Goal: Task Accomplishment & Management: Complete application form

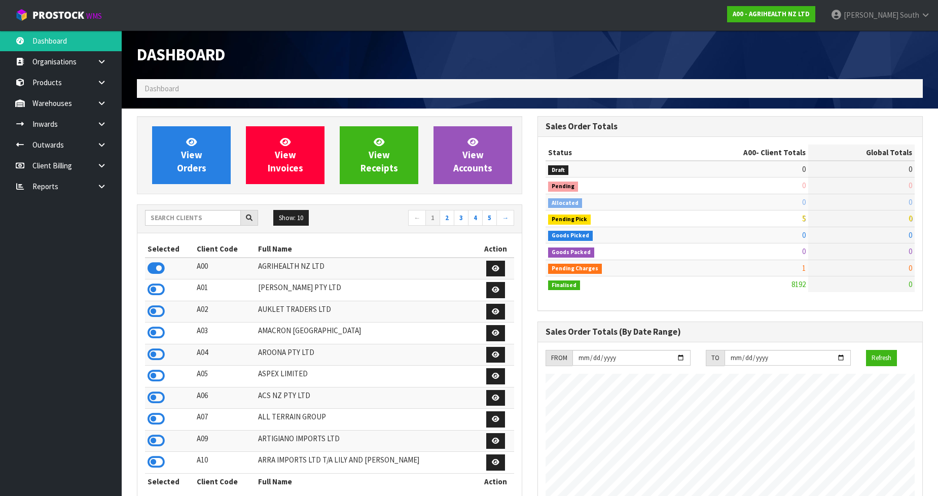
scroll to position [768, 400]
click at [179, 215] on input "text" at bounding box center [193, 218] width 96 height 16
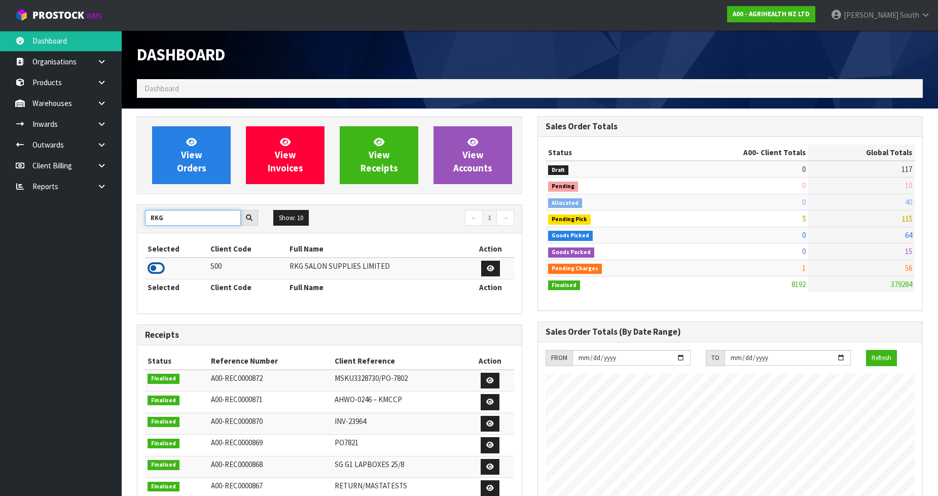
type input "RKG"
click at [154, 264] on icon at bounding box center [155, 267] width 17 height 15
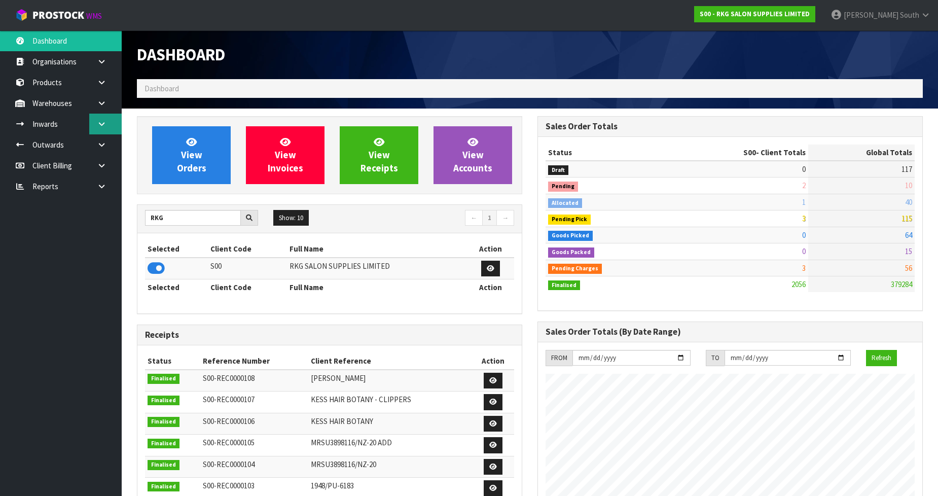
click at [103, 118] on link at bounding box center [105, 124] width 32 height 21
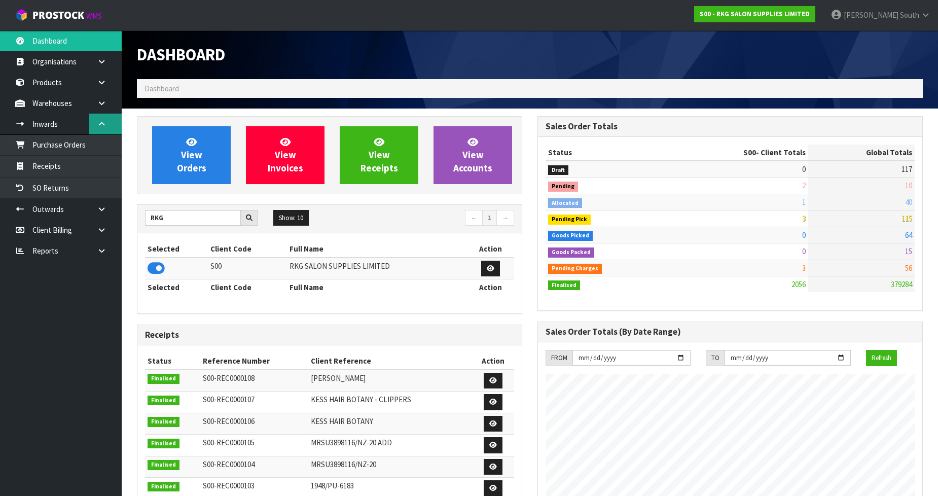
click at [102, 121] on icon at bounding box center [102, 124] width 10 height 8
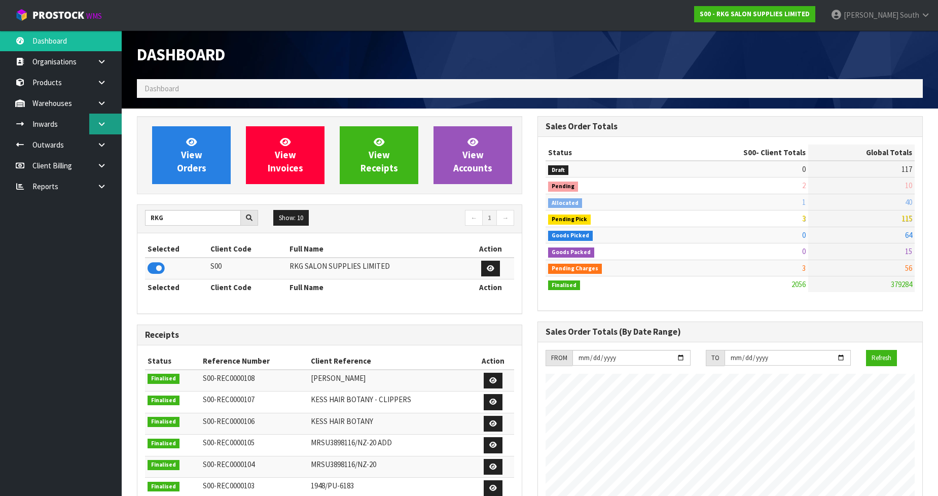
click at [93, 123] on link at bounding box center [105, 124] width 32 height 21
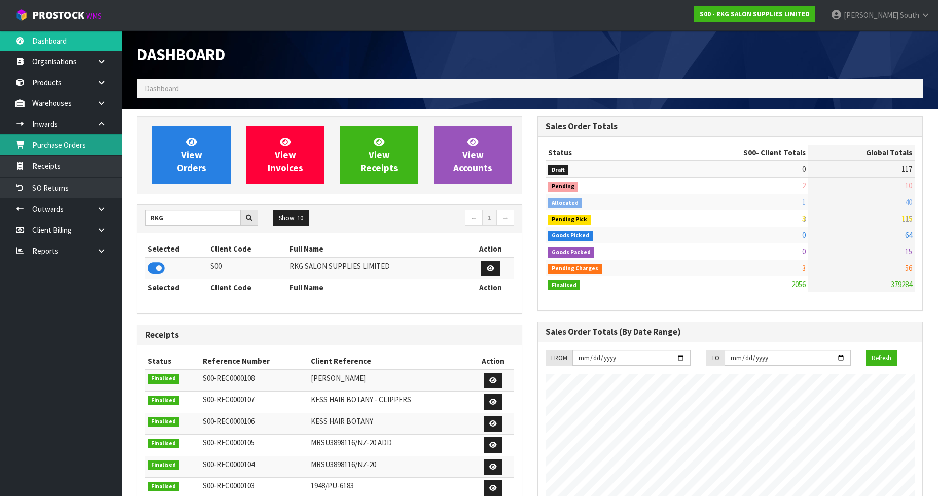
click at [72, 141] on link "Purchase Orders" at bounding box center [61, 144] width 122 height 21
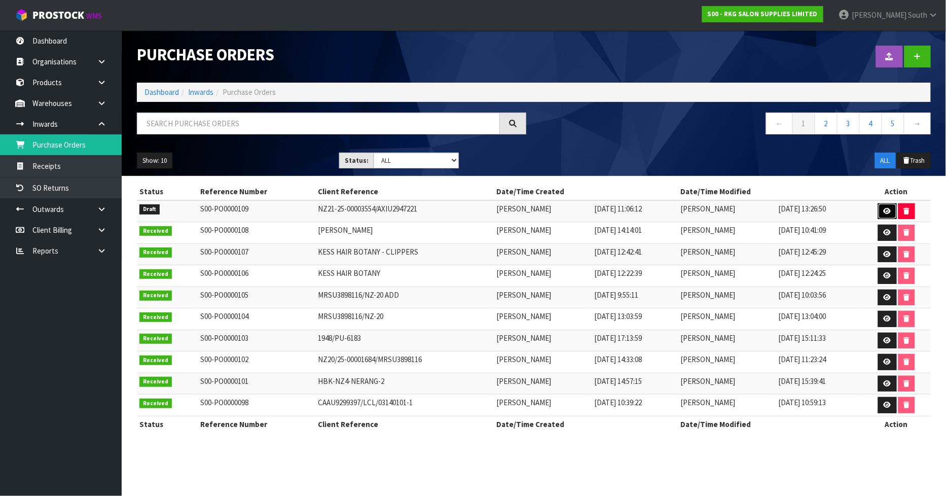
click at [883, 209] on link at bounding box center [887, 211] width 19 height 16
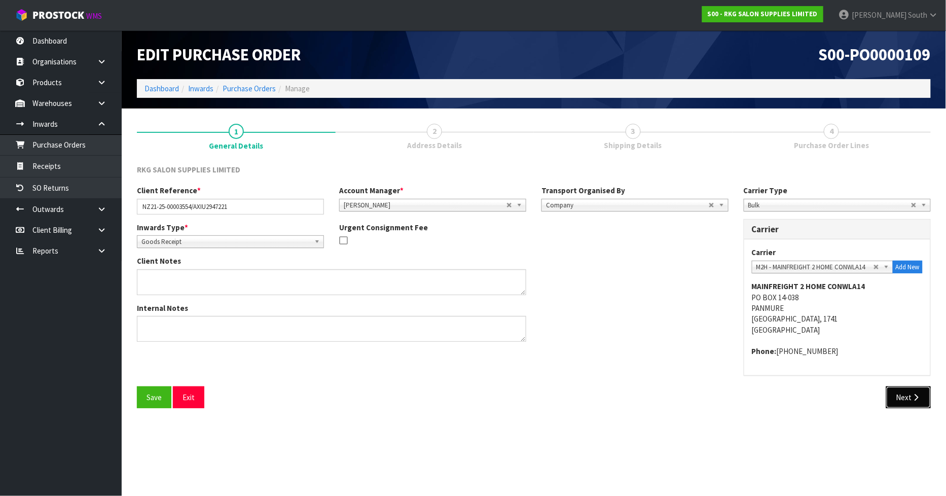
click at [916, 391] on button "Next" at bounding box center [908, 397] width 45 height 22
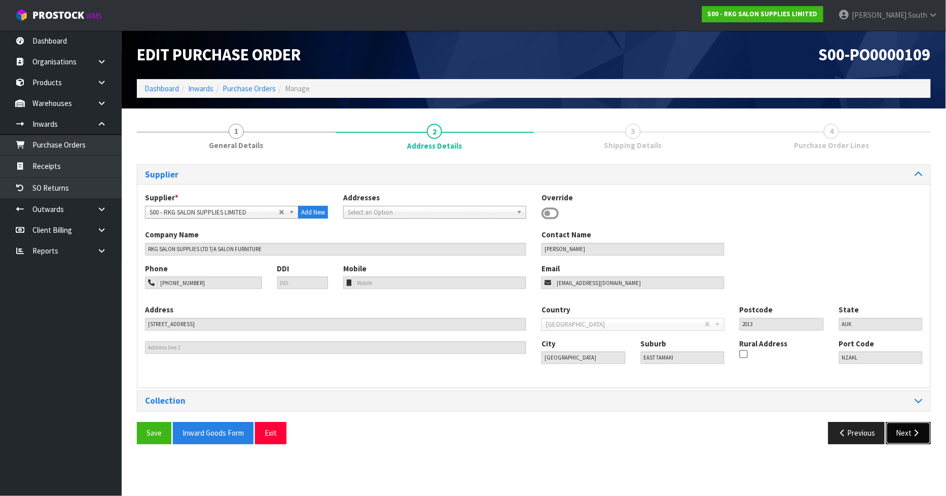
click at [912, 432] on icon "button" at bounding box center [916, 433] width 10 height 8
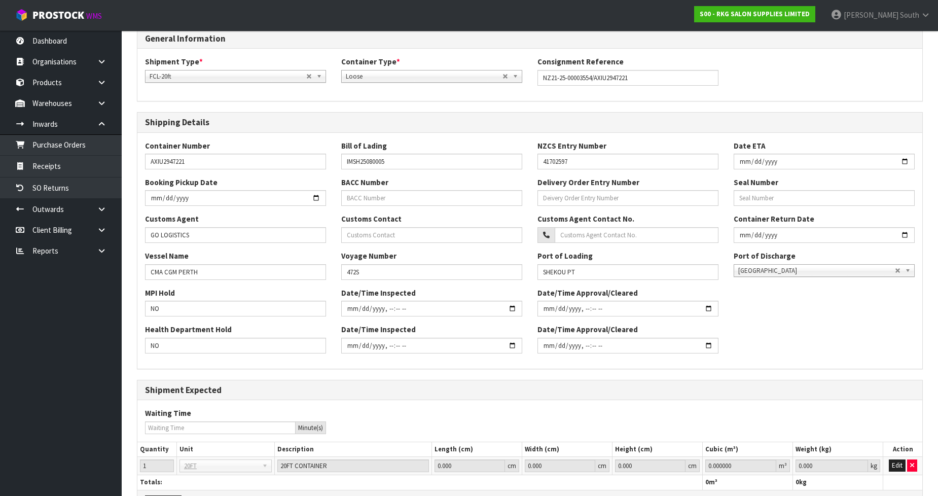
scroll to position [169, 0]
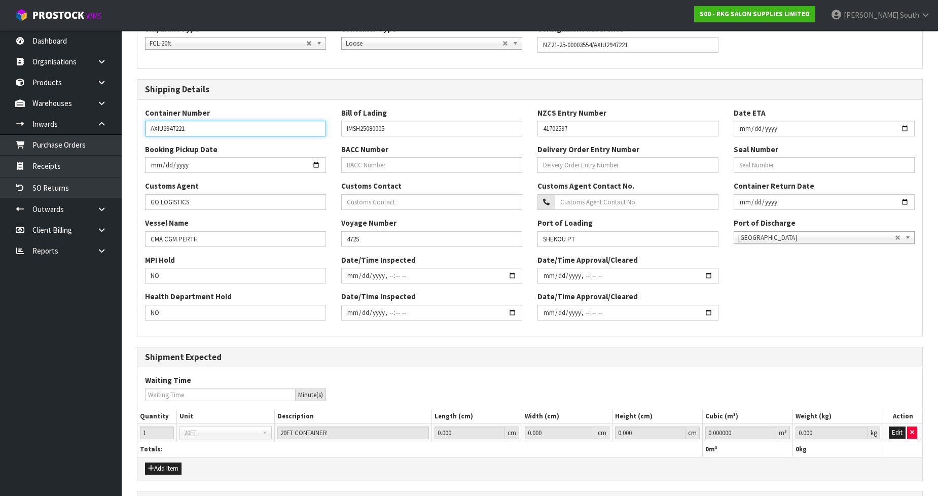
click at [185, 129] on input "AXIU2947221" at bounding box center [235, 129] width 181 height 16
click at [741, 312] on div "Health Department Hold NO Date/Time Inspected Date/Time Approval/Cleared" at bounding box center [529, 309] width 785 height 36
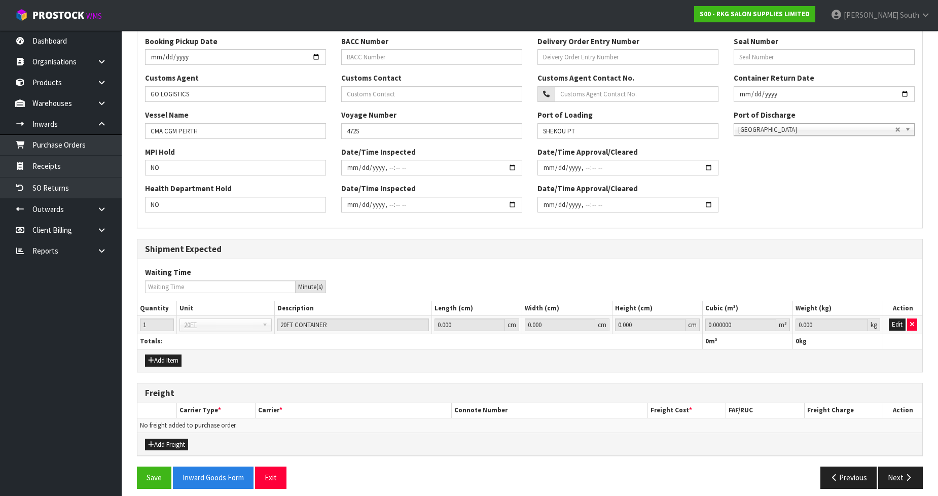
scroll to position [281, 0]
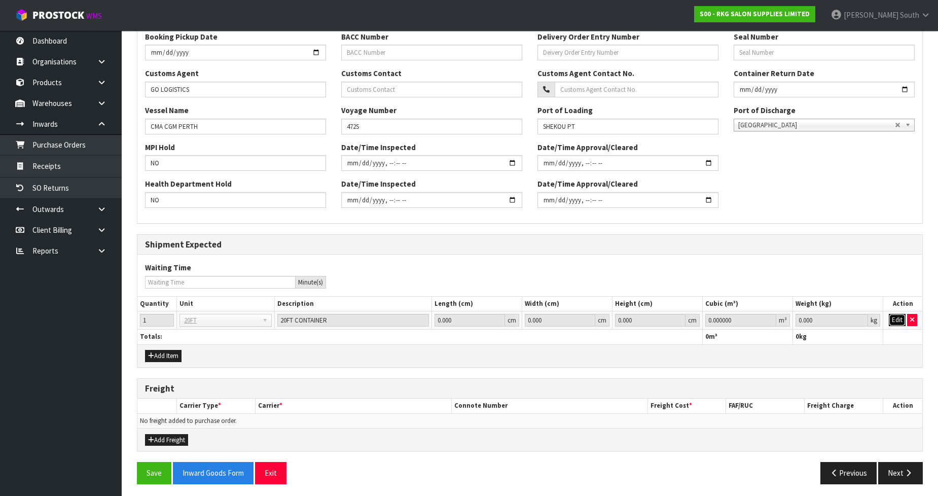
click at [894, 315] on button "Edit" at bounding box center [896, 320] width 17 height 12
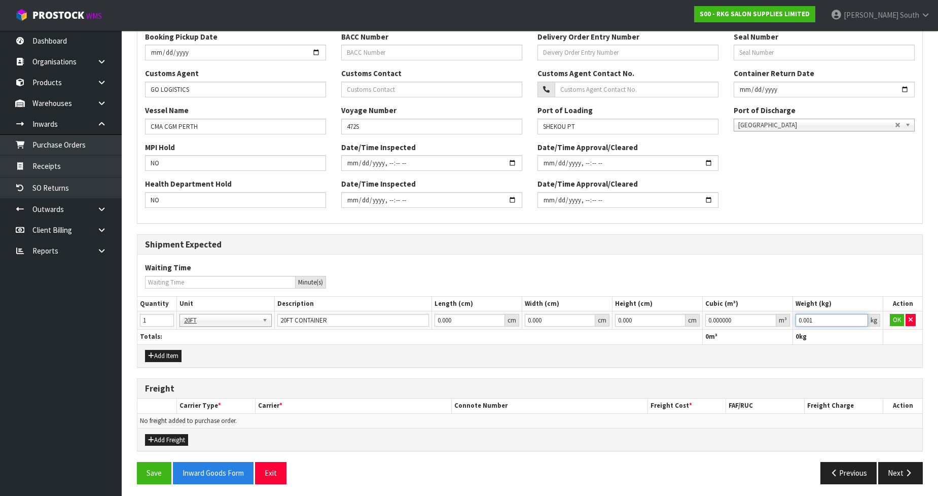
type input "0.001"
click at [863, 317] on input "0.001" at bounding box center [831, 320] width 72 height 13
type input "0.000001"
click at [768, 317] on input "0.000001" at bounding box center [740, 320] width 71 height 13
click at [893, 318] on button "OK" at bounding box center [896, 320] width 14 height 12
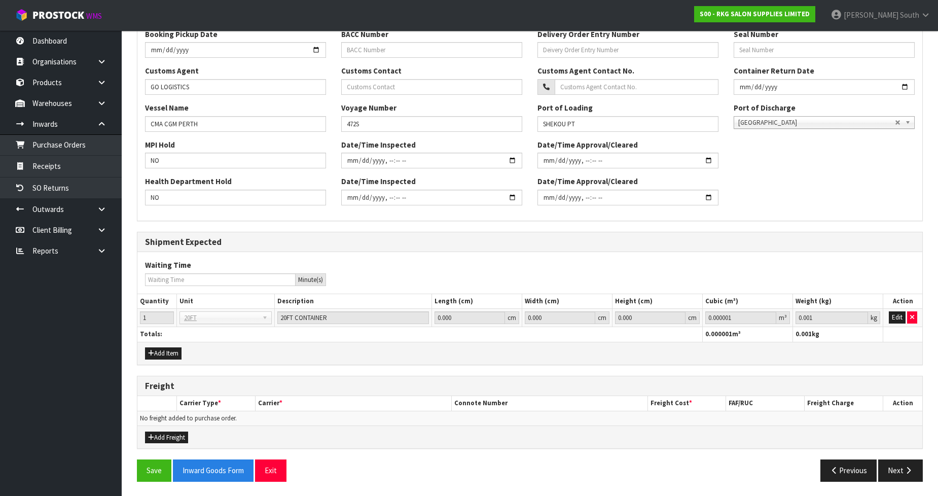
scroll to position [284, 0]
click at [165, 468] on button "Save" at bounding box center [154, 470] width 34 height 22
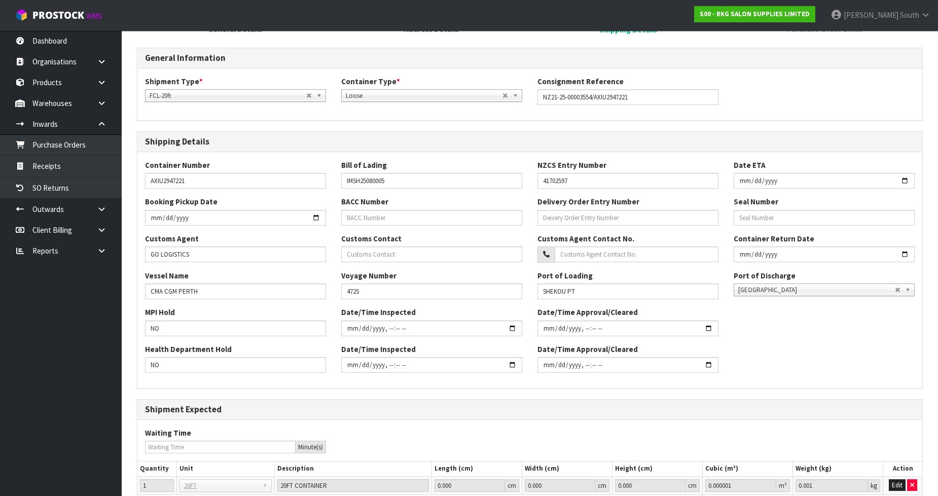
scroll to position [321, 0]
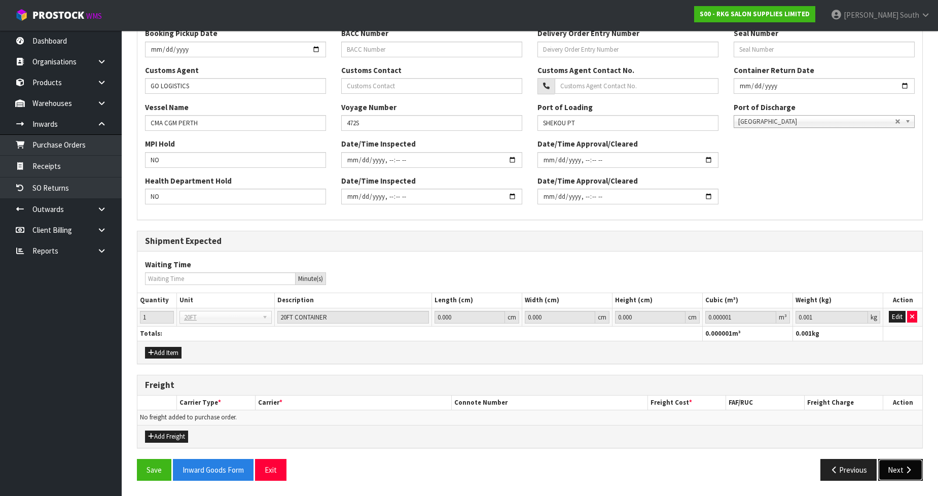
click at [910, 475] on button "Next" at bounding box center [900, 470] width 45 height 22
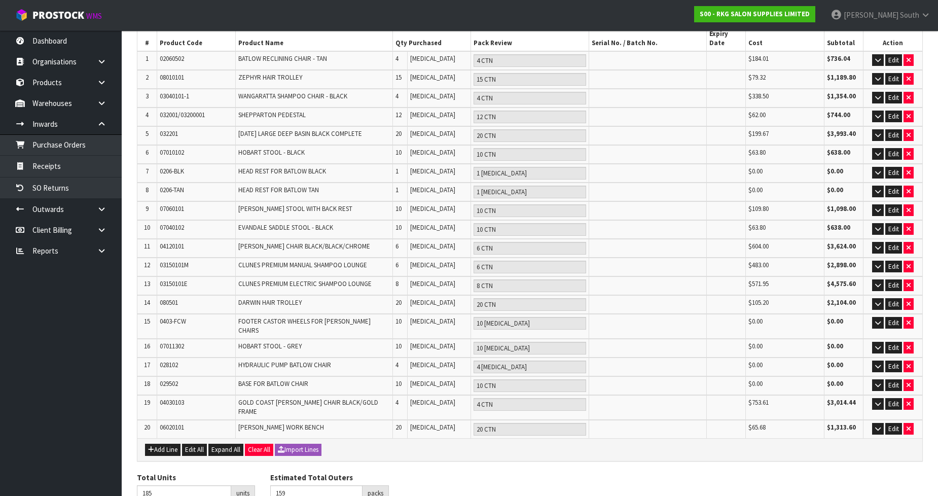
scroll to position [214, 0]
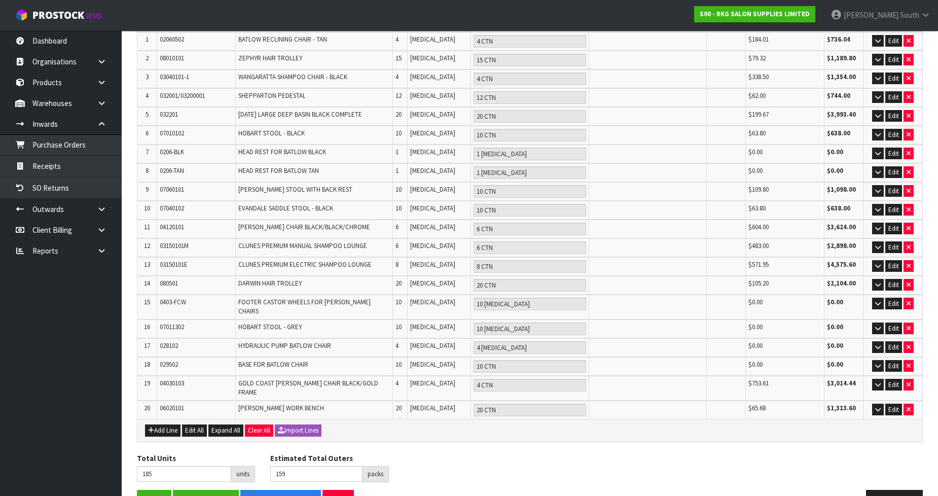
click at [452, 419] on div "Add Line Edit All Expand All Clear All Import Lines" at bounding box center [529, 430] width 785 height 23
click at [208, 490] on button "Save & Finalise" at bounding box center [206, 501] width 66 height 22
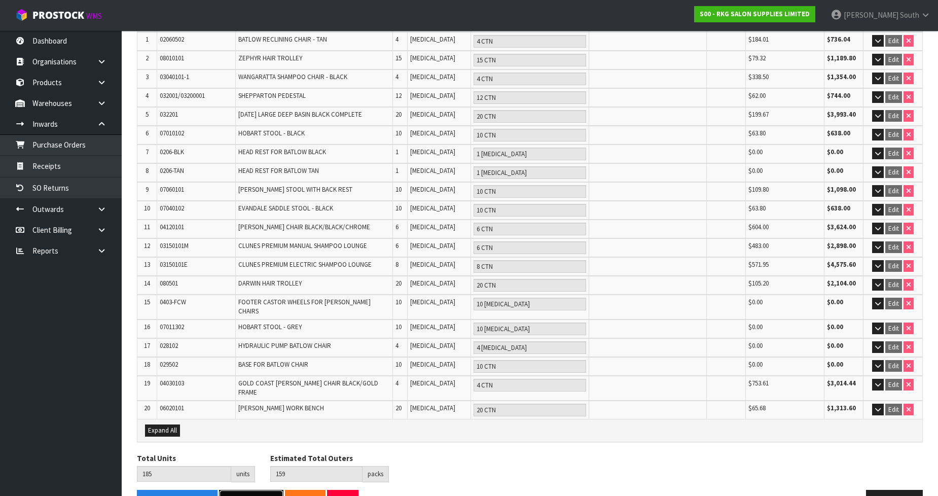
click at [266, 490] on button "Receive Order" at bounding box center [251, 501] width 64 height 22
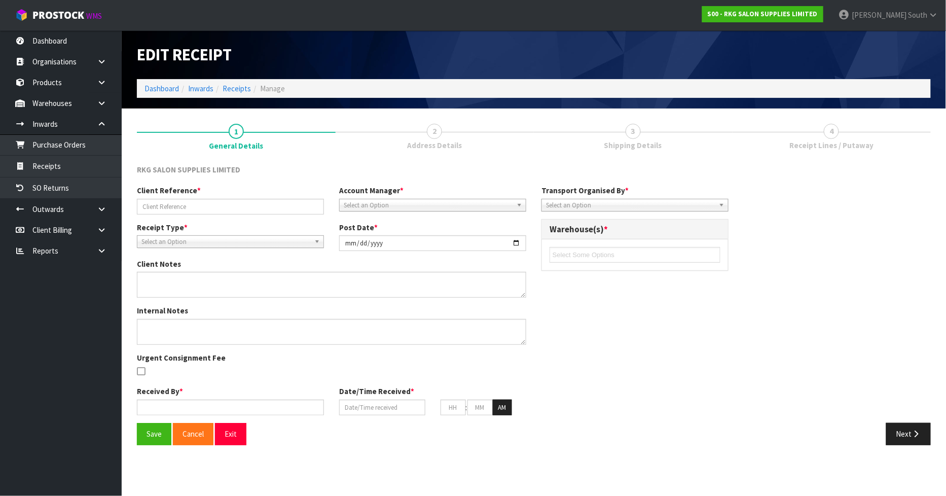
type input "NZ21-25-00003554/AXIU2947221"
type input "[DATE]"
type input "[PERSON_NAME] South"
type input "[DATE]"
type input "11"
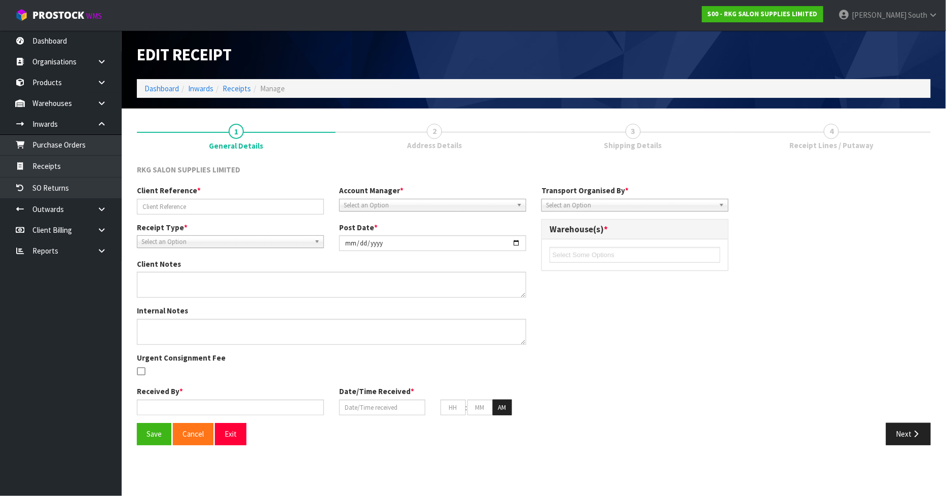
type input "20"
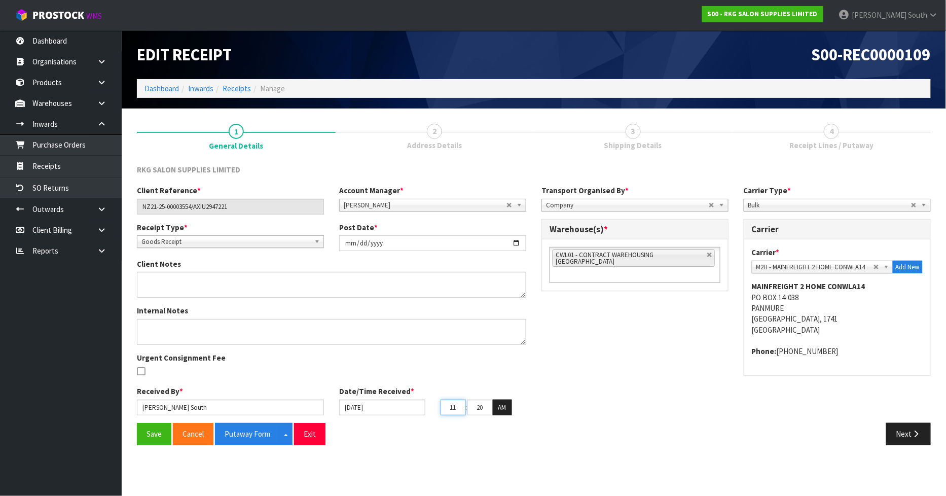
drag, startPoint x: 458, startPoint y: 407, endPoint x: 421, endPoint y: 416, distance: 37.9
click at [421, 416] on div "Received By * Zachary South Date/Time Received * 02/09/2025 11 : 20 : 37 AM" at bounding box center [331, 404] width 404 height 37
click at [443, 422] on div "Received By * Zachary South Date/Time Received * 02/09/2025 11 : 20 : 37 AM" at bounding box center [331, 404] width 404 height 37
click at [350, 409] on input "[DATE]" at bounding box center [382, 407] width 86 height 16
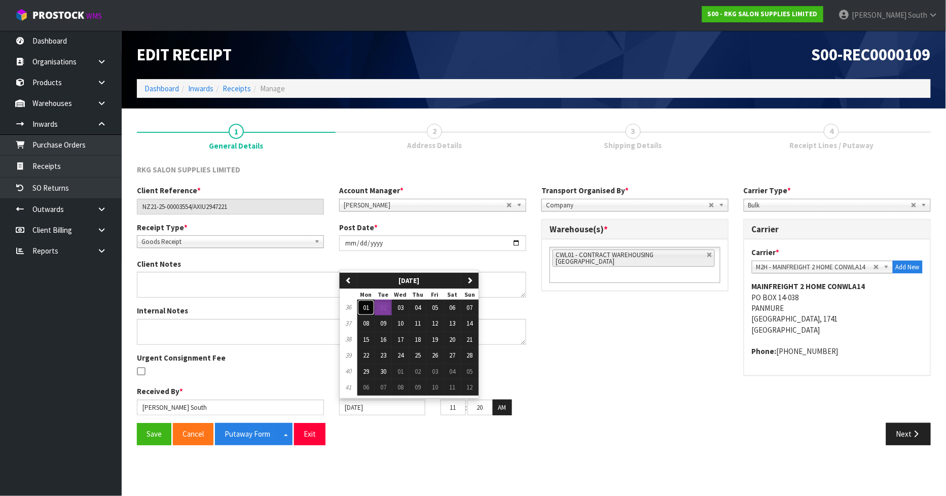
click at [361, 304] on button "01" at bounding box center [365, 308] width 17 height 16
type input "01/09/2025"
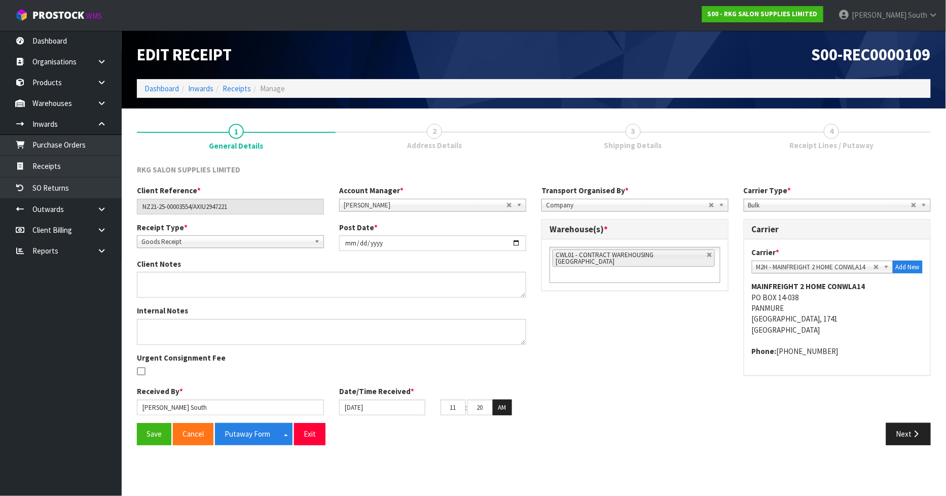
click at [454, 438] on div "Save Cancel Putaway Form Split button! CSV FORMAT Exit" at bounding box center [331, 434] width 404 height 22
click at [459, 401] on input "11" at bounding box center [452, 407] width 25 height 16
type input "1"
type input "01/09/2025"
type input "05"
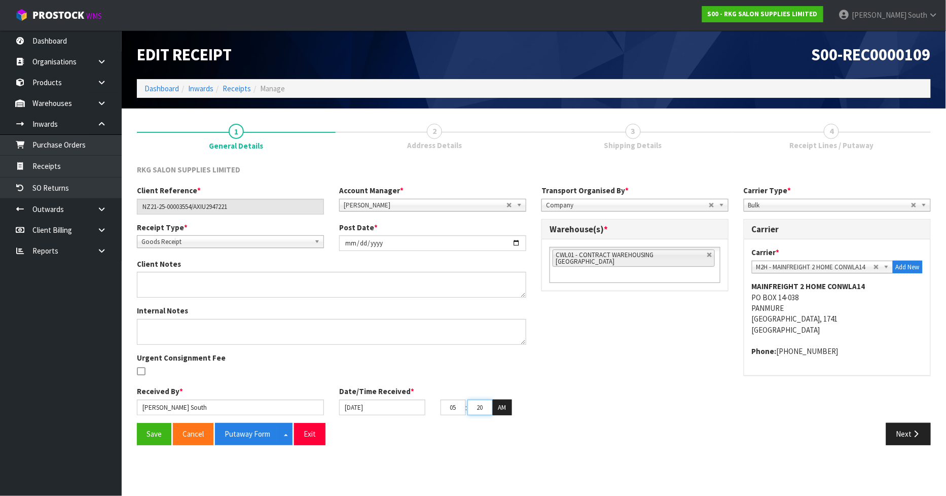
drag, startPoint x: 474, startPoint y: 410, endPoint x: 505, endPoint y: 398, distance: 33.9
click at [505, 398] on div "Date/Time Received * 01/09/2025 05 : 20 : 37 AM" at bounding box center [432, 400] width 202 height 29
type input "00"
click at [505, 399] on button "AM" at bounding box center [502, 407] width 19 height 16
click at [514, 418] on div "Received By * Zachary South Date/Time Received * 01/09/2025 05 : 00 : 37 PM" at bounding box center [331, 404] width 404 height 37
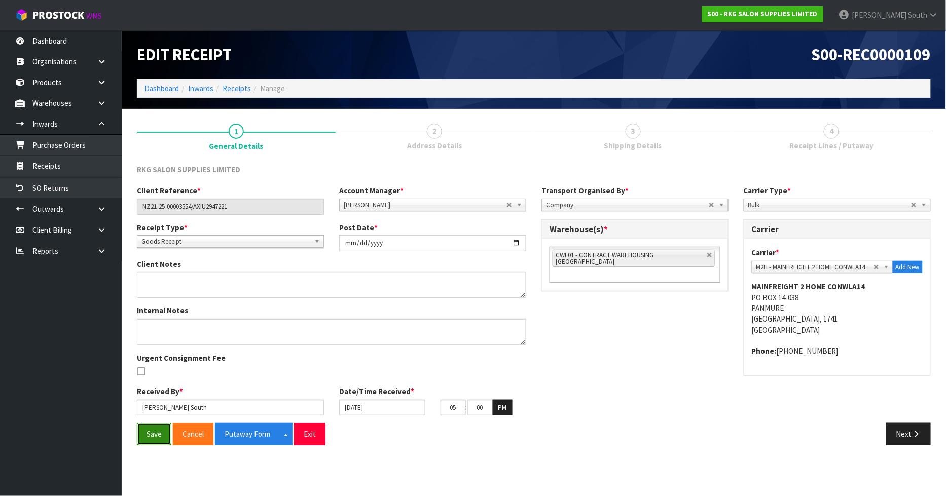
click at [153, 429] on button "Save" at bounding box center [154, 434] width 34 height 22
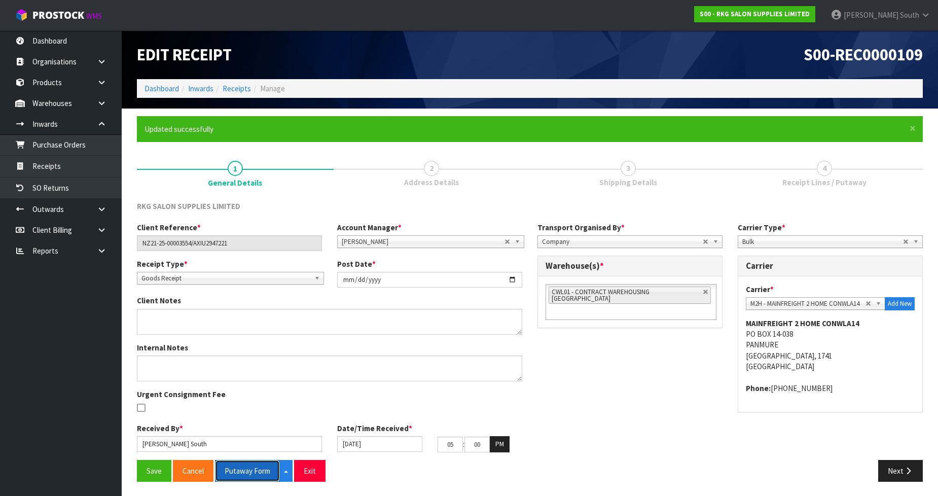
click at [234, 478] on button "Putaway Form" at bounding box center [247, 471] width 65 height 22
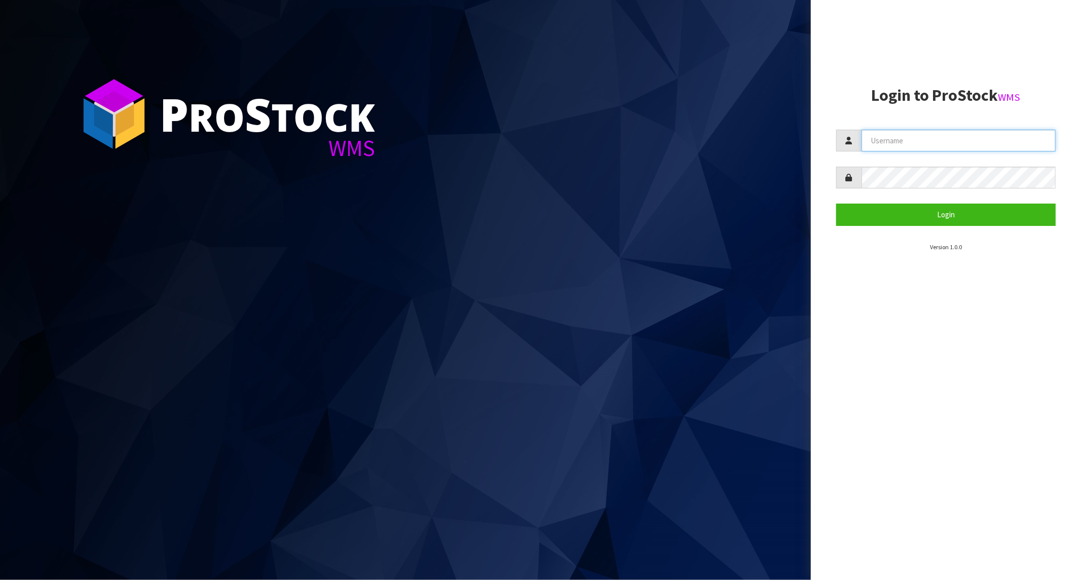
type input "[PERSON_NAME]"
click at [885, 227] on section "Login to ProStock WMS [PERSON_NAME] Login Version 1.0.0" at bounding box center [945, 169] width 219 height 165
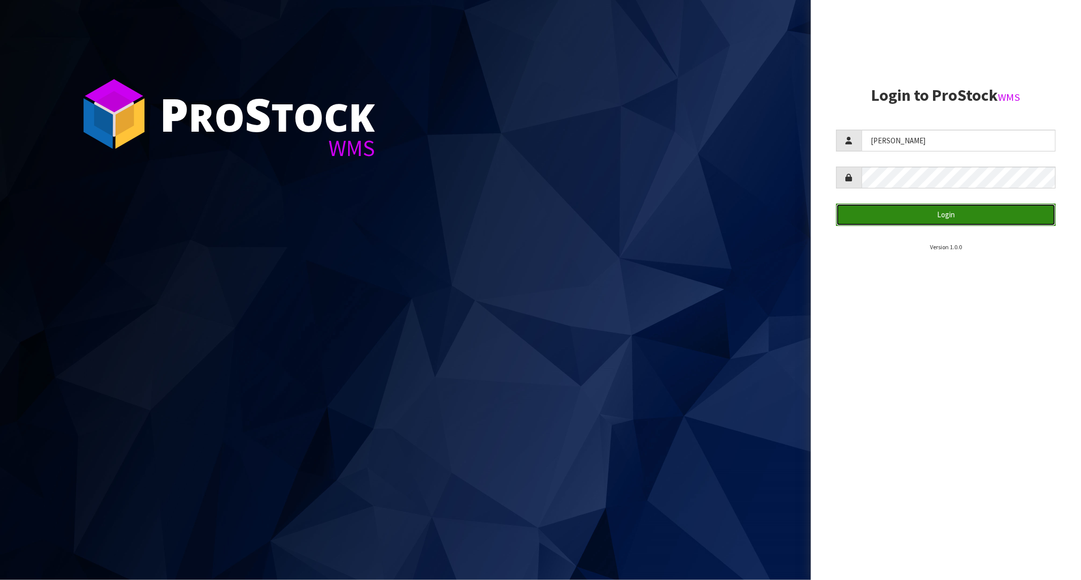
click at [890, 222] on button "Login" at bounding box center [945, 215] width 219 height 22
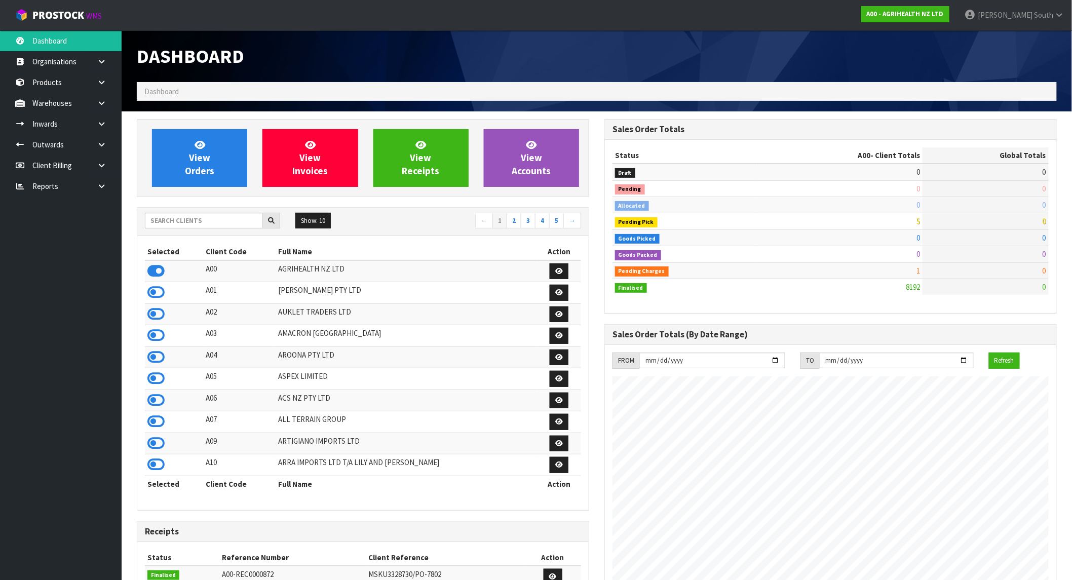
scroll to position [768, 468]
click at [195, 223] on input "text" at bounding box center [204, 221] width 118 height 16
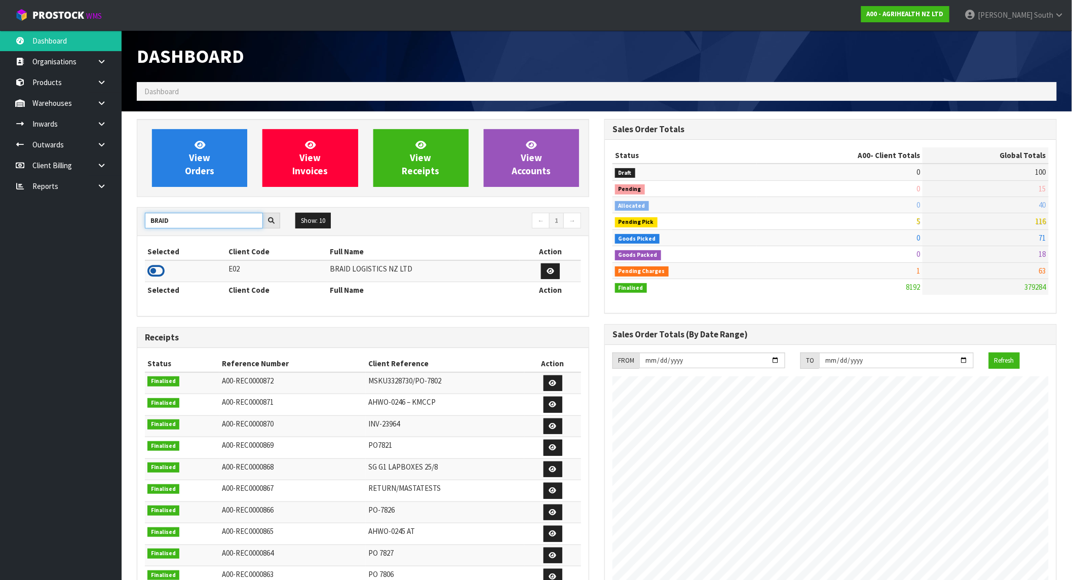
type input "BRAID"
click at [154, 275] on icon at bounding box center [155, 271] width 17 height 15
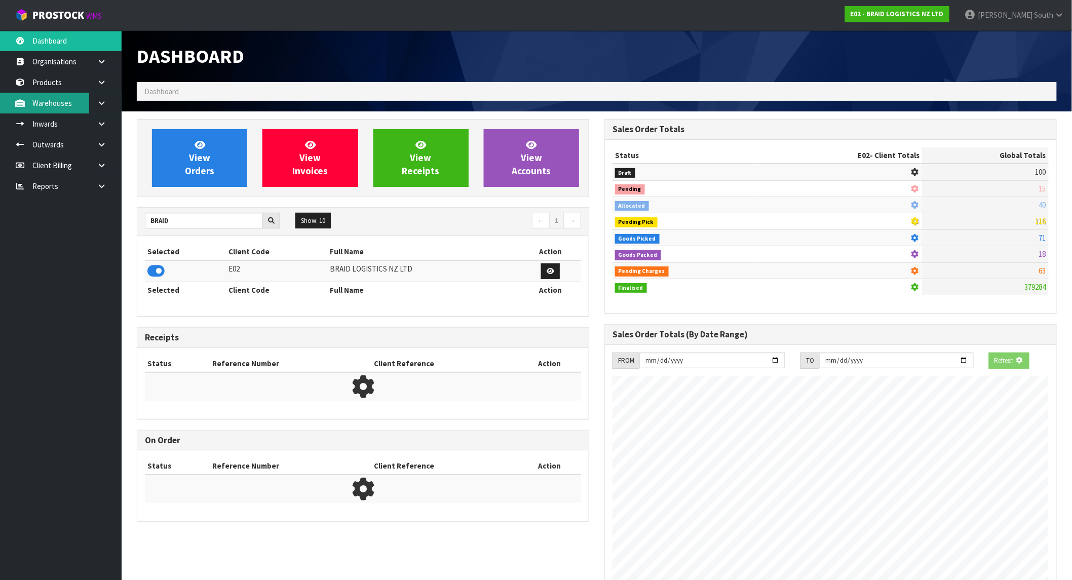
scroll to position [652, 468]
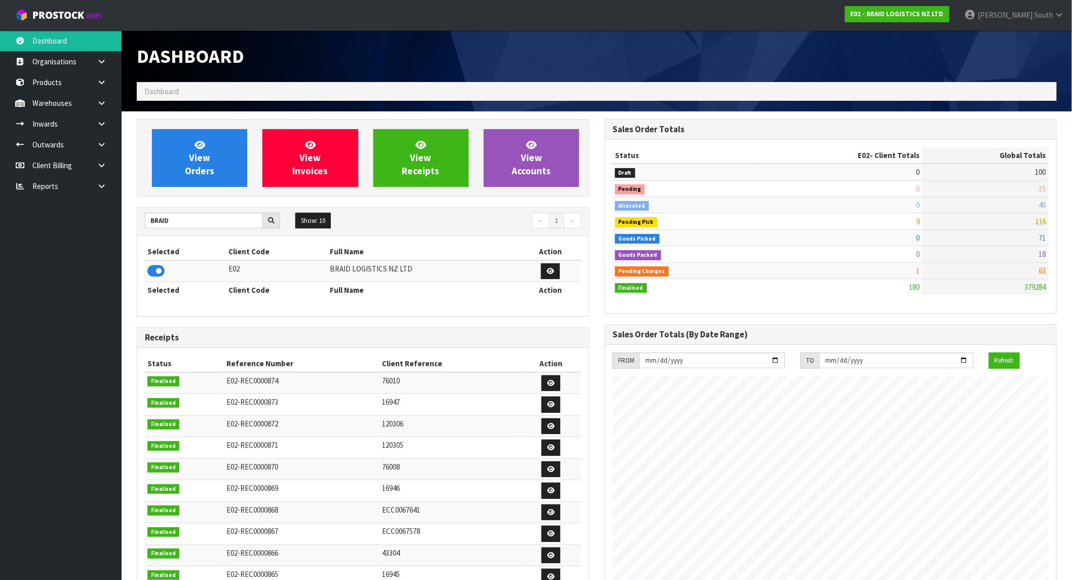
click at [122, 118] on section "View Orders View Invoices View Receipts View Accounts BRAID Show: 10 5 10 25 50…" at bounding box center [597, 445] width 951 height 668
click at [110, 124] on link at bounding box center [105, 124] width 32 height 21
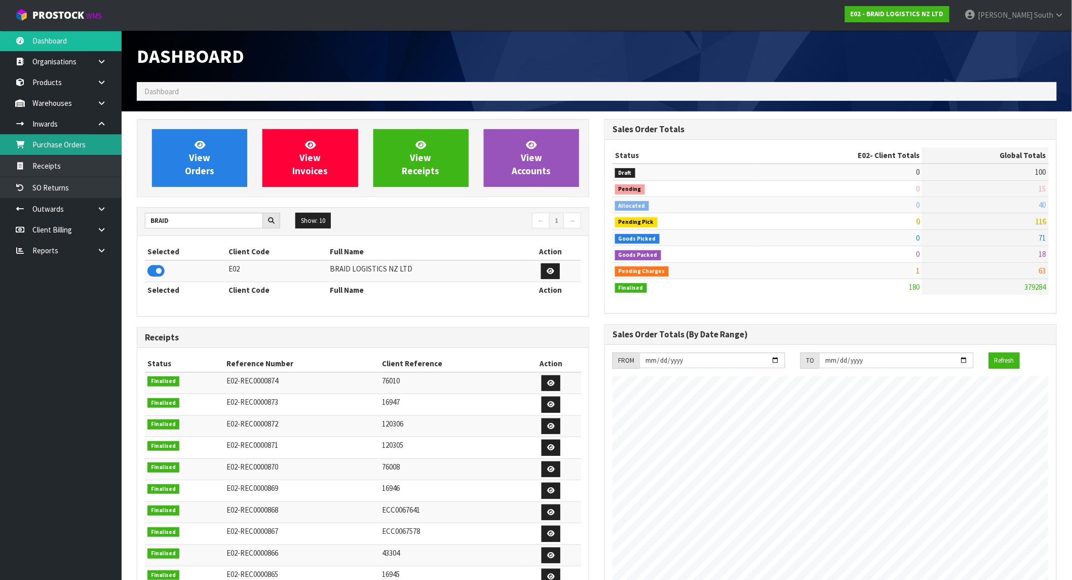
click at [67, 149] on link "Purchase Orders" at bounding box center [61, 144] width 122 height 21
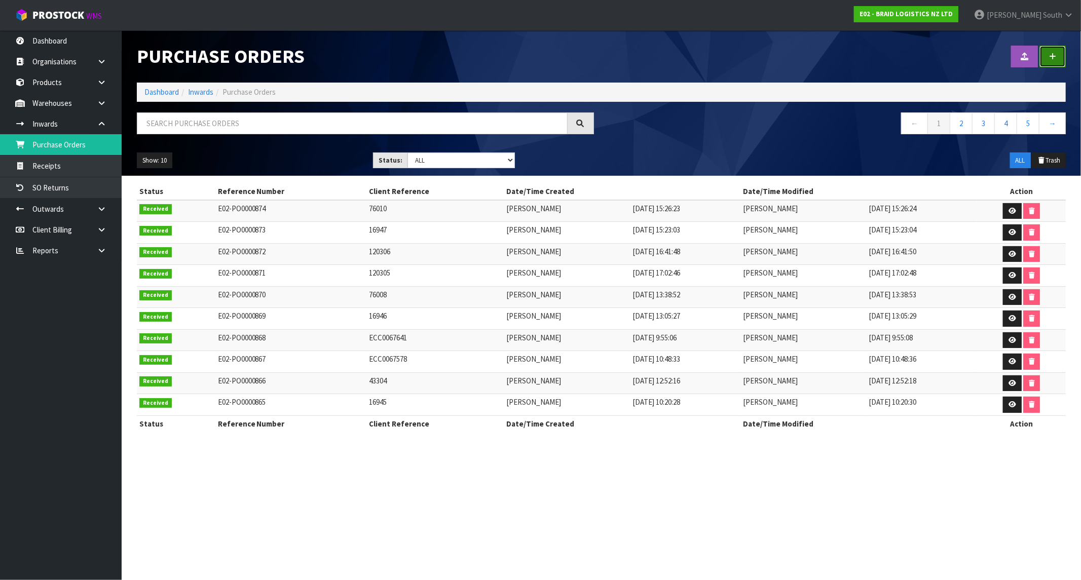
click at [945, 49] on link at bounding box center [1052, 57] width 26 height 22
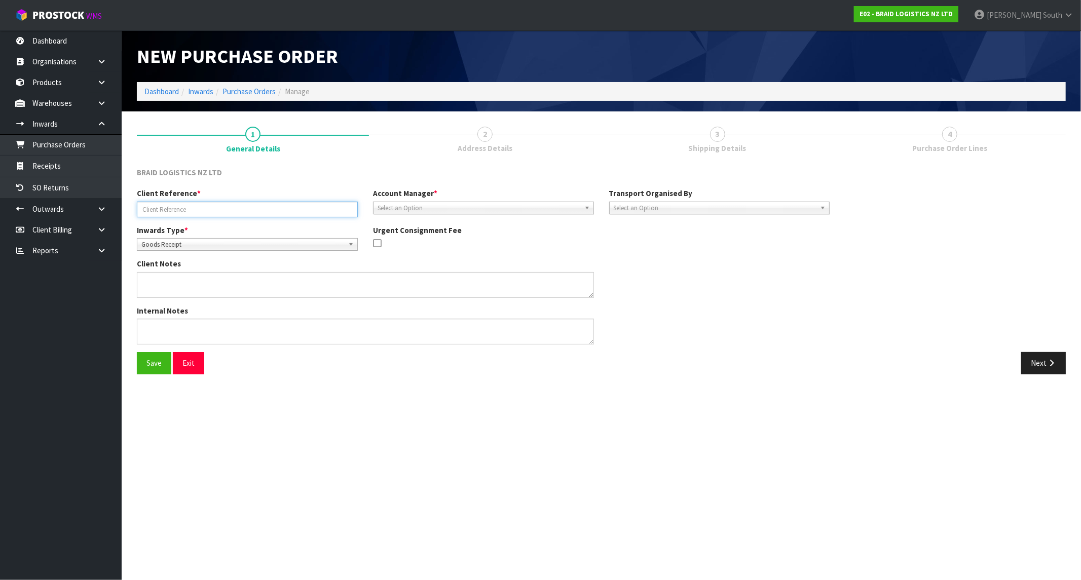
click at [194, 207] on input "text" at bounding box center [247, 210] width 221 height 16
click at [190, 206] on input "text" at bounding box center [247, 210] width 221 height 16
paste input "ECC0067781"
type input "ECC0067781"
click at [490, 203] on span "Select an Option" at bounding box center [479, 208] width 203 height 12
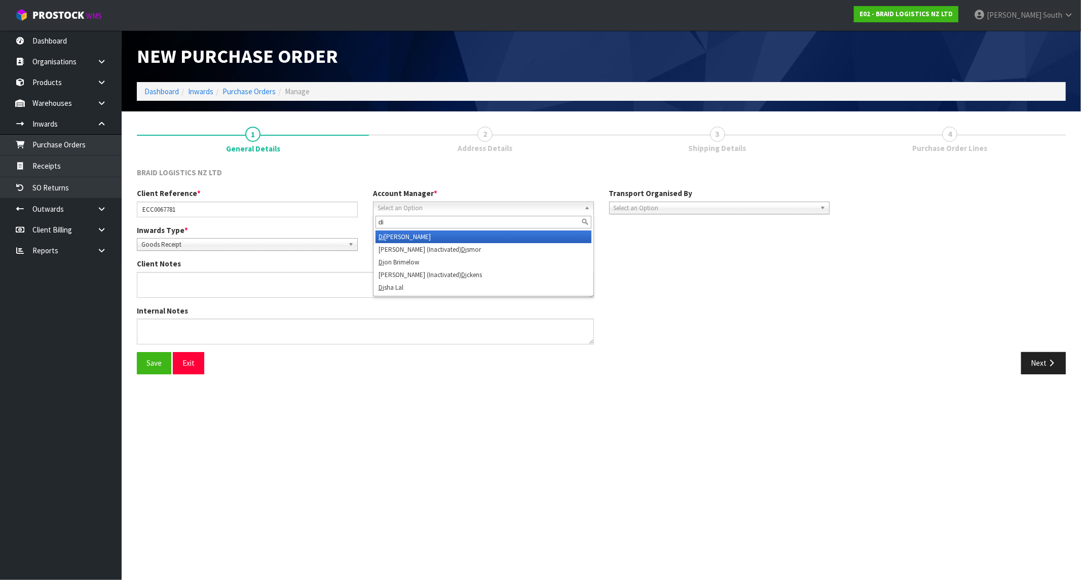
type input "di"
click at [480, 234] on li "Di vjot Kaur" at bounding box center [484, 237] width 216 height 13
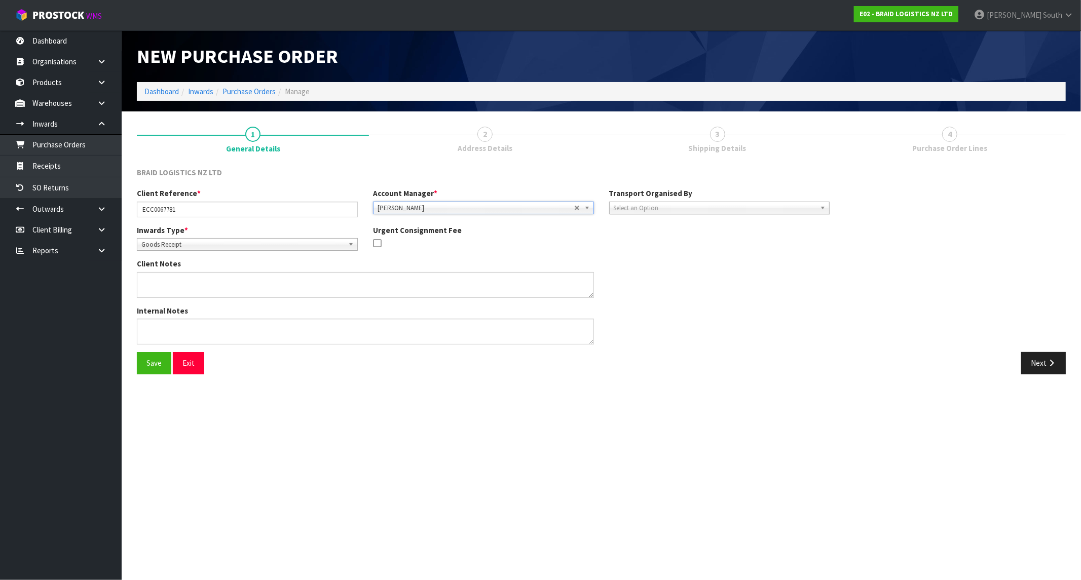
click at [699, 290] on div "Client Notes" at bounding box center [483, 281] width 708 height 47
click at [697, 213] on div "Select an Option Company Supplier Client Customs Agent" at bounding box center [719, 208] width 221 height 13
click at [639, 263] on li "Client" at bounding box center [720, 262] width 216 height 13
click at [660, 287] on div "Client Notes" at bounding box center [483, 281] width 708 height 47
click at [921, 233] on span "Select an Option" at bounding box center [935, 236] width 157 height 12
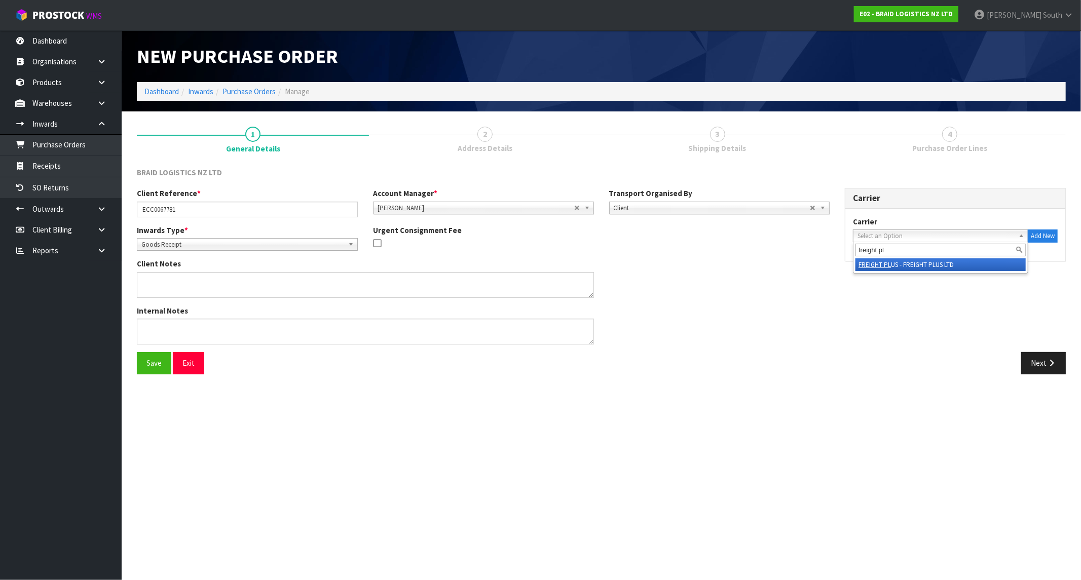
type input "freight pl"
click at [935, 266] on li "FREIGHT PL US - FREIGHT PLUS LTD" at bounding box center [940, 264] width 170 height 13
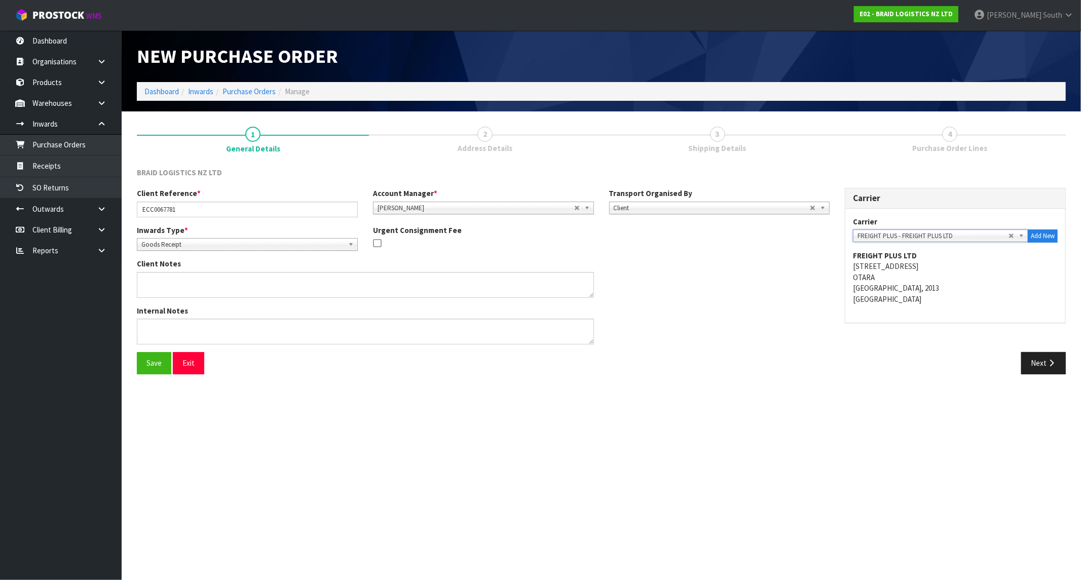
click at [708, 307] on div "Internal Notes" at bounding box center [483, 329] width 708 height 47
click at [214, 246] on span "Goods Receipt" at bounding box center [242, 245] width 203 height 12
click at [160, 364] on button "Save" at bounding box center [154, 363] width 34 height 22
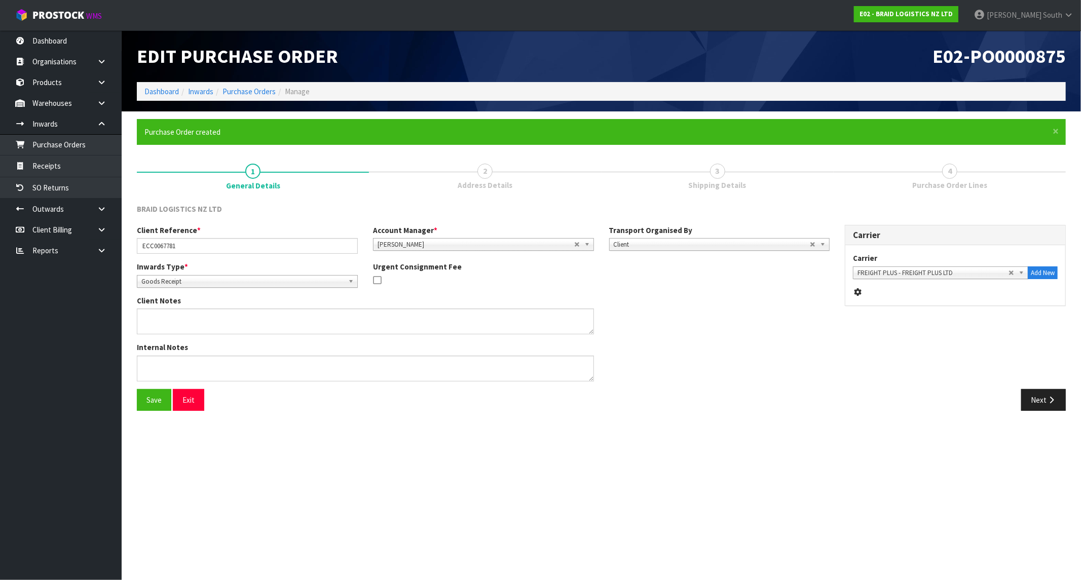
click at [690, 414] on div "Save Exit Next" at bounding box center [601, 403] width 944 height 29
click at [695, 308] on div "Client Notes" at bounding box center [483, 318] width 708 height 47
click at [918, 448] on section "Edit Purchase Order E02-PO0000875 Dashboard Inwards Purchase Orders Manage × Cl…" at bounding box center [540, 290] width 1081 height 580
click at [945, 442] on section "Edit Purchase Order E02-PO0000875 Dashboard Inwards Purchase Orders Manage × Cl…" at bounding box center [540, 290] width 1081 height 580
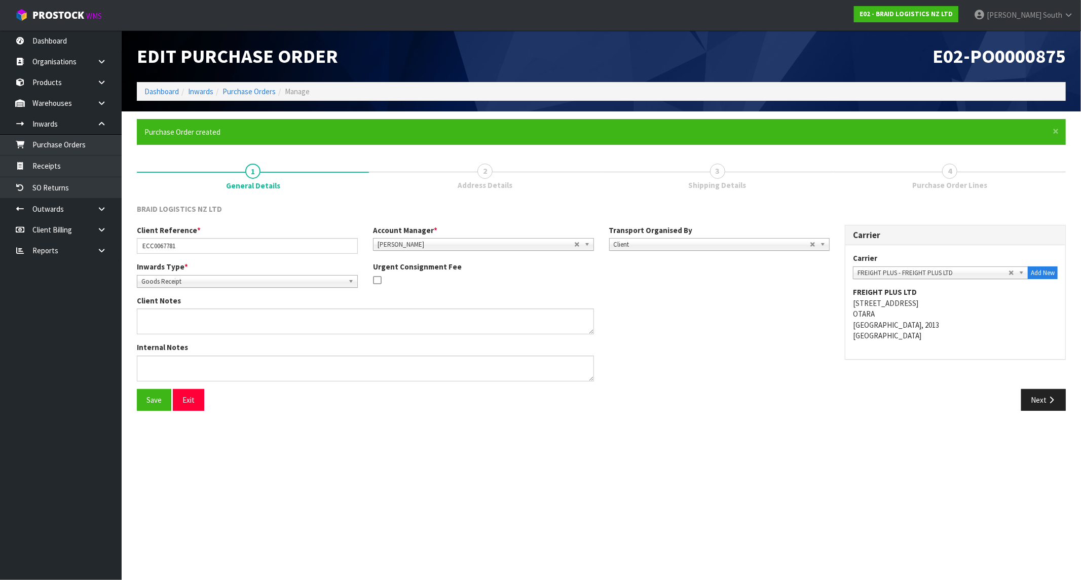
click at [945, 442] on section "Edit Purchase Order E02-PO0000875 Dashboard Inwards Purchase Orders Manage × Cl…" at bounding box center [540, 290] width 1081 height 580
click at [945, 396] on icon "button" at bounding box center [1052, 400] width 10 height 8
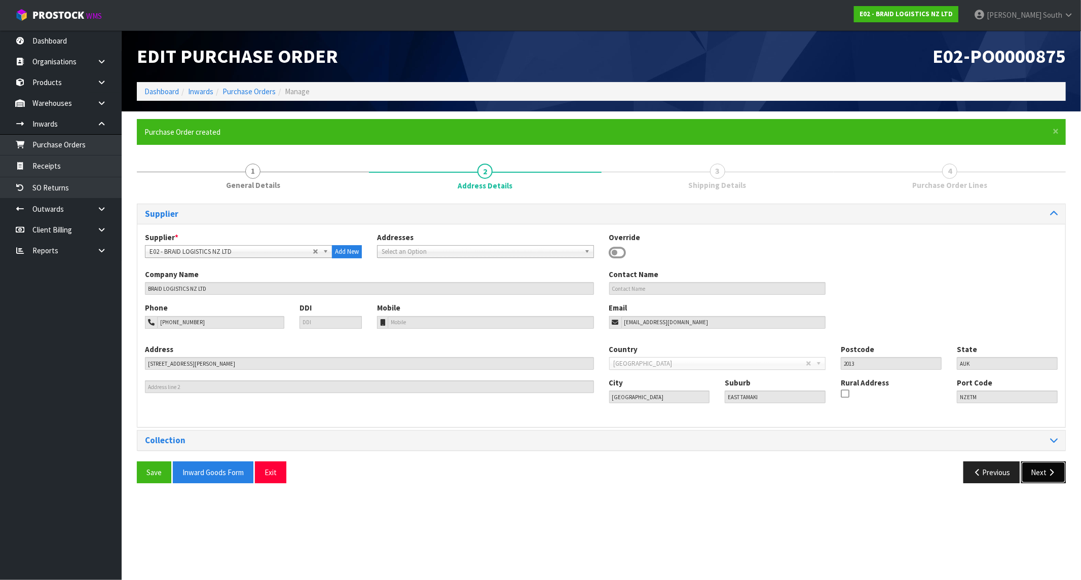
click at [945, 470] on icon "button" at bounding box center [1052, 473] width 10 height 8
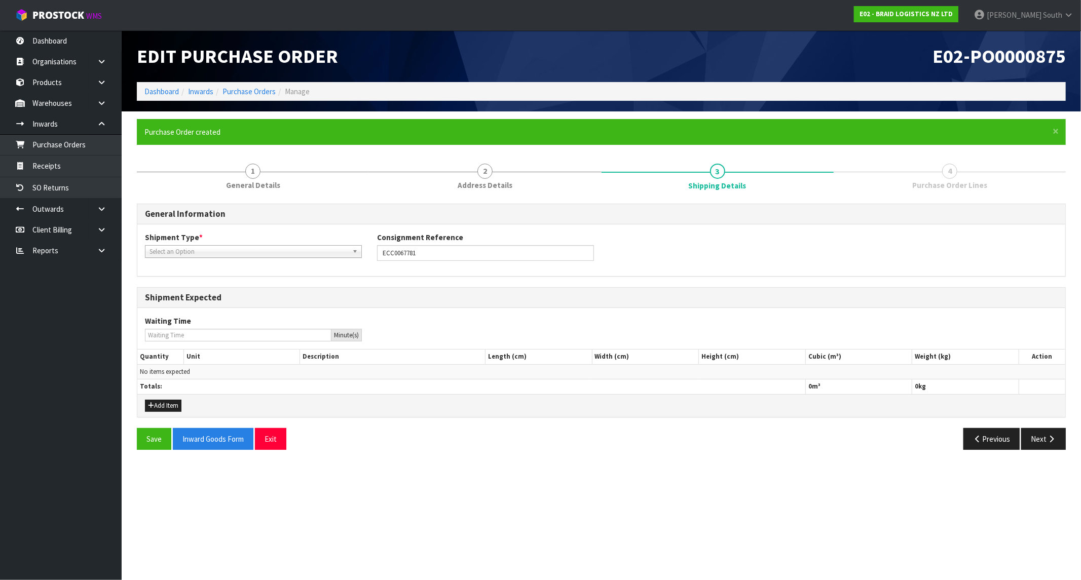
click at [290, 242] on div "Shipment Type * LCL National LCL International FCL-20ft FCL-40ft Select an Opti…" at bounding box center [253, 245] width 232 height 26
click at [298, 249] on span "Select an Option" at bounding box center [249, 252] width 199 height 12
click at [237, 280] on li "LCL National" at bounding box center [253, 280] width 212 height 13
click at [522, 269] on div "Shipment Type * LCL National LCL International FCL-20ft FCL-40ft LCL National L…" at bounding box center [601, 251] width 928 height 52
click at [164, 401] on button "Add Item" at bounding box center [163, 406] width 36 height 12
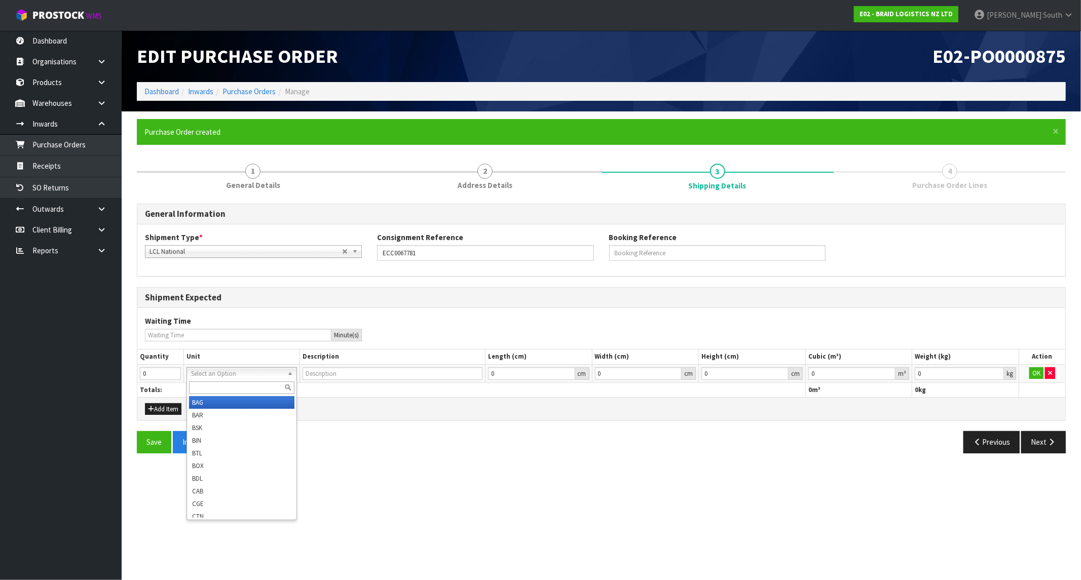
type input "BAG"
click at [175, 371] on input "1" at bounding box center [160, 373] width 41 height 13
click at [175, 371] on input "2" at bounding box center [160, 373] width 41 height 13
click at [175, 371] on input "3" at bounding box center [160, 373] width 41 height 13
type input "4"
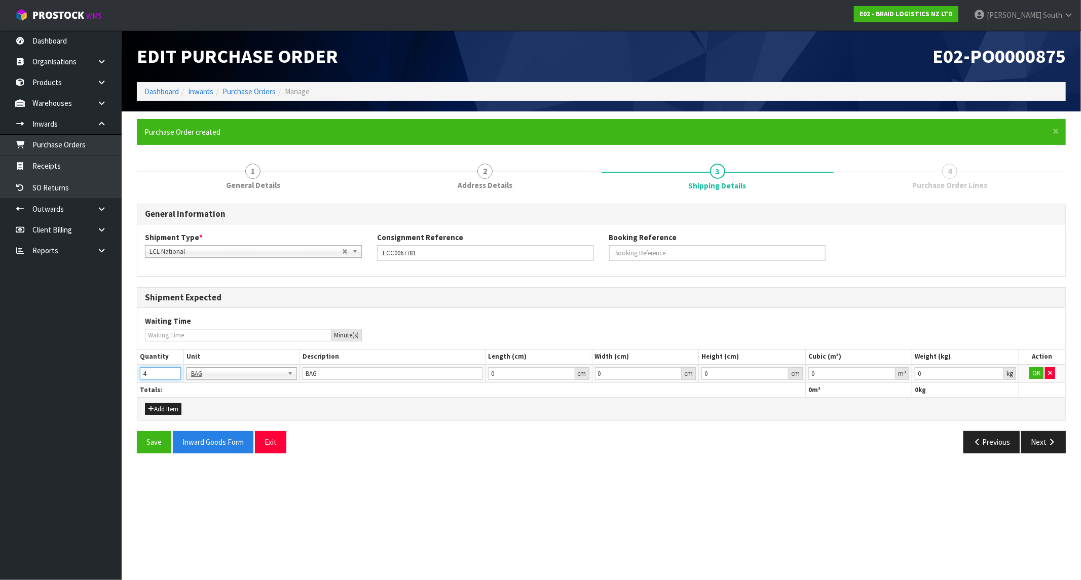
click at [175, 371] on input "4" at bounding box center [160, 373] width 41 height 13
click at [401, 443] on div "Save Inward Goods Form Exit" at bounding box center [365, 442] width 472 height 22
drag, startPoint x: 933, startPoint y: 367, endPoint x: 817, endPoint y: 367, distance: 116.6
click at [817, 367] on tr "4 BAG BAR BSK BIN BTL BOX BDL CAB CGE CTN CSE COI CRA CRT CBE CYL DRM JAR MTR P…" at bounding box center [601, 373] width 928 height 18
type input "2400"
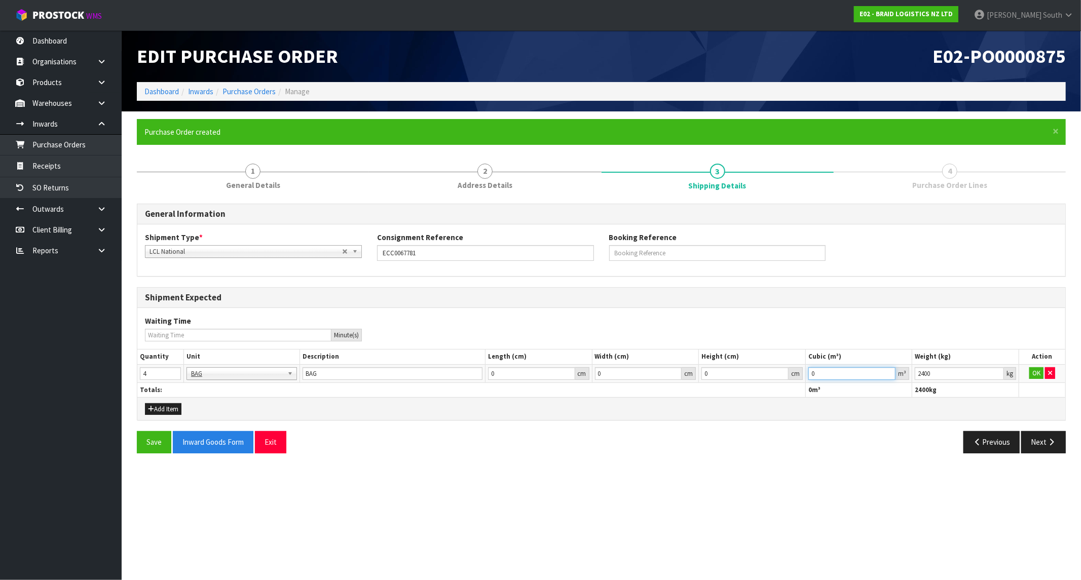
click at [816, 367] on input "0" at bounding box center [852, 373] width 88 height 13
type input "4.00"
click at [828, 495] on section "Edit Purchase Order E02-PO0000875 Dashboard Inwards Purchase Orders Manage × Cl…" at bounding box center [540, 290] width 1081 height 580
click at [945, 370] on button "OK" at bounding box center [1036, 373] width 14 height 12
click at [847, 495] on section "Edit Purchase Order E02-PO0000875 Dashboard Inwards Purchase Orders Manage × Cl…" at bounding box center [540, 290] width 1081 height 580
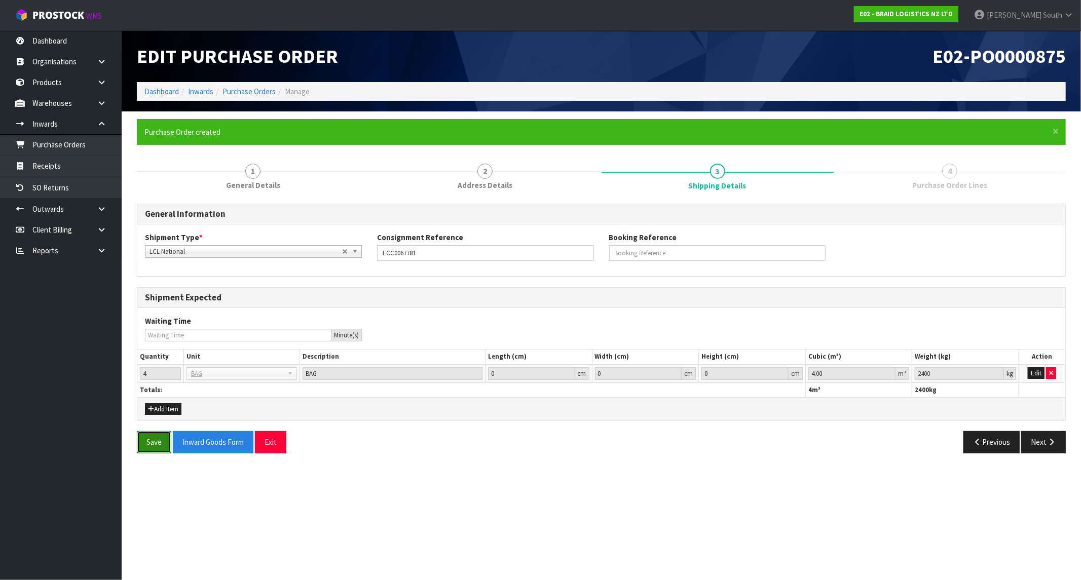
click at [164, 444] on button "Save" at bounding box center [154, 442] width 34 height 22
click at [945, 442] on button "Next" at bounding box center [1043, 442] width 45 height 22
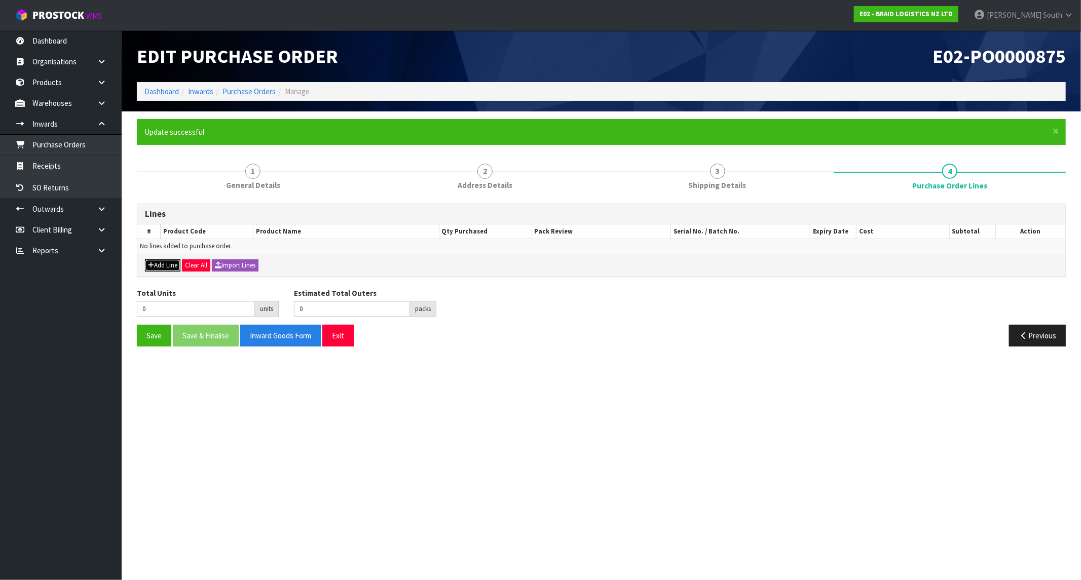
click at [168, 265] on button "Add Line" at bounding box center [162, 265] width 35 height 12
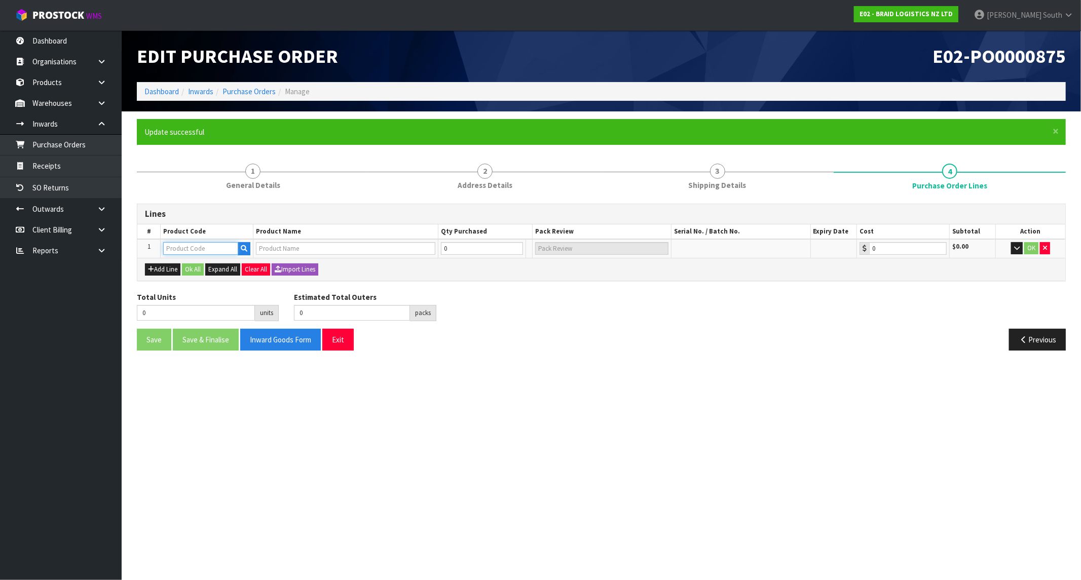
click at [209, 249] on input "text" at bounding box center [200, 248] width 75 height 13
click at [242, 245] on icon "button" at bounding box center [244, 248] width 7 height 7
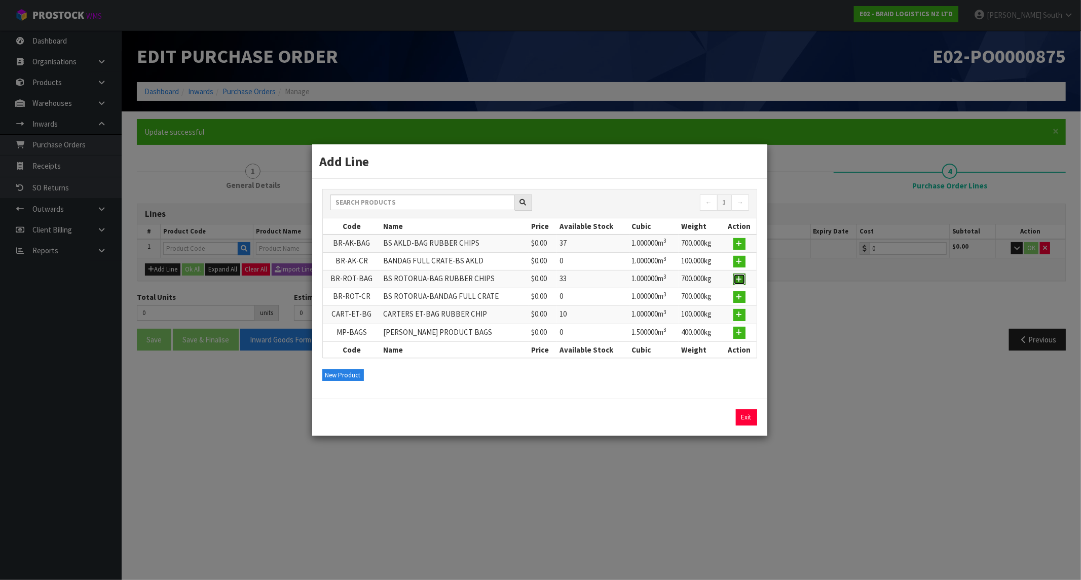
click at [739, 277] on icon "button" at bounding box center [739, 279] width 6 height 7
type input "BR-ROT-BAG"
type input "BS ROTORUA-BAG RUBBER CHIPS"
type input "0.00"
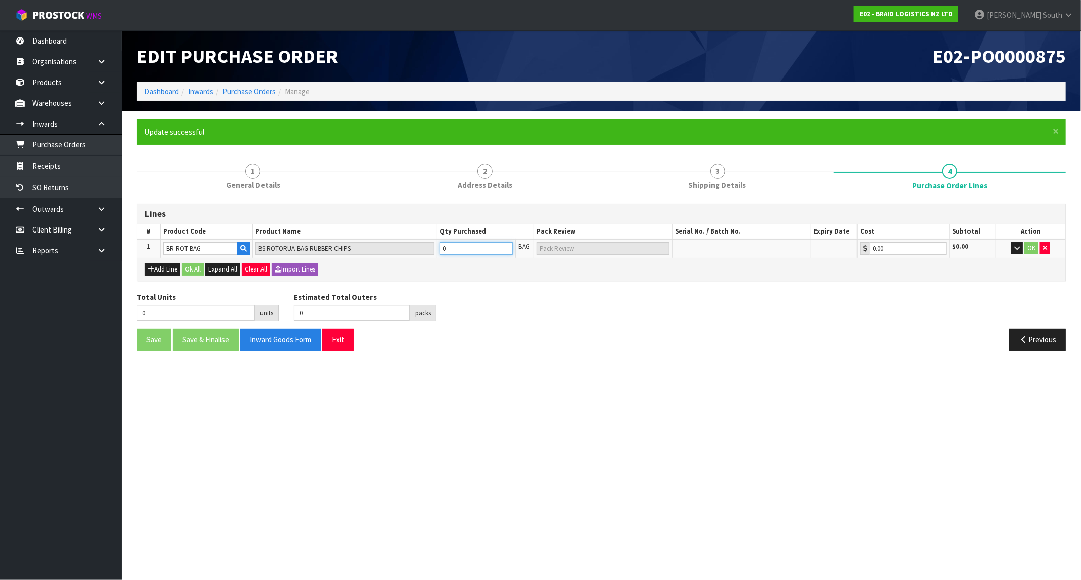
click at [426, 246] on tr "1 [GEOGRAPHIC_DATA]-BAG BS ROTORUA-BAG RUBBER CHIPS 0 BAG 0.00 $0.00 OK" at bounding box center [601, 248] width 928 height 19
type input "4"
type input "4 PLT"
type input "4"
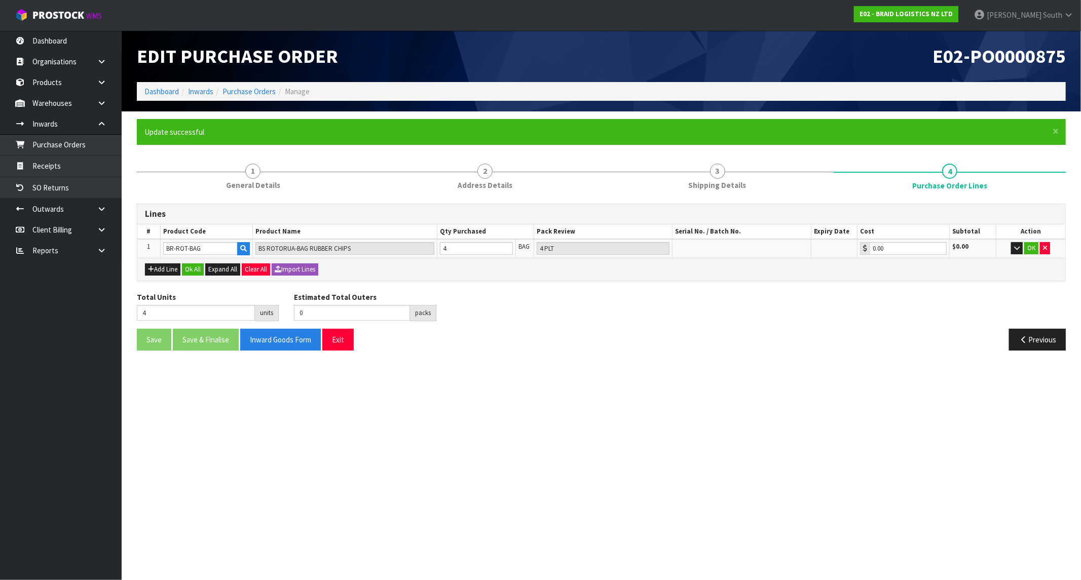
click at [545, 312] on div "Total Units 4 units Estimated Total Outers 0 packs Estimated Total Pallets 0 pa…" at bounding box center [601, 310] width 944 height 37
click at [945, 245] on button "OK" at bounding box center [1031, 248] width 14 height 12
click at [545, 419] on section "Edit Purchase Order E02-PO0000875 Dashboard Inwards Purchase Orders Manage × Cl…" at bounding box center [540, 290] width 1081 height 580
click at [800, 407] on section "Edit Purchase Order E02-PO0000875 Dashboard Inwards Purchase Orders Manage × Cl…" at bounding box center [540, 290] width 1081 height 580
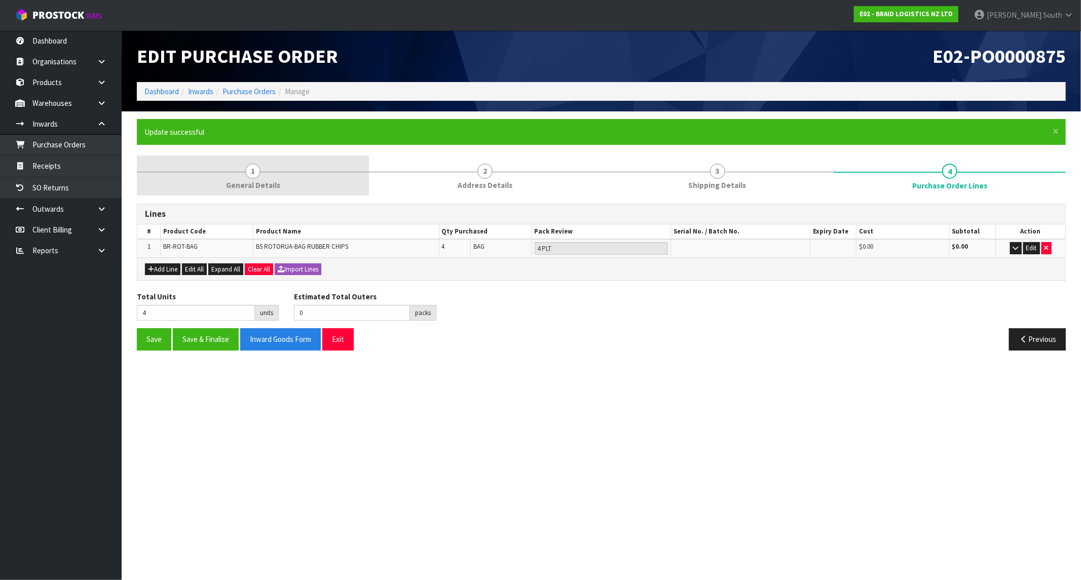
click at [289, 175] on link "1 General Details" at bounding box center [253, 176] width 232 height 40
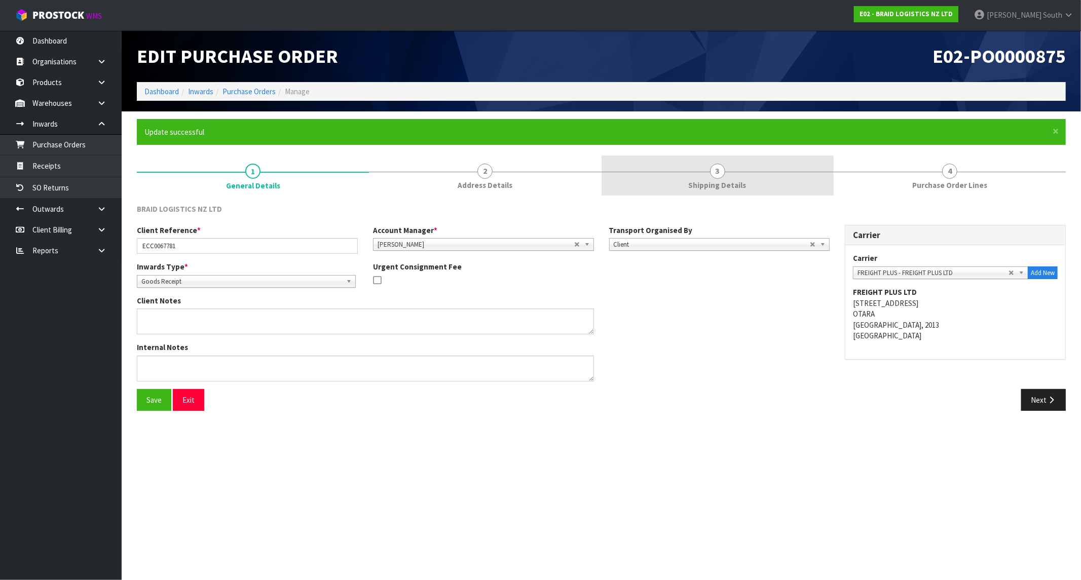
click at [660, 172] on div at bounding box center [718, 172] width 232 height 1
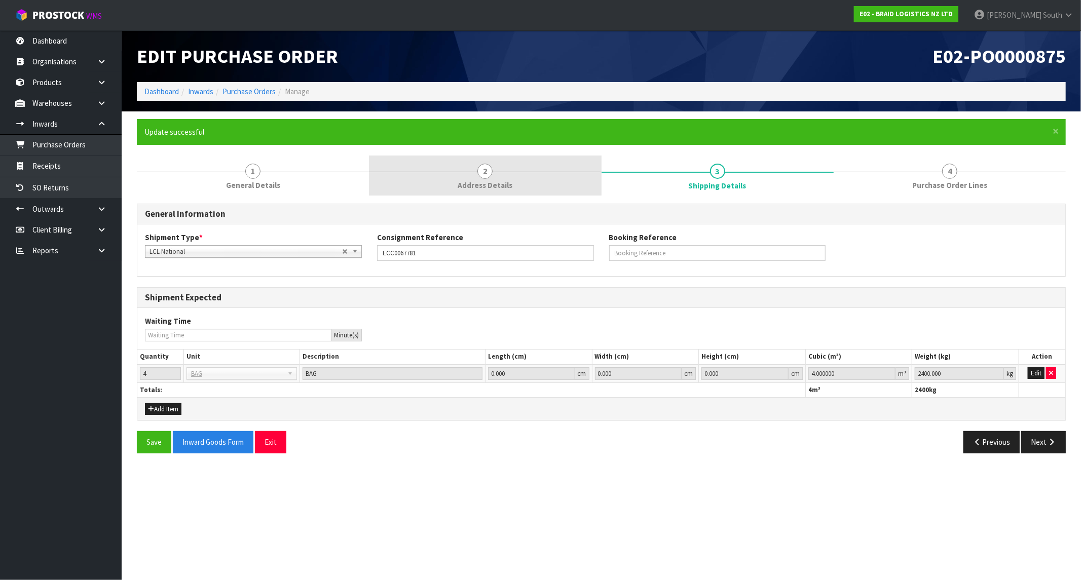
click at [534, 174] on link "2 Address Details" at bounding box center [485, 176] width 232 height 40
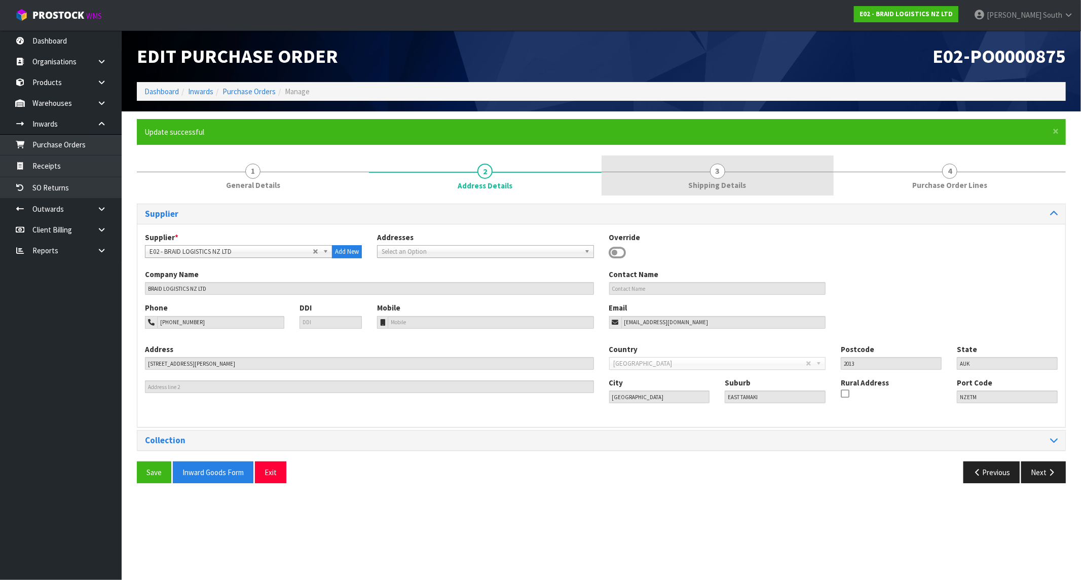
click at [659, 174] on link "3 Shipping Details" at bounding box center [718, 176] width 232 height 40
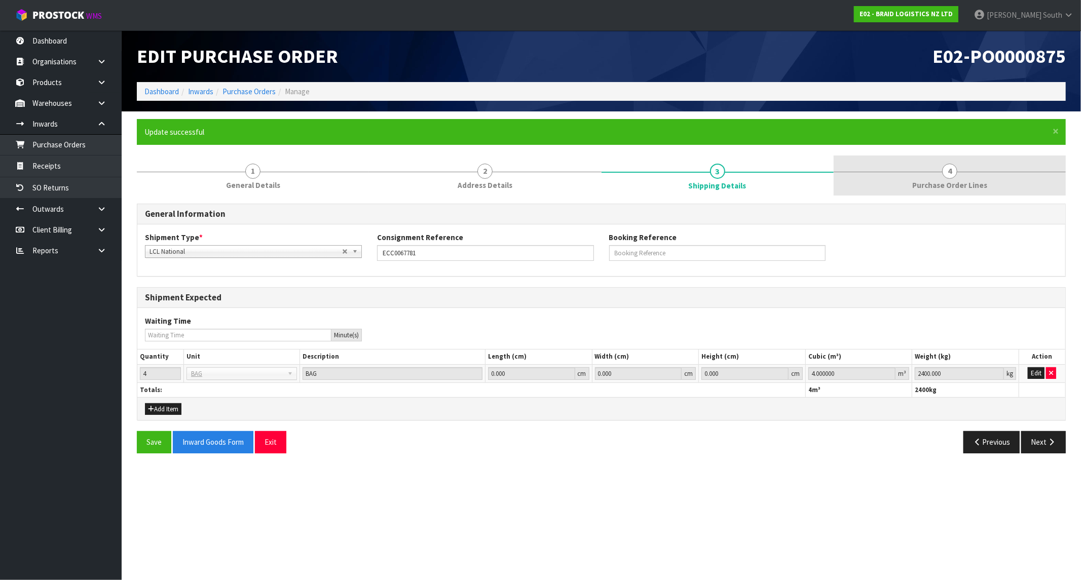
click at [916, 174] on link "4 Purchase Order Lines" at bounding box center [950, 176] width 232 height 40
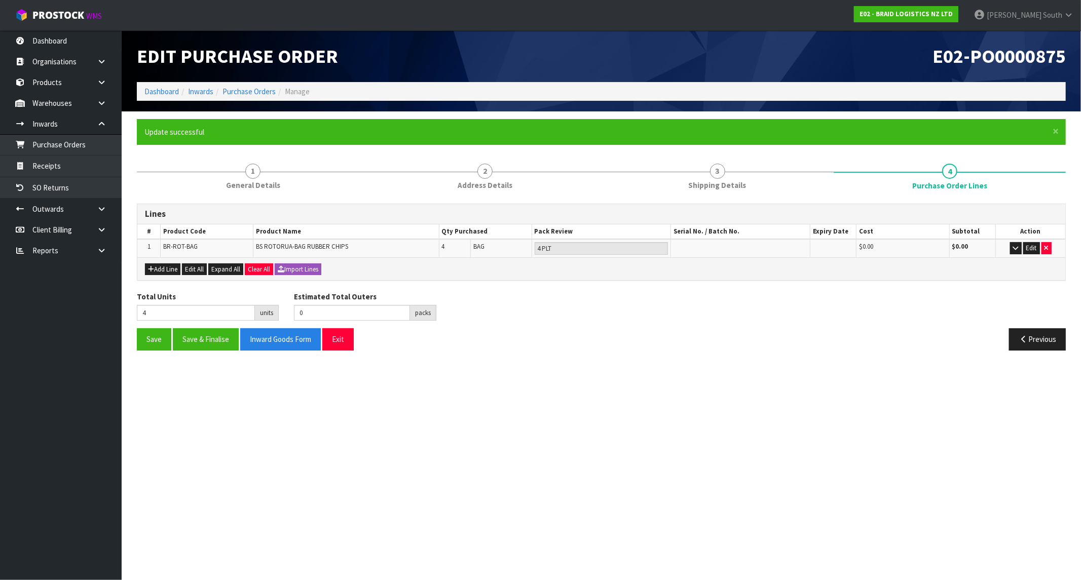
click at [803, 407] on section "Edit Purchase Order E02-PO0000875 Dashboard Inwards Purchase Orders Manage × Cl…" at bounding box center [540, 290] width 1081 height 580
click at [659, 384] on section "Edit Purchase Order E02-PO0000875 Dashboard Inwards Purchase Orders Manage × Cl…" at bounding box center [540, 290] width 1081 height 580
click at [199, 333] on button "Save & Finalise" at bounding box center [206, 339] width 66 height 22
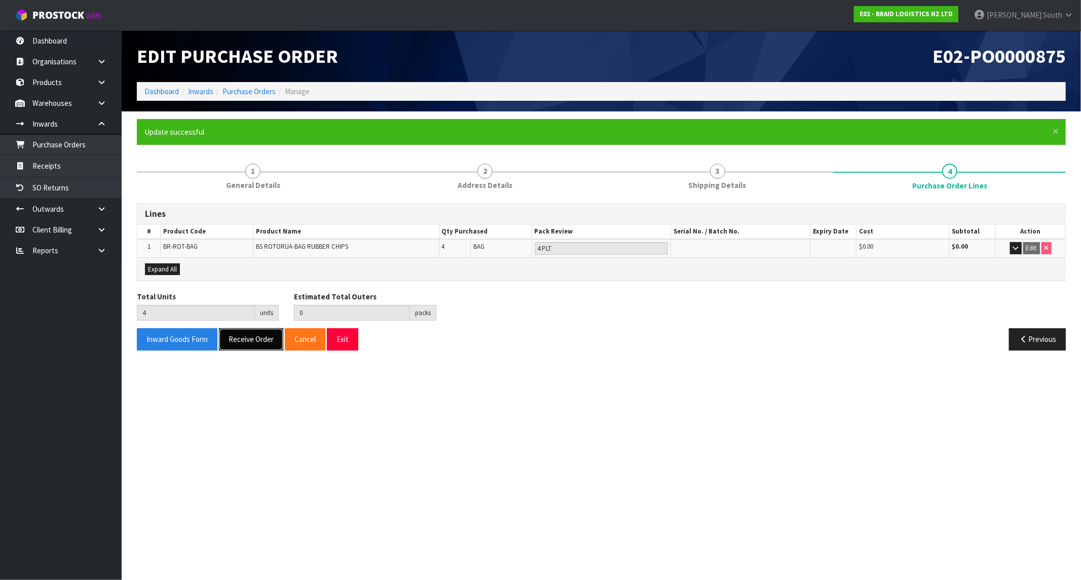
click at [259, 338] on button "Receive Order" at bounding box center [251, 339] width 64 height 22
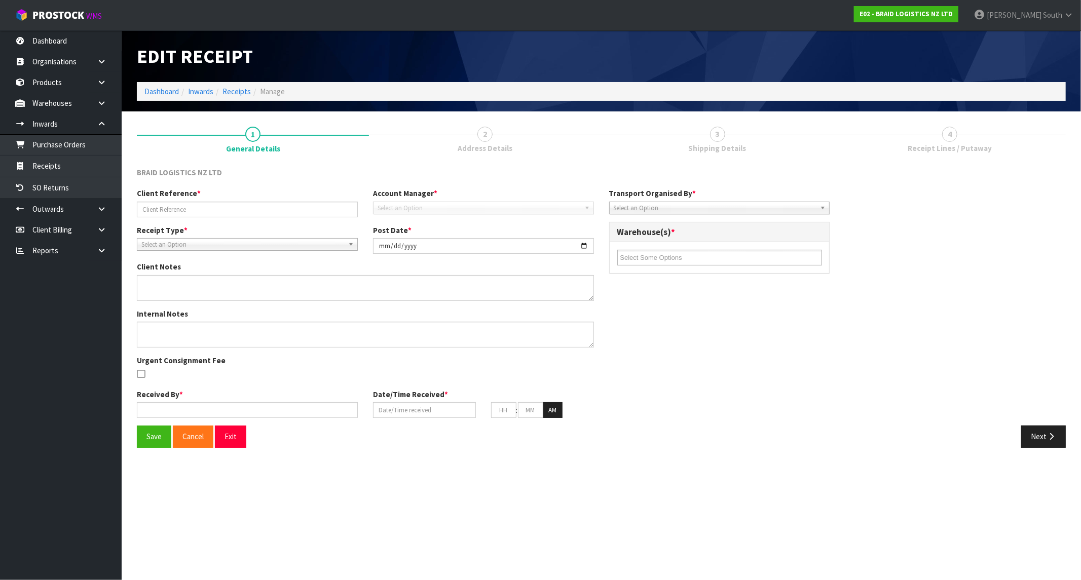
type input "ECC0067781"
type input "[DATE]"
type input "[PERSON_NAME] South"
type input "[DATE]"
type input "11"
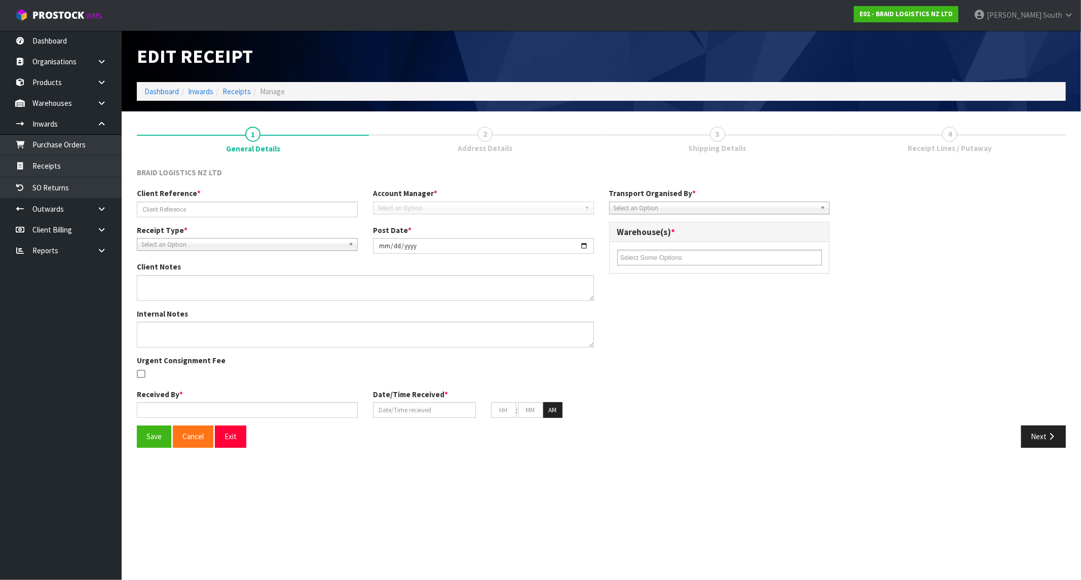
type input "47"
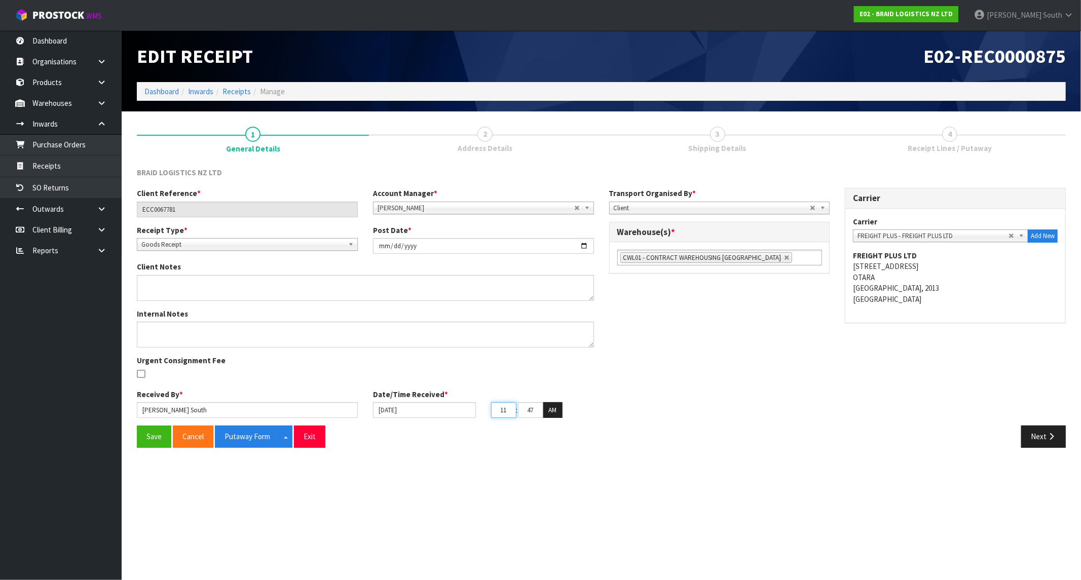
drag, startPoint x: 507, startPoint y: 409, endPoint x: 475, endPoint y: 409, distance: 31.9
click at [475, 409] on div "[DATE] 11 : 47 : 39 AM" at bounding box center [483, 410] width 236 height 16
type input "[DATE]"
type input "09"
drag, startPoint x: 533, startPoint y: 413, endPoint x: 487, endPoint y: 399, distance: 48.5
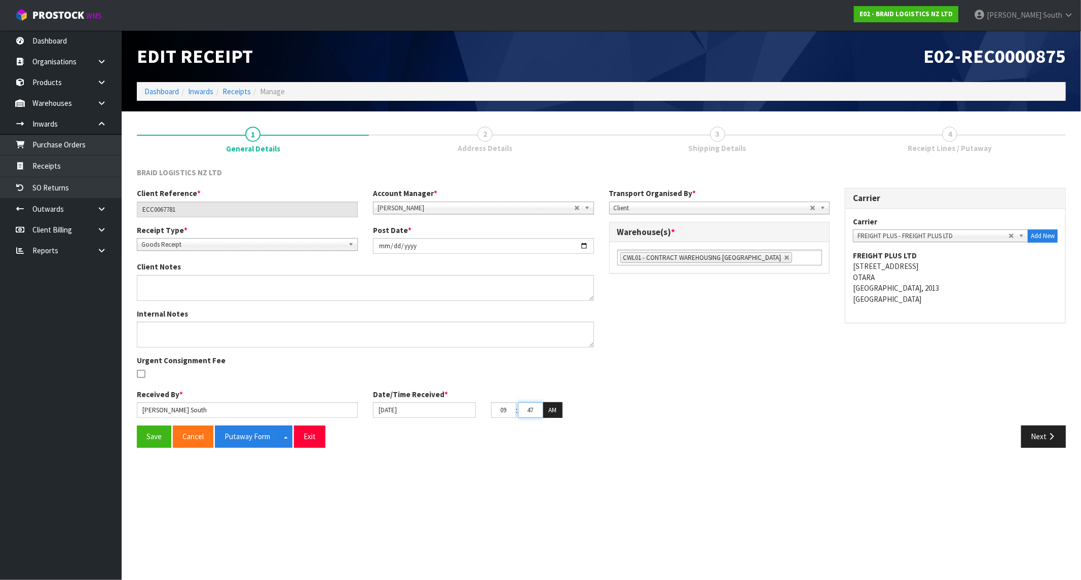
click at [487, 399] on div "Date/Time Received * [DATE] 09 : 47 : 39 AM" at bounding box center [483, 403] width 236 height 29
type input "00"
click at [495, 489] on section "Edit Receipt E02-REC0000875 Dashboard Inwards Receipts Manage 1 General Details…" at bounding box center [540, 290] width 1081 height 580
click at [153, 434] on button "Save" at bounding box center [154, 437] width 34 height 22
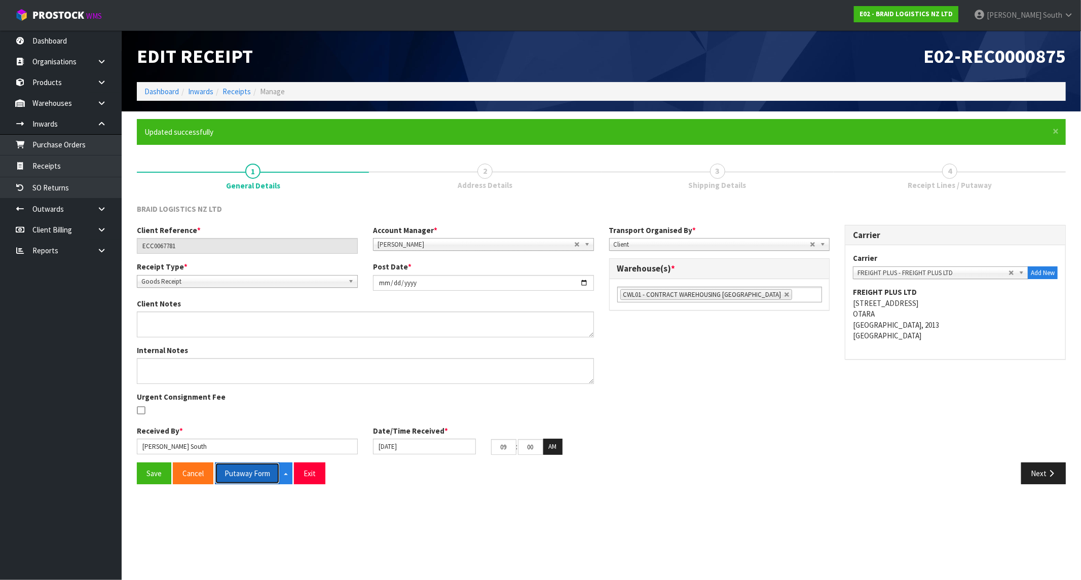
click at [248, 469] on button "Putaway Form" at bounding box center [247, 474] width 65 height 22
click at [738, 492] on div "Save Cancel Putaway Form Split button! CSV FORMAT Exit Next" at bounding box center [601, 477] width 944 height 29
click at [945, 470] on button "Next" at bounding box center [1043, 474] width 45 height 22
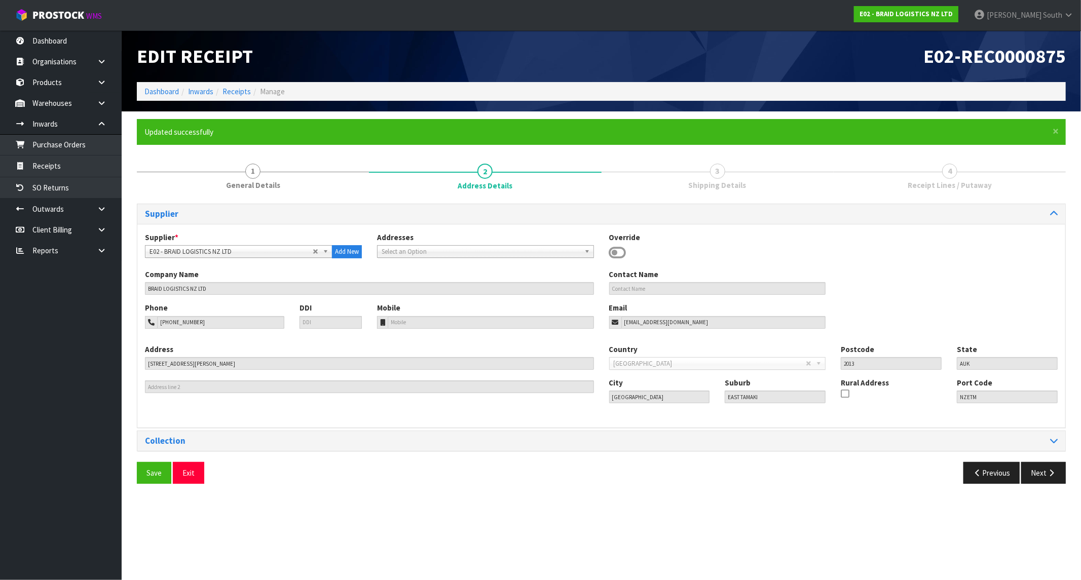
click at [945, 470] on section "Edit Receipt E02-REC0000875 Dashboard Inwards Receipts Manage × Close Updated s…" at bounding box center [540, 290] width 1081 height 580
click at [945, 470] on button "Next" at bounding box center [1043, 473] width 45 height 22
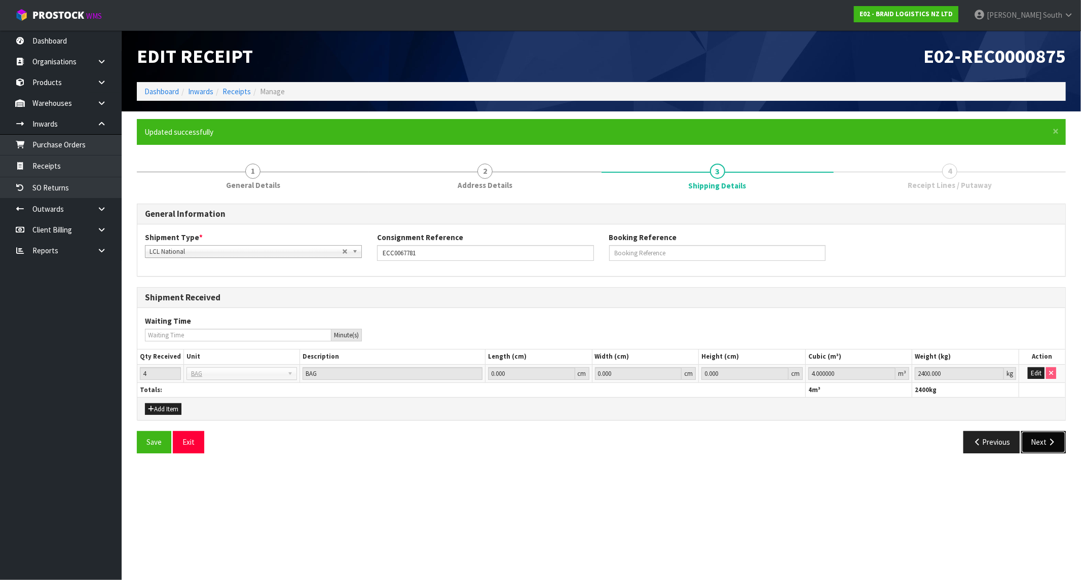
click at [945, 446] on button "Next" at bounding box center [1043, 442] width 45 height 22
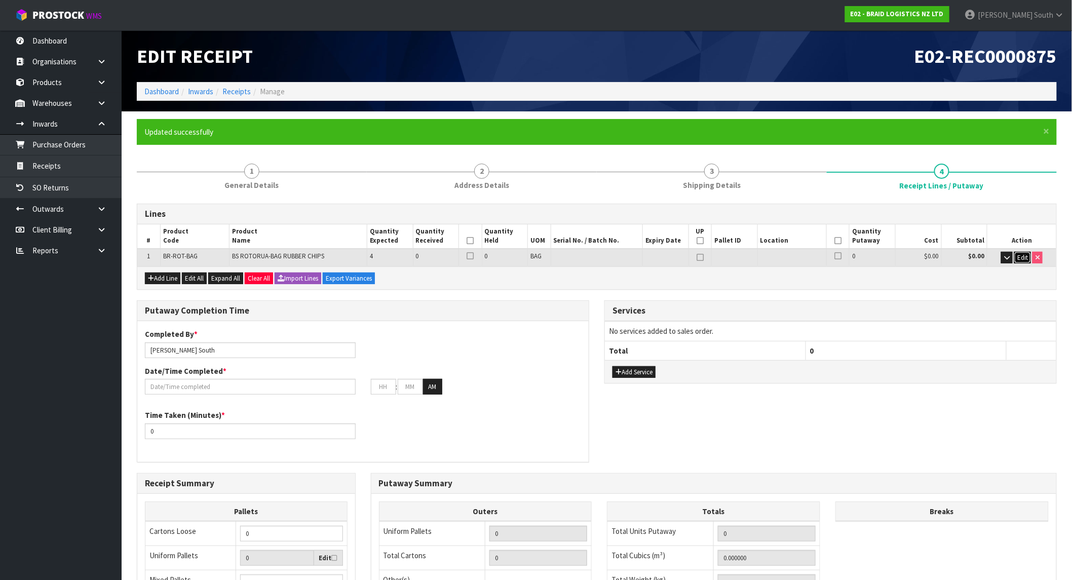
click at [945, 257] on button "Edit" at bounding box center [1023, 258] width 17 height 12
click at [388, 263] on tr "1 [GEOGRAPHIC_DATA]-BAG BS ROTORUA-BAG RUBBER CHIPS 4 0 0 BAG 0 $0.00 $0.00 OK" at bounding box center [596, 258] width 919 height 19
type input "4"
type input "2800"
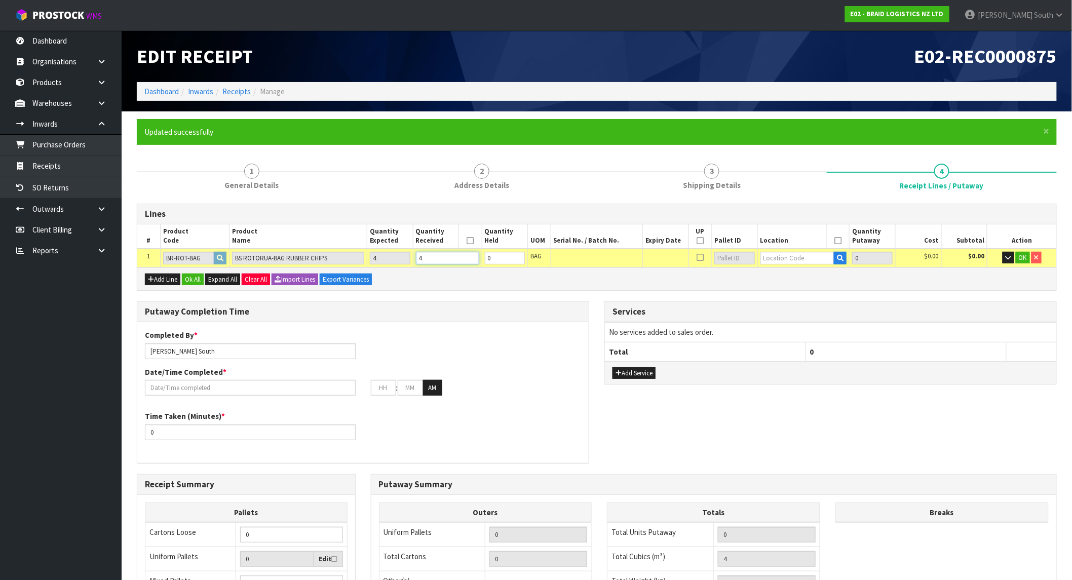
type input "4"
click at [775, 254] on input "text" at bounding box center [798, 258] width 74 height 13
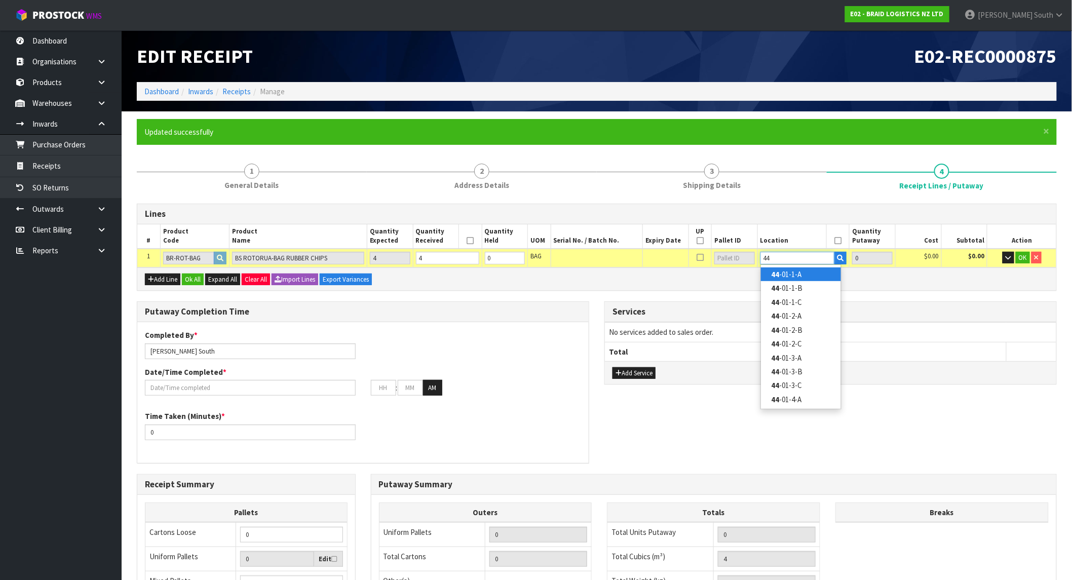
type input "44"
click at [776, 268] on link "44 -01-1-A" at bounding box center [801, 275] width 80 height 14
type input "4"
type input "44-01-1-A"
type input "4"
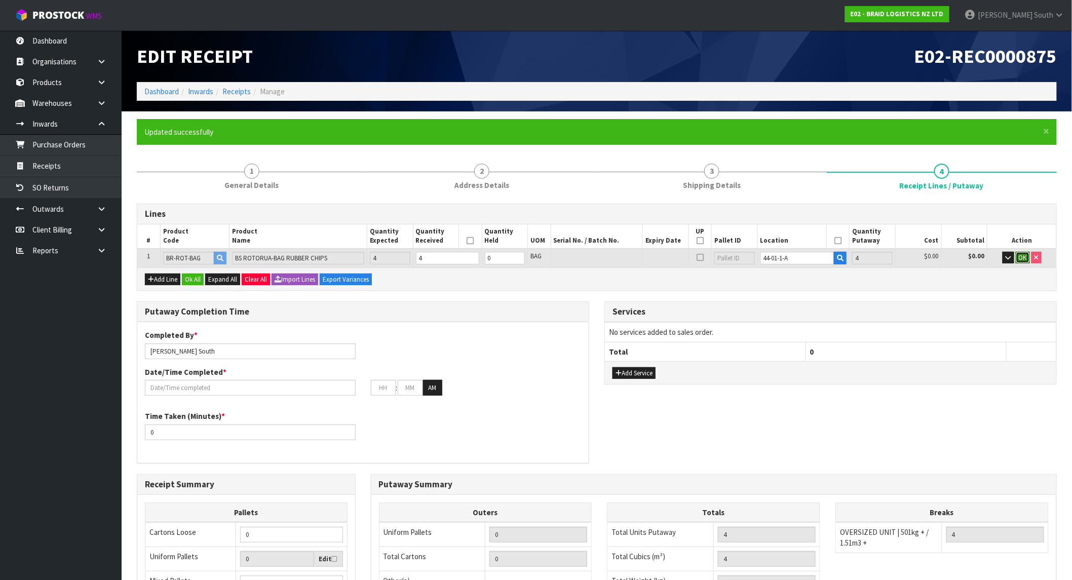
click at [945, 255] on span "OK" at bounding box center [1023, 257] width 8 height 9
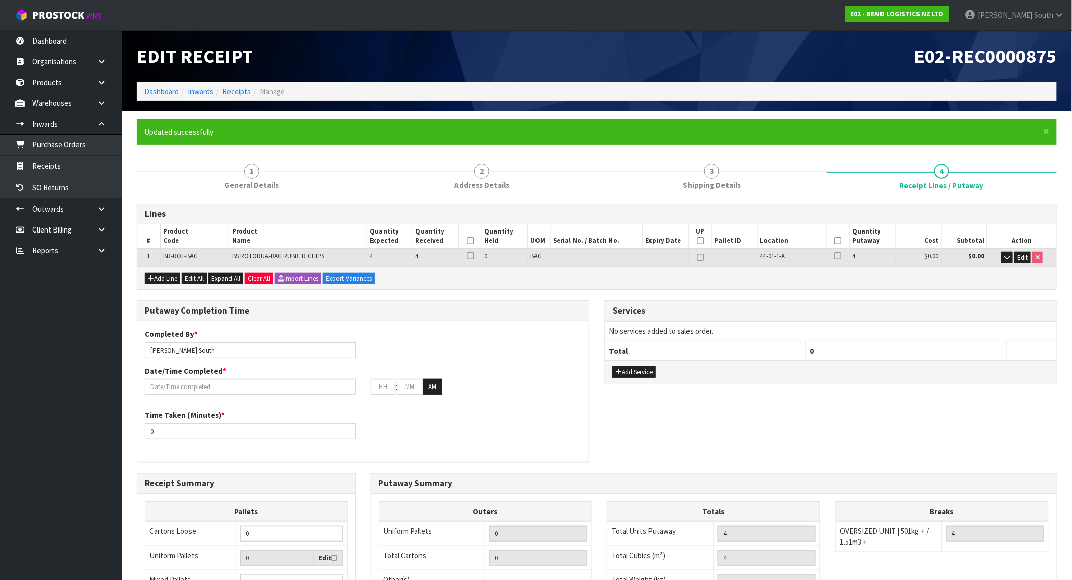
click at [838, 235] on th at bounding box center [838, 237] width 23 height 24
click at [837, 241] on icon at bounding box center [838, 241] width 7 height 1
click at [467, 240] on th at bounding box center [470, 237] width 23 height 24
click at [468, 241] on icon at bounding box center [470, 241] width 7 height 1
click at [699, 241] on icon at bounding box center [700, 241] width 7 height 1
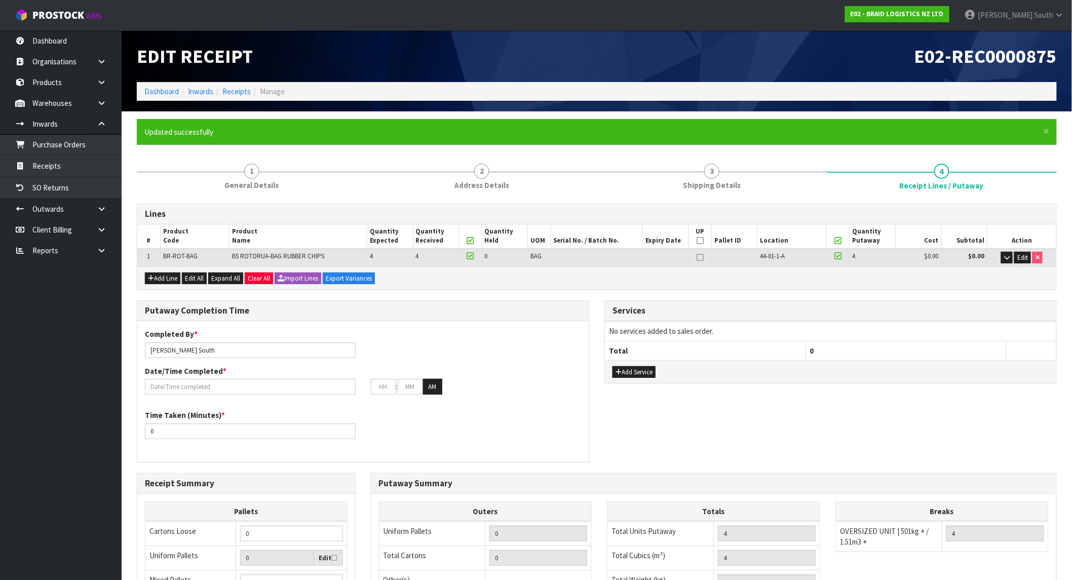
type input "4"
click at [732, 273] on div "Add Line Edit All Expand All Clear All Import Lines Export Variances" at bounding box center [596, 278] width 919 height 23
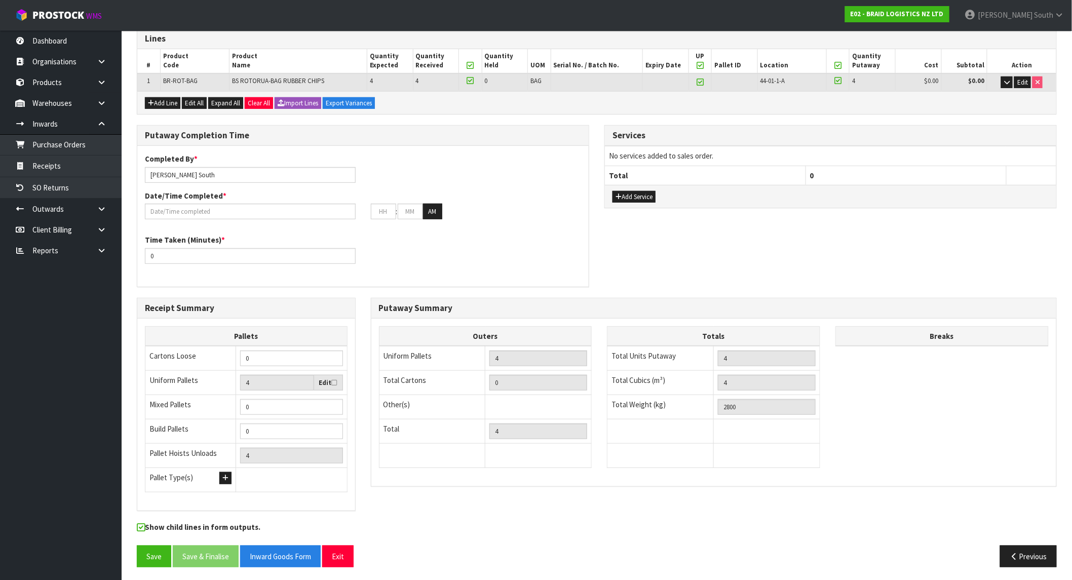
scroll to position [177, 0]
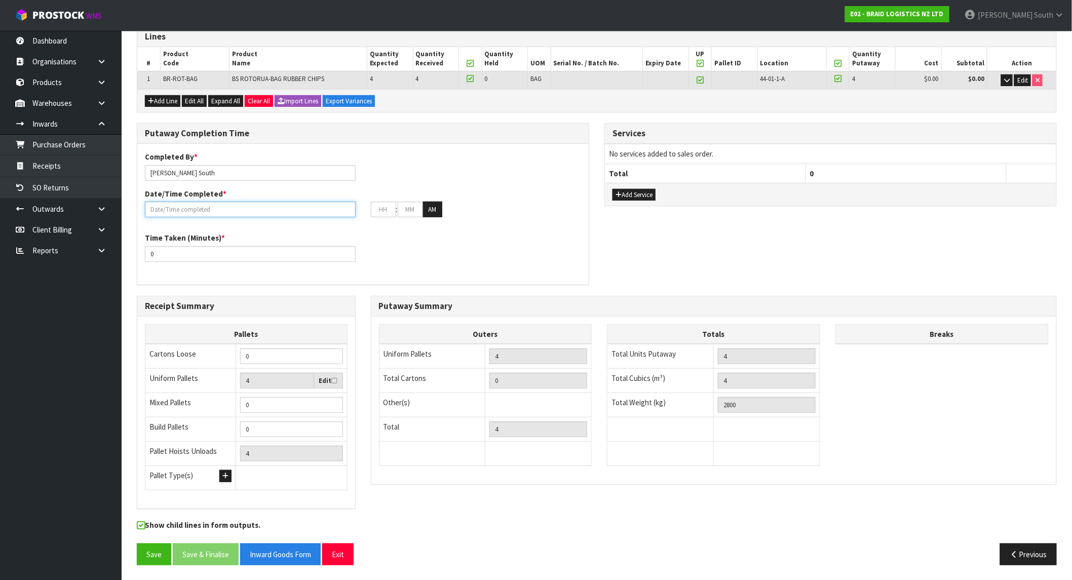
click at [190, 205] on input "text" at bounding box center [250, 210] width 211 height 16
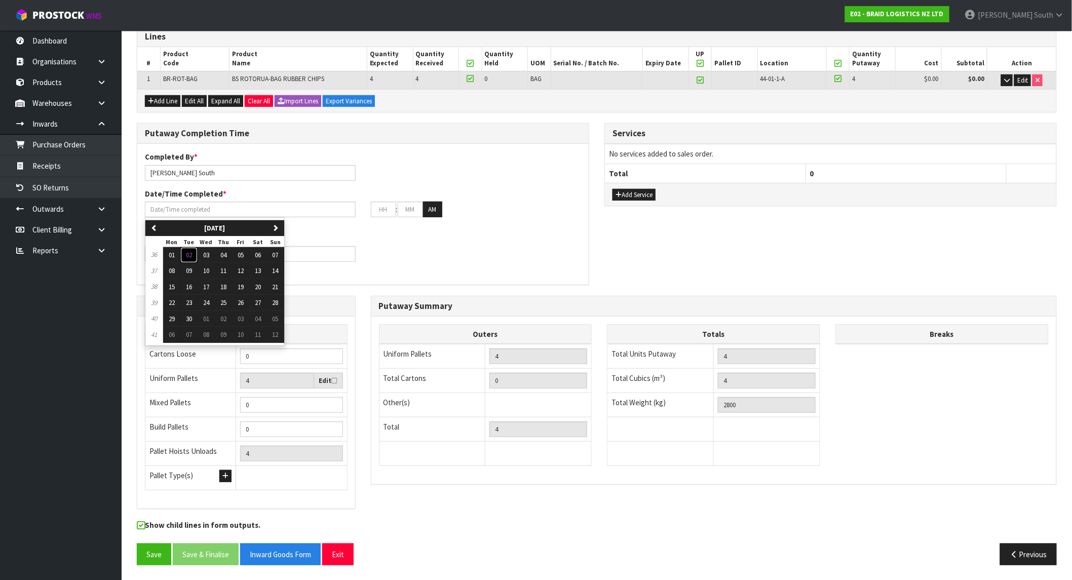
click at [189, 252] on span "02" at bounding box center [189, 255] width 6 height 9
type input "[DATE]"
type input "12"
type input "00"
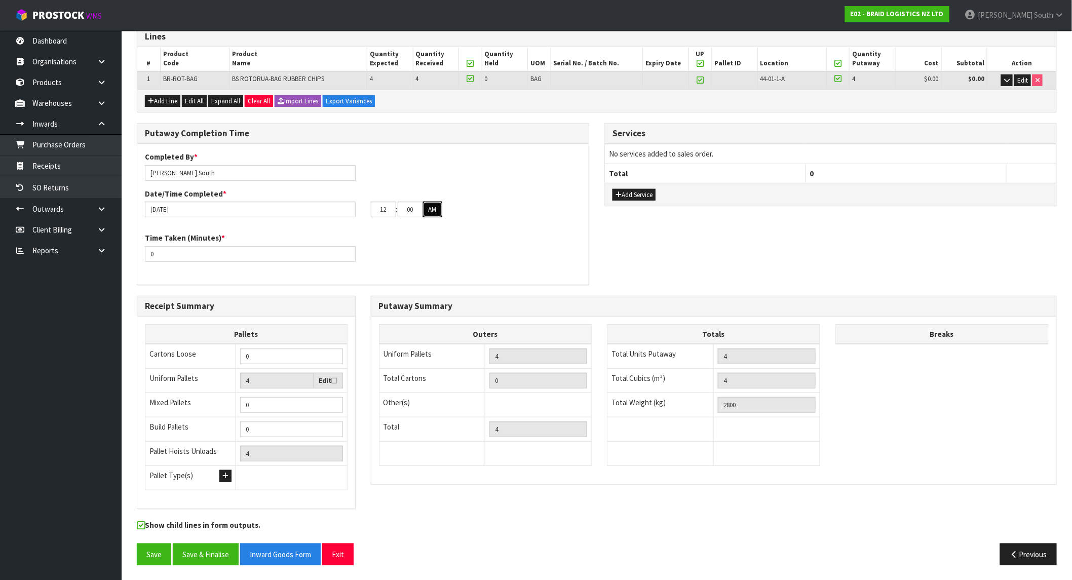
click at [428, 208] on button "AM" at bounding box center [432, 210] width 19 height 16
click at [438, 208] on button "PM" at bounding box center [433, 210] width 20 height 16
drag, startPoint x: 388, startPoint y: 208, endPoint x: 345, endPoint y: 208, distance: 43.1
click at [345, 208] on div "[DATE] 12 : 00 : 00 AM" at bounding box center [363, 210] width 452 height 16
type input "[DATE]"
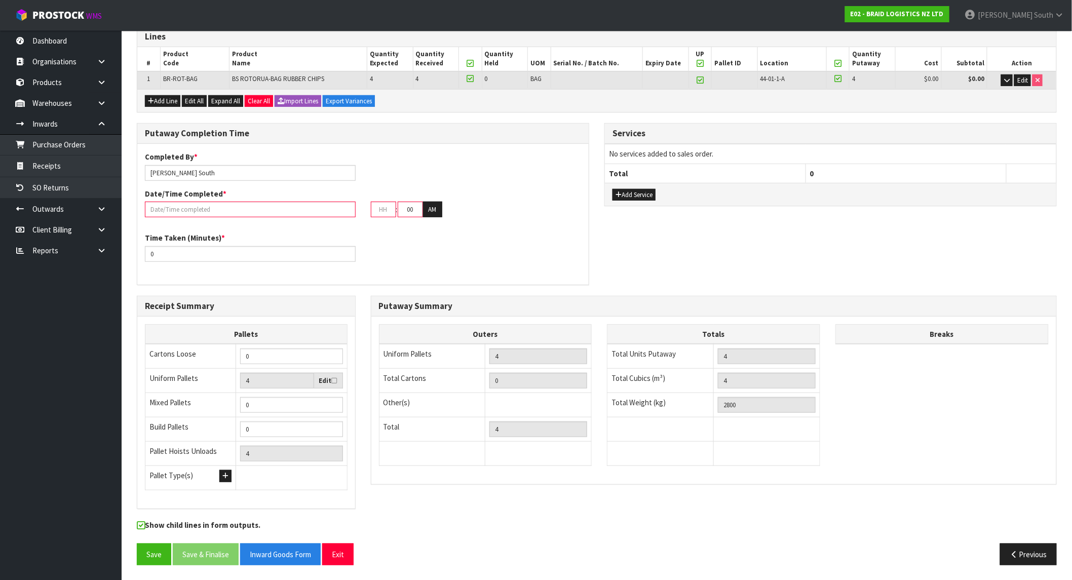
type input "1"
type input "15"
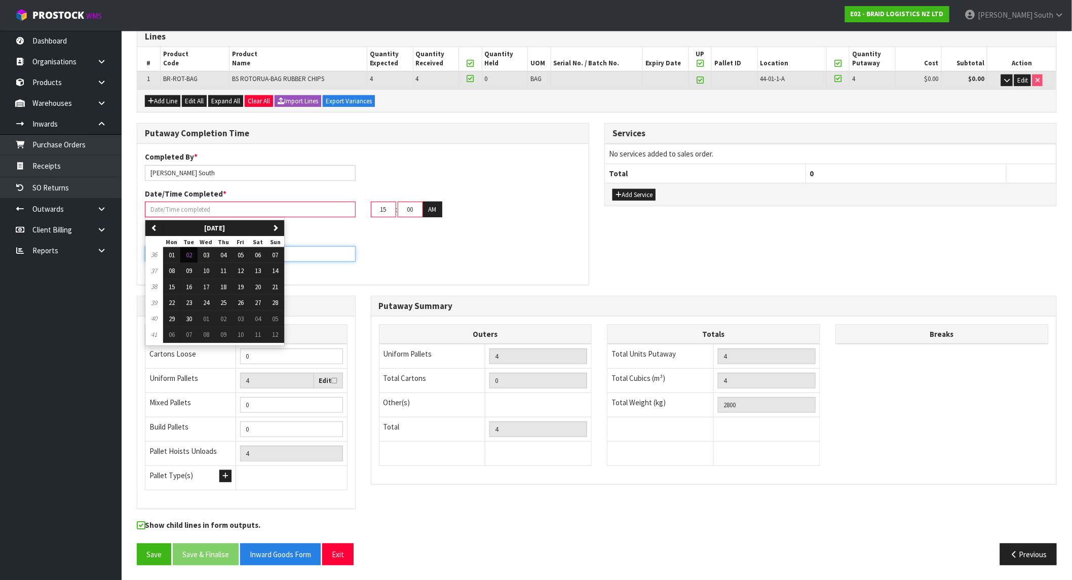
drag, startPoint x: 259, startPoint y: 477, endPoint x: 531, endPoint y: 265, distance: 344.4
click at [531, 266] on div "Time Taken (Minutes) * 0" at bounding box center [363, 251] width 452 height 36
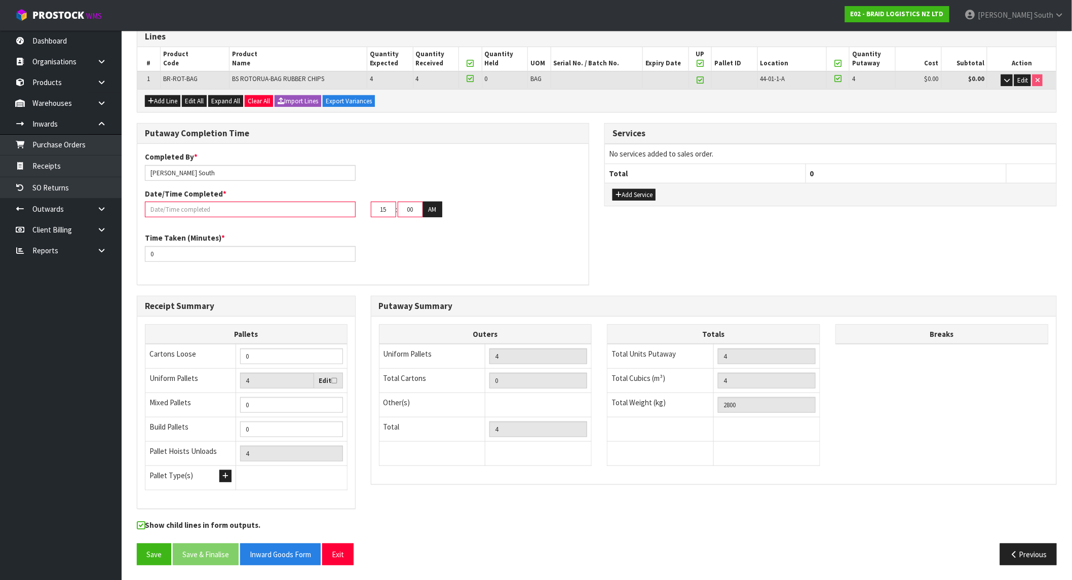
click at [399, 195] on div "Date/Time Completed * 15 : 00 : 00 AM" at bounding box center [363, 203] width 452 height 29
click at [388, 207] on input "15" at bounding box center [383, 210] width 25 height 16
drag, startPoint x: 380, startPoint y: 210, endPoint x: 368, endPoint y: 212, distance: 11.8
click at [368, 212] on div "15 : 00 : 00 AM" at bounding box center [476, 210] width 226 height 16
drag, startPoint x: 390, startPoint y: 211, endPoint x: 365, endPoint y: 211, distance: 25.3
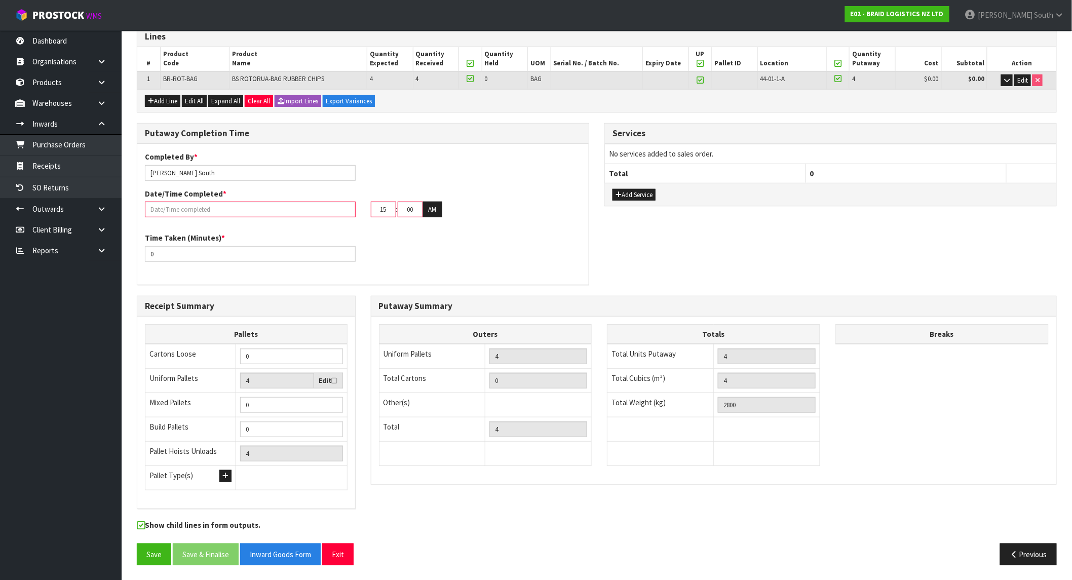
click at [365, 211] on div "15 : 00 : 00 AM" at bounding box center [476, 210] width 226 height 16
type input "1"
type input "[DATE]"
type input "11"
drag, startPoint x: 413, startPoint y: 206, endPoint x: 392, endPoint y: 215, distance: 22.7
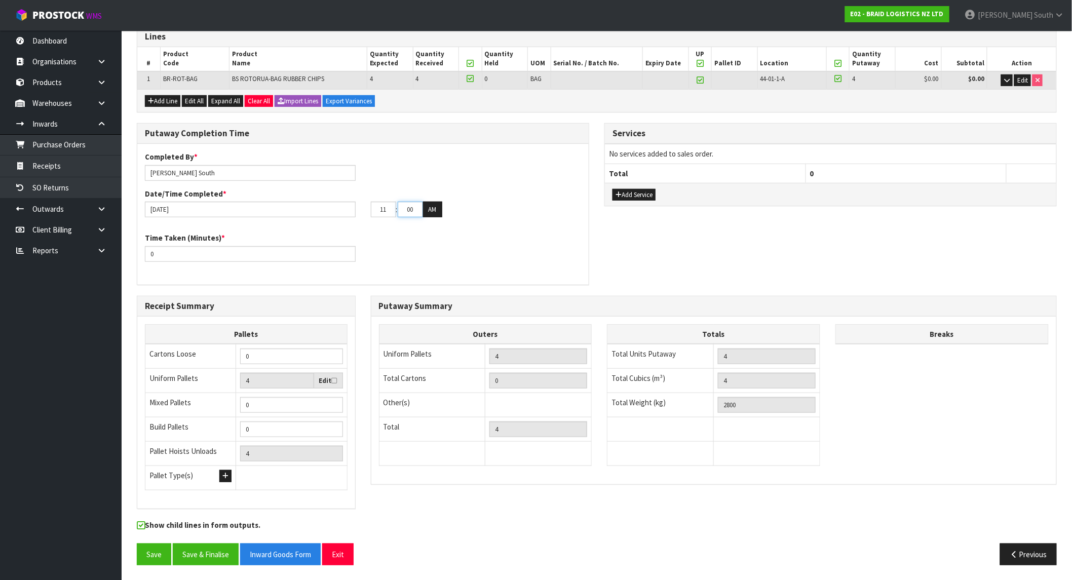
click at [392, 215] on tr "11 : 00 : 00 AM" at bounding box center [406, 210] width 71 height 16
type input "45"
drag, startPoint x: 396, startPoint y: 227, endPoint x: 378, endPoint y: 231, distance: 18.8
click at [396, 228] on div "Completed By * [PERSON_NAME] Date/Time Completed * [DATE] 11 : 45 : 00 AM Time …" at bounding box center [363, 215] width 452 height 126
drag, startPoint x: 240, startPoint y: 249, endPoint x: 58, endPoint y: 275, distance: 184.3
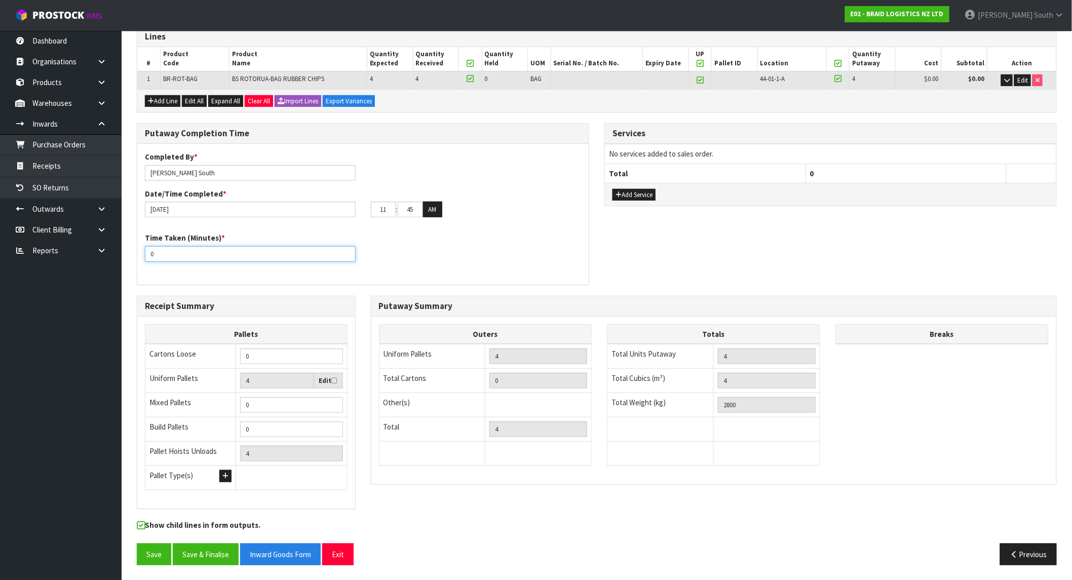
click at [58, 275] on body "Toggle navigation ProStock WMS E02 - BRAID LOGISTICS NZ LTD [PERSON_NAME] South…" at bounding box center [536, 113] width 1072 height 580
type input "15"
click at [457, 251] on div "Time Taken (Minutes) * 15" at bounding box center [363, 251] width 452 height 36
click at [141, 495] on button "Save" at bounding box center [154, 555] width 34 height 22
click at [220, 495] on button "Save & Finalise" at bounding box center [206, 555] width 66 height 22
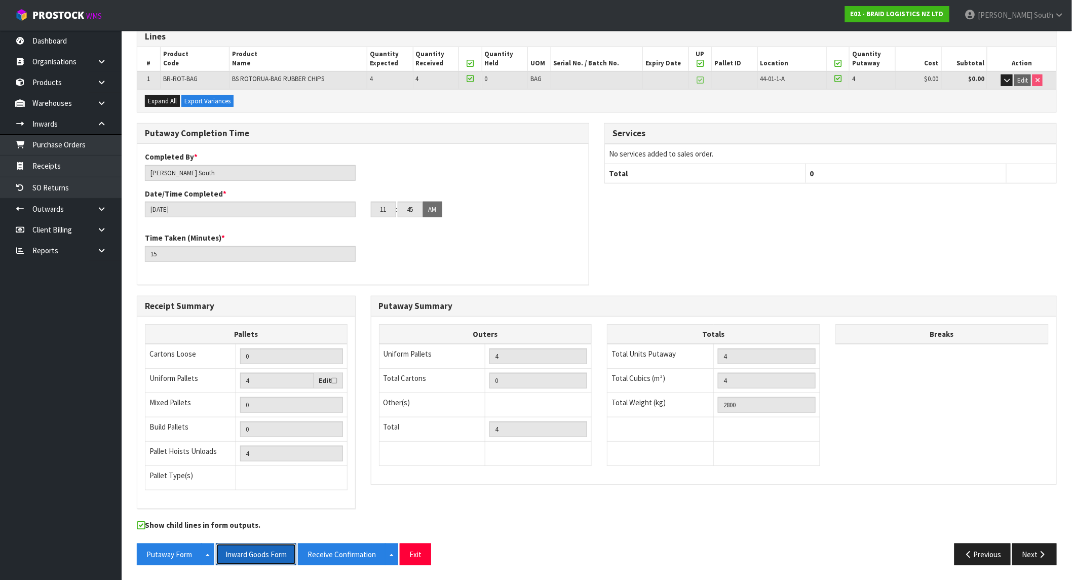
drag, startPoint x: 244, startPoint y: 555, endPoint x: 560, endPoint y: 467, distance: 328.4
click at [244, 495] on button "Inward Goods Form" at bounding box center [256, 555] width 81 height 22
click at [852, 236] on div "Putaway Completion Time Completed By * [PERSON_NAME] Date/Time Completed * [DAT…" at bounding box center [597, 209] width 936 height 172
click at [945, 495] on button "Next" at bounding box center [1035, 555] width 45 height 22
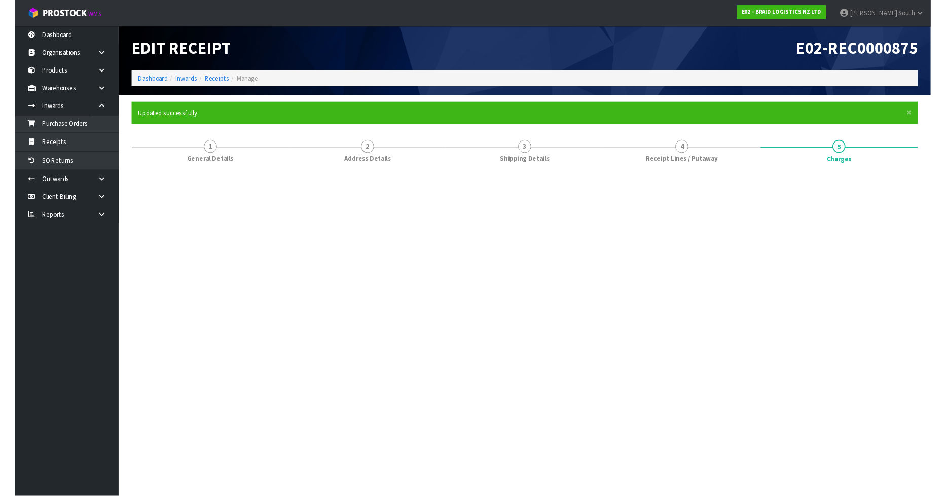
scroll to position [0, 0]
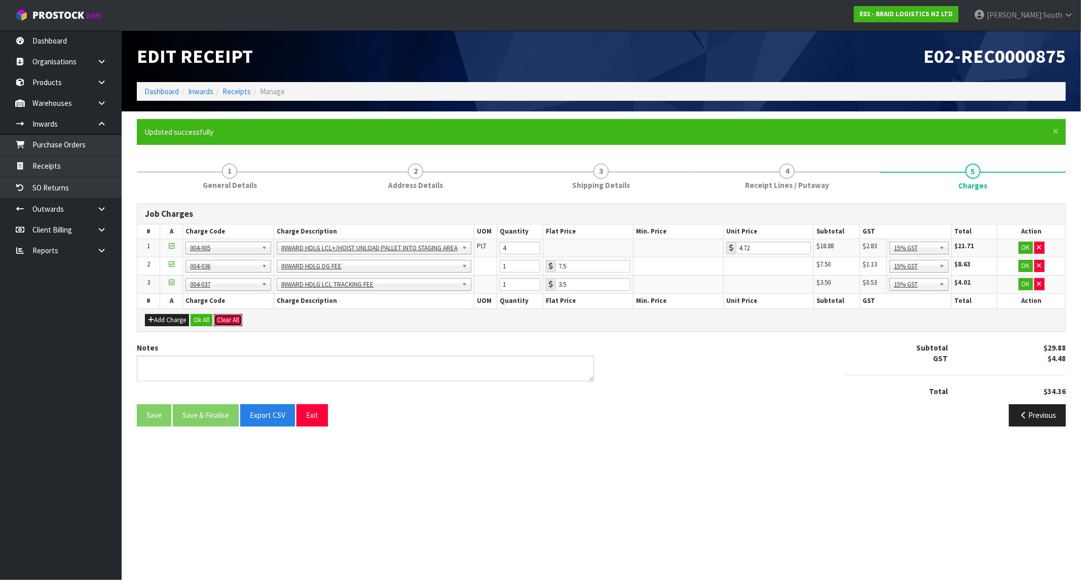
click at [235, 318] on button "Clear All" at bounding box center [228, 320] width 28 height 12
click at [753, 440] on section "× Close Updated successfully 1 General Details 2 Address Details 3 Shipping Det…" at bounding box center [601, 276] width 959 height 330
click at [317, 330] on div "Add Charge Ok All Clear All" at bounding box center [601, 320] width 928 height 23
click at [316, 417] on button "Exit" at bounding box center [311, 415] width 31 height 22
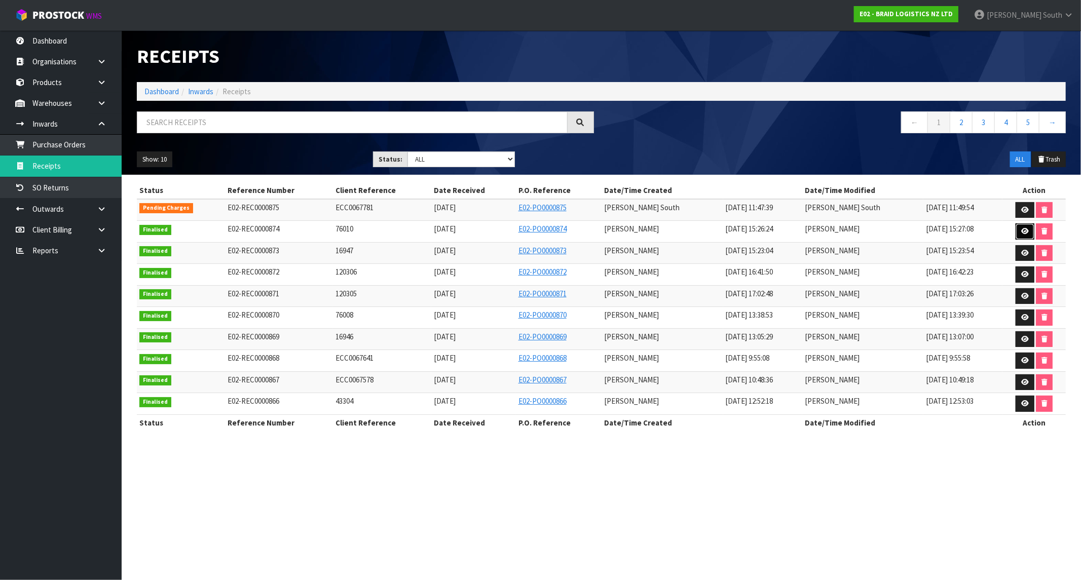
click at [945, 235] on link at bounding box center [1025, 231] width 19 height 16
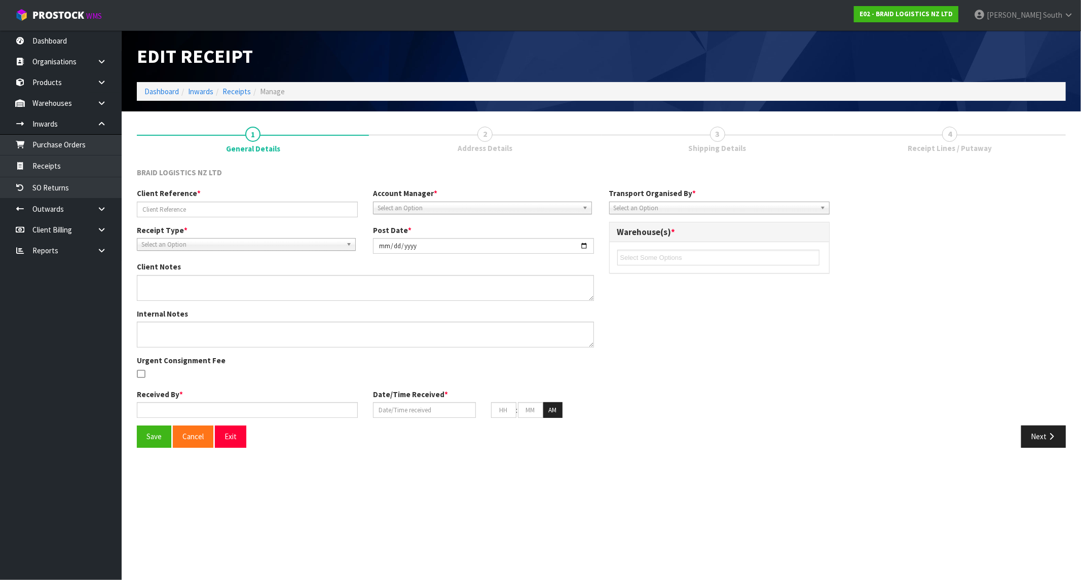
type input "76010"
type input "[DATE]"
type input "[PERSON_NAME]"
type input "[DATE]"
type input "03"
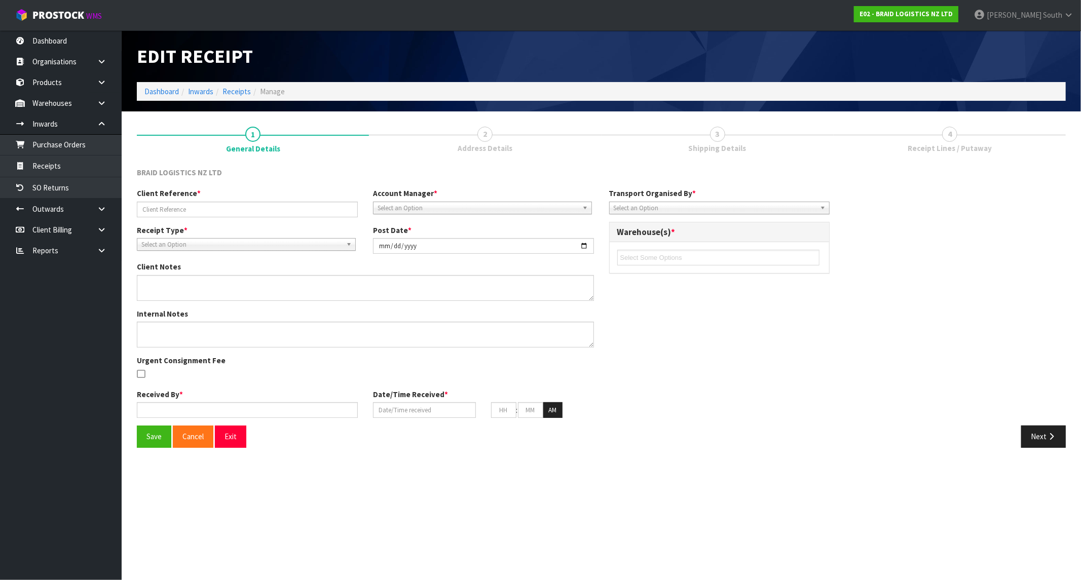
type input "26"
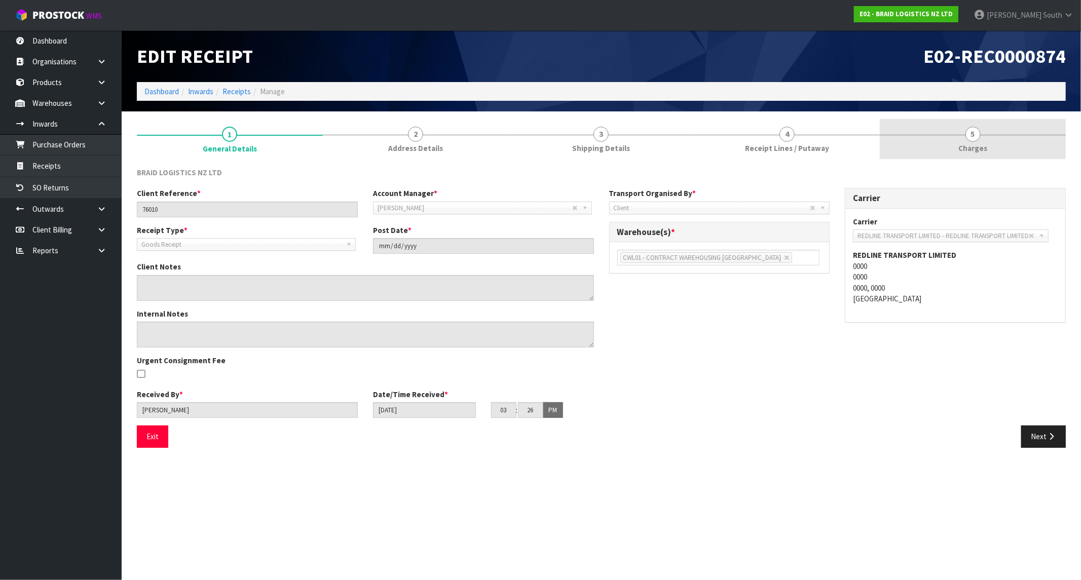
click at [945, 145] on span "Charges" at bounding box center [972, 148] width 29 height 11
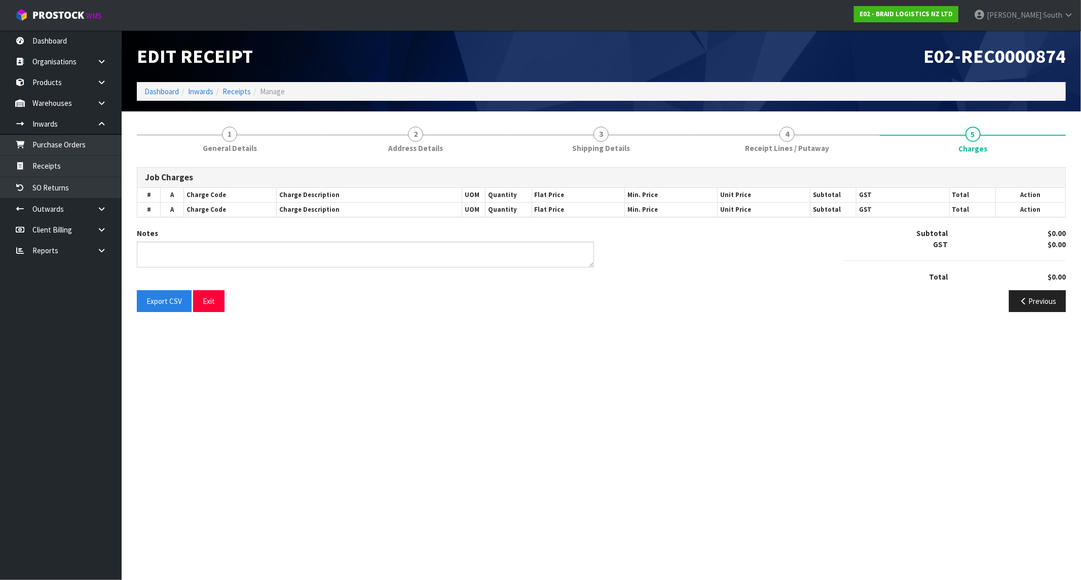
type textarea "NO CHARGES"
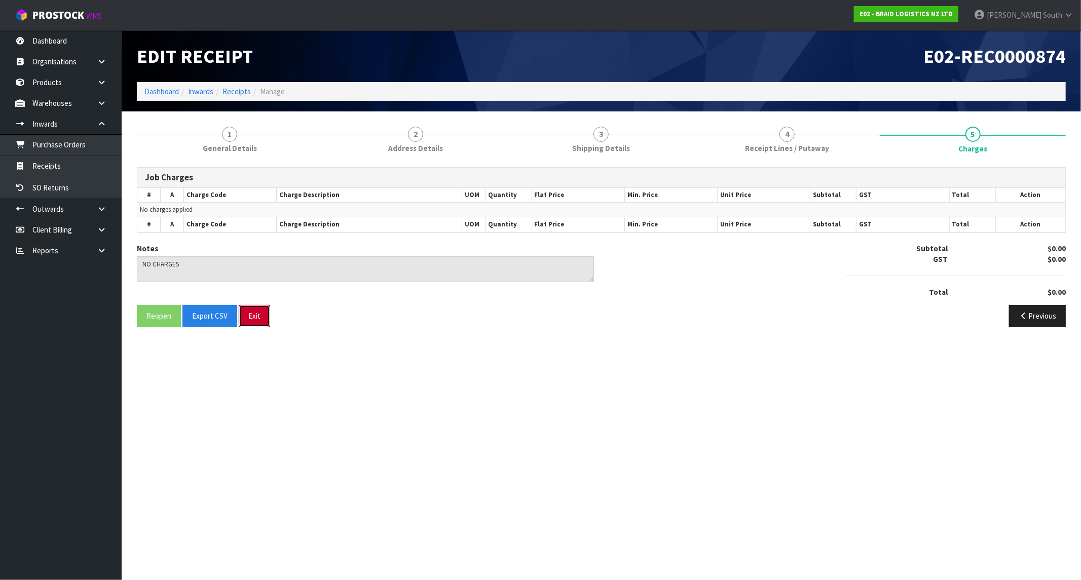
click at [247, 314] on button "Exit" at bounding box center [254, 316] width 31 height 22
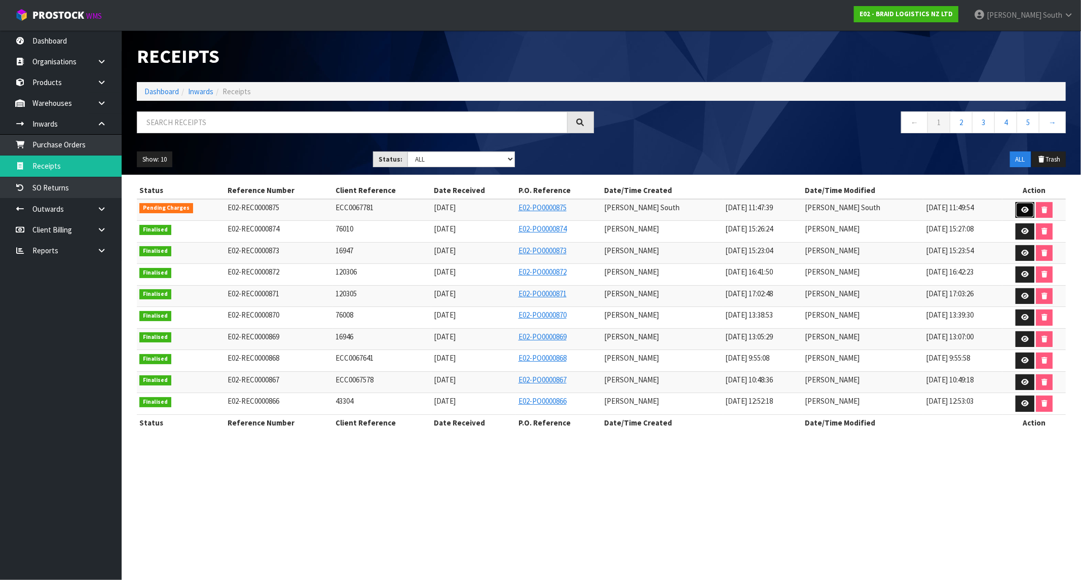
click at [945, 213] on link at bounding box center [1025, 210] width 19 height 16
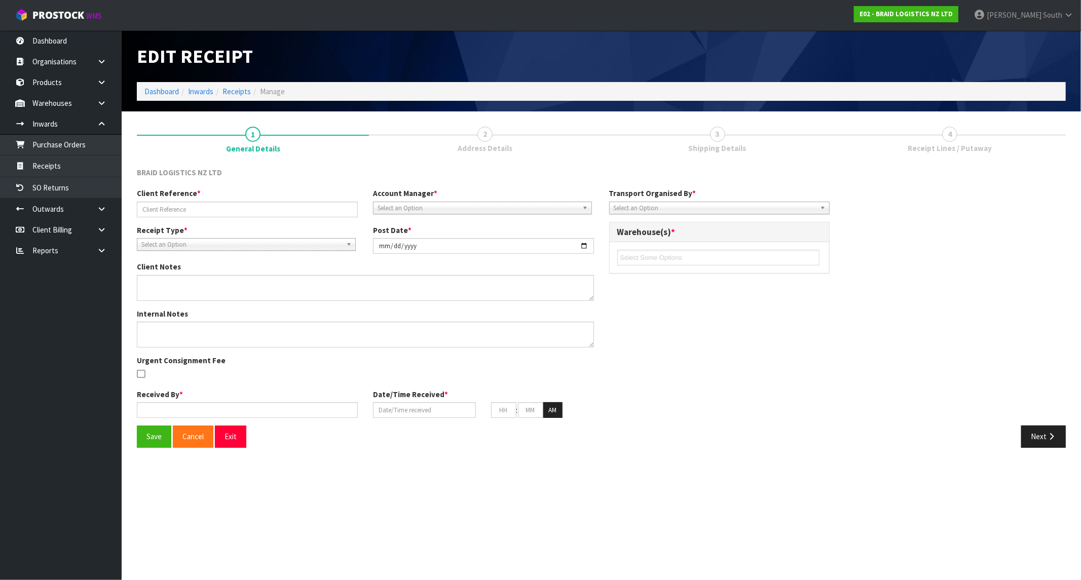
type input "ECC0067781"
type input "[DATE]"
type input "[PERSON_NAME] South"
type input "[DATE]"
type input "09"
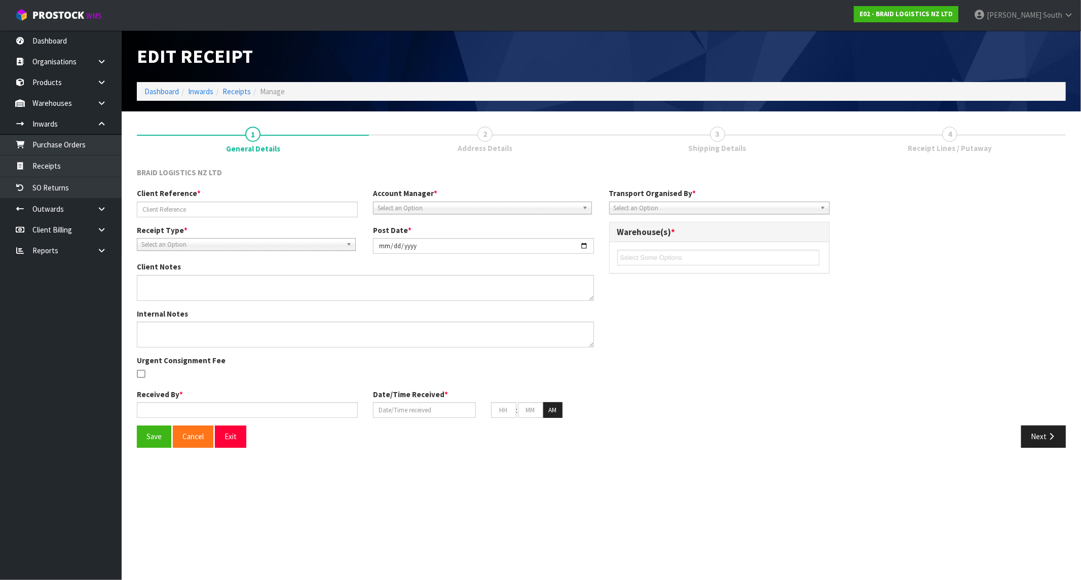
type input "00"
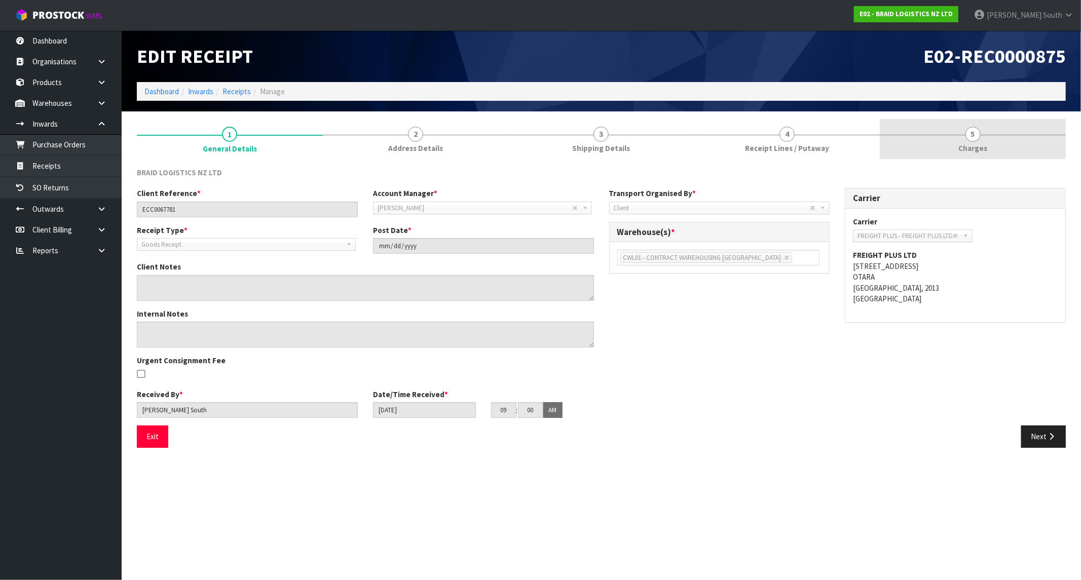
click at [945, 142] on link "5 [GEOGRAPHIC_DATA]" at bounding box center [973, 139] width 186 height 40
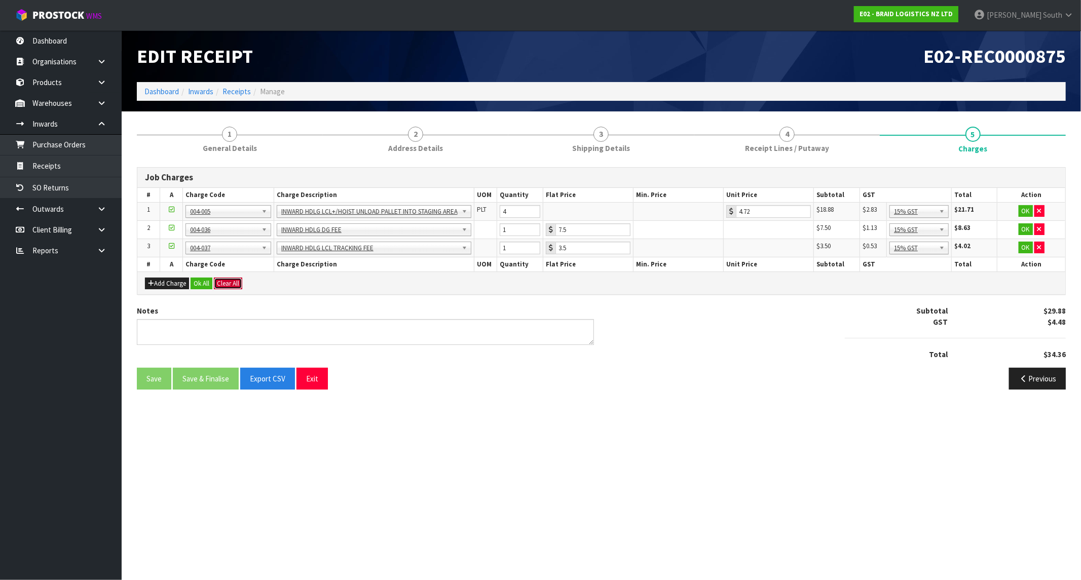
click at [220, 283] on button "Clear All" at bounding box center [228, 284] width 28 height 12
click at [232, 287] on span "Confirm" at bounding box center [228, 283] width 22 height 9
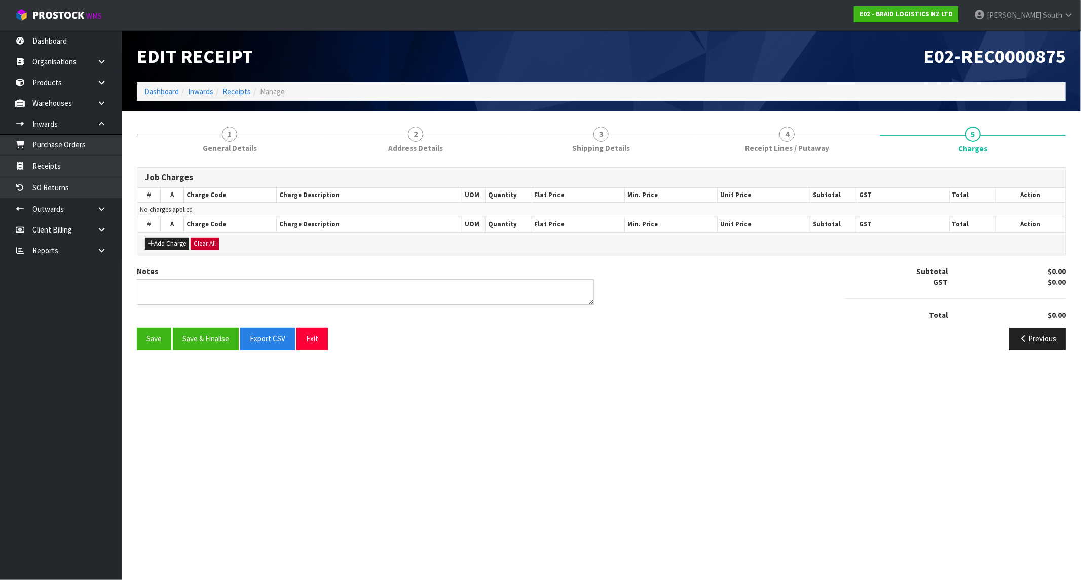
click at [444, 362] on section "1 General Details 2 Address Details 3 Shipping Details 4 Receipt Lines / Putawa…" at bounding box center [601, 238] width 959 height 254
click at [137, 345] on button "Save" at bounding box center [154, 339] width 34 height 22
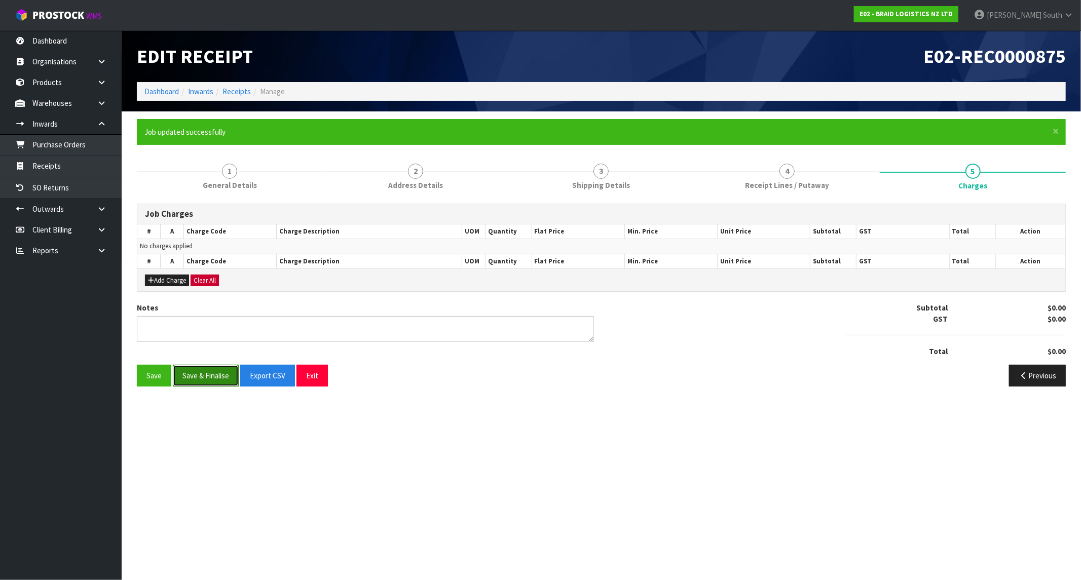
click at [199, 377] on button "Save & Finalise" at bounding box center [206, 376] width 66 height 22
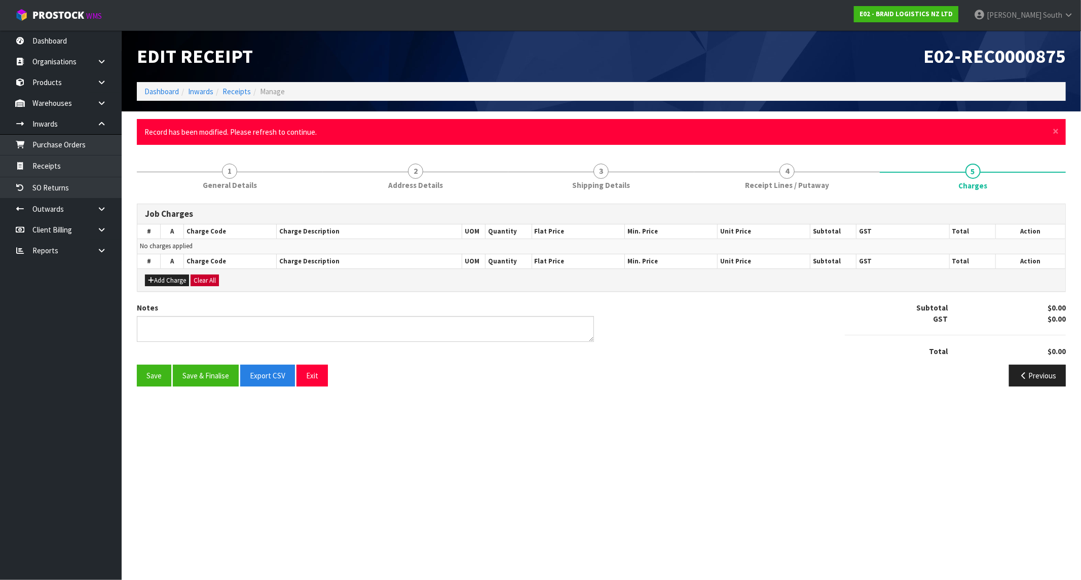
click at [528, 404] on section "Edit Receipt E02-REC0000875 Dashboard Inwards Receipts Manage × Close Record ha…" at bounding box center [540, 290] width 1081 height 580
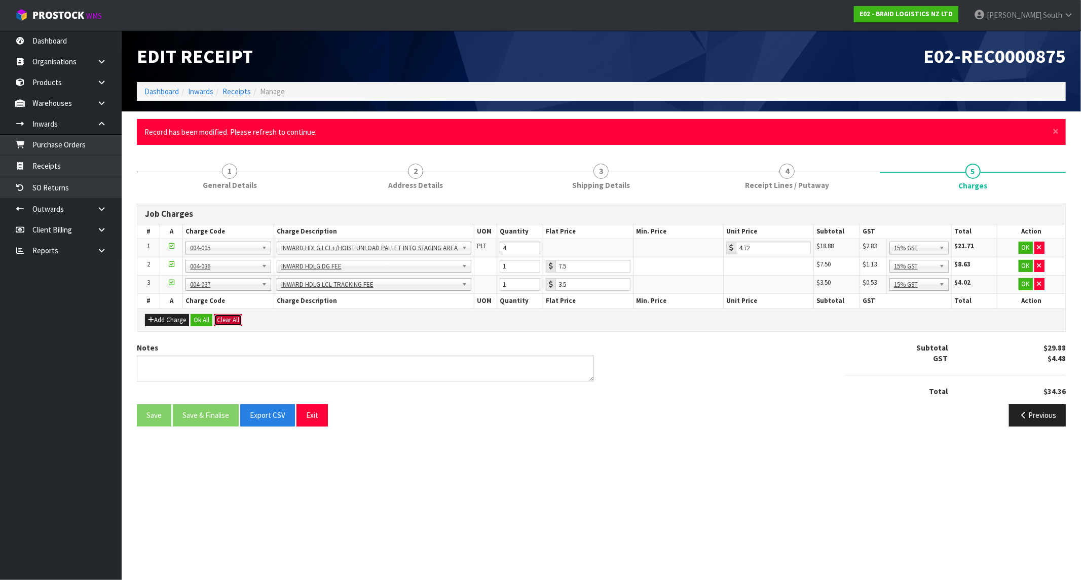
click at [229, 320] on button "Clear All" at bounding box center [228, 320] width 28 height 12
click at [229, 320] on span "Confirm" at bounding box center [228, 320] width 22 height 9
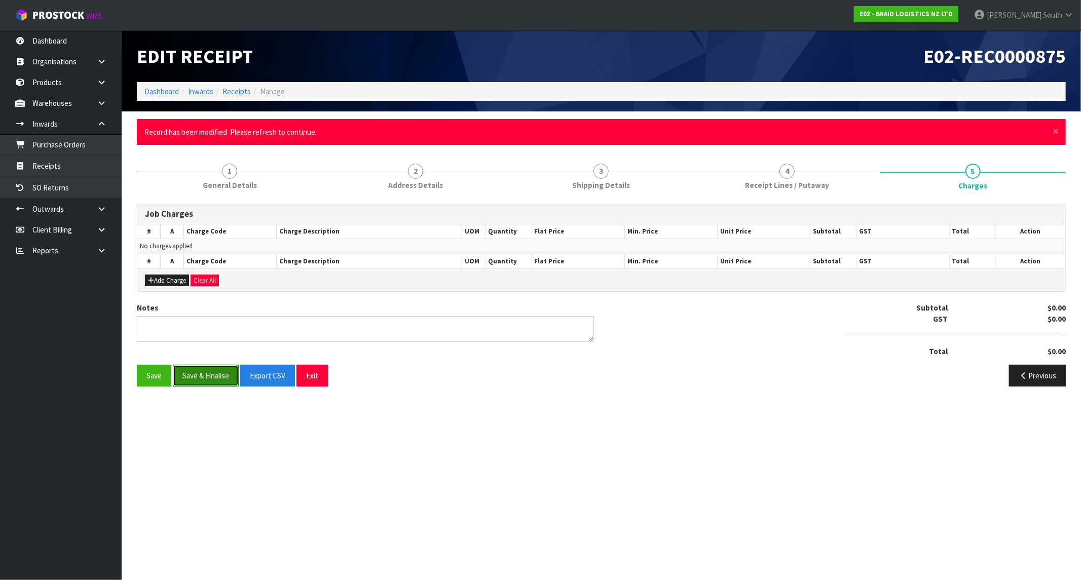
click at [210, 376] on button "Save & Finalise" at bounding box center [206, 376] width 66 height 22
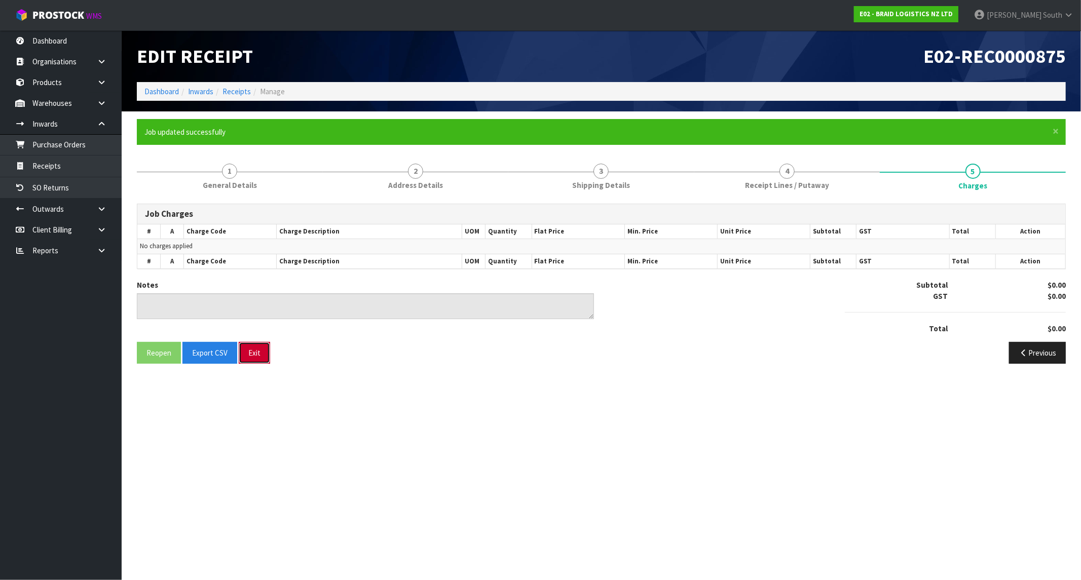
click at [255, 353] on button "Exit" at bounding box center [254, 353] width 31 height 22
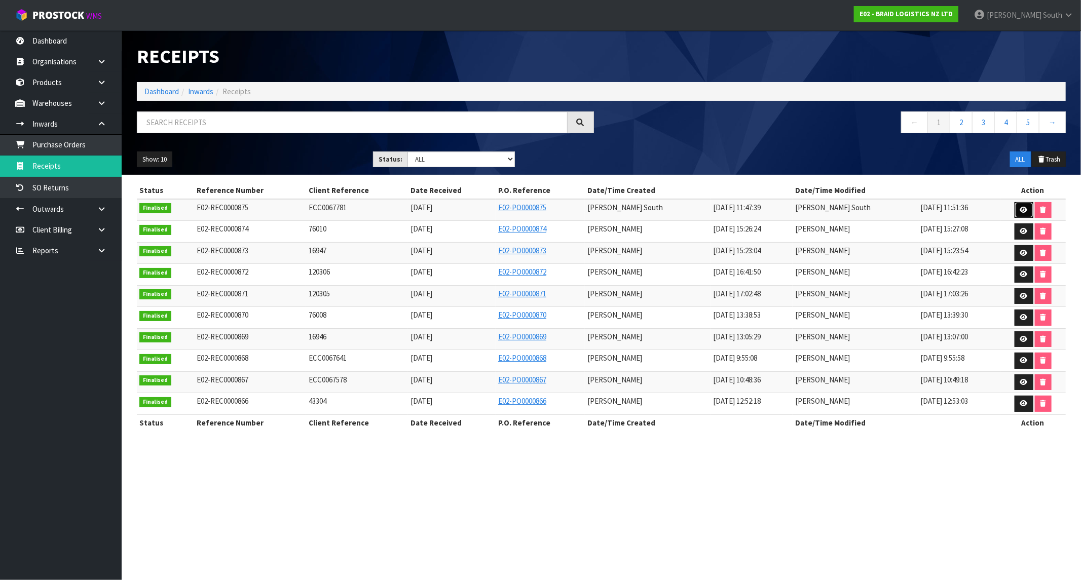
click at [945, 211] on icon at bounding box center [1024, 210] width 8 height 7
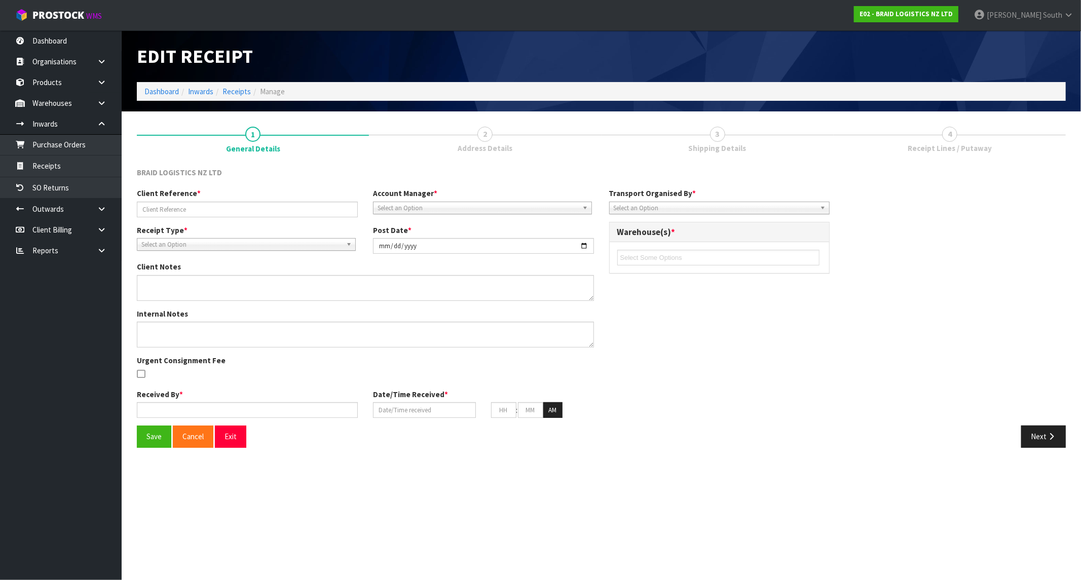
type input "ECC0067781"
type input "[DATE]"
type input "[PERSON_NAME] South"
type input "[DATE]"
type input "09"
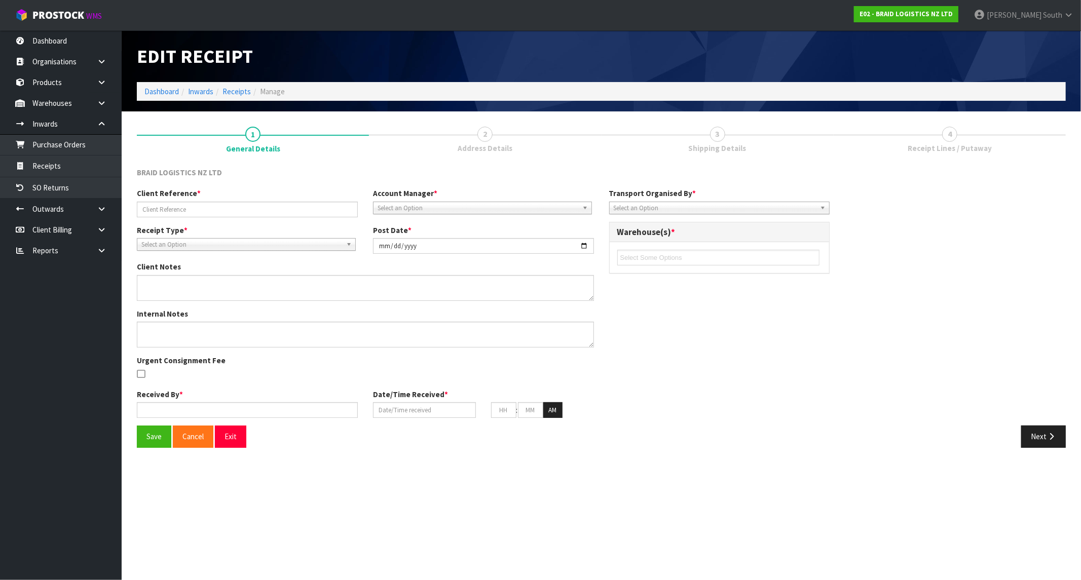
type input "00"
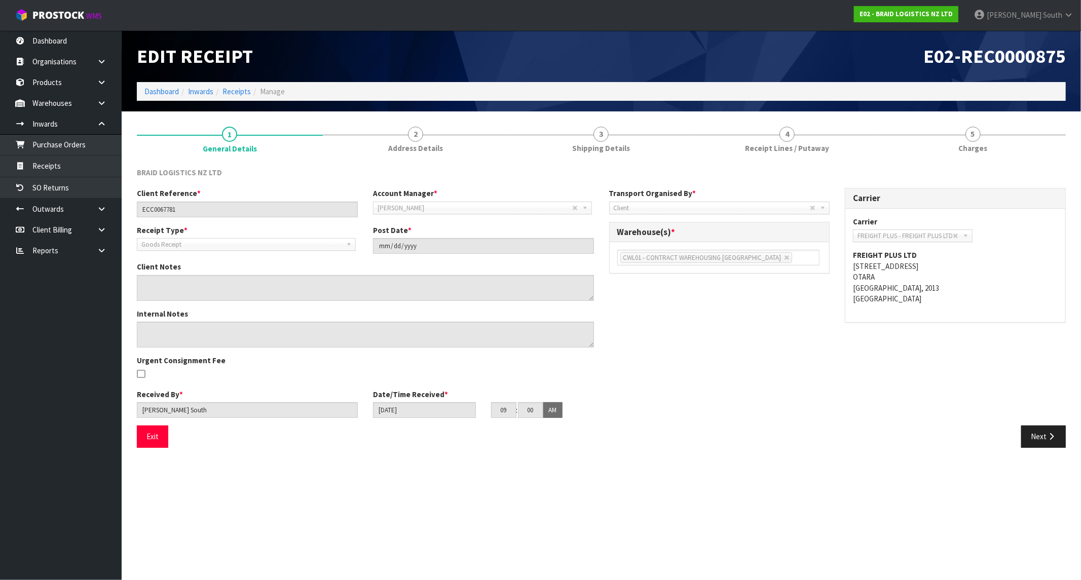
click at [945, 160] on div "BRAID LOGISTICS NZ LTD Client Reference * ECC0067781 Account Manager * [PERSON_…" at bounding box center [601, 308] width 929 height 296
click at [945, 148] on span "Charges" at bounding box center [972, 148] width 29 height 11
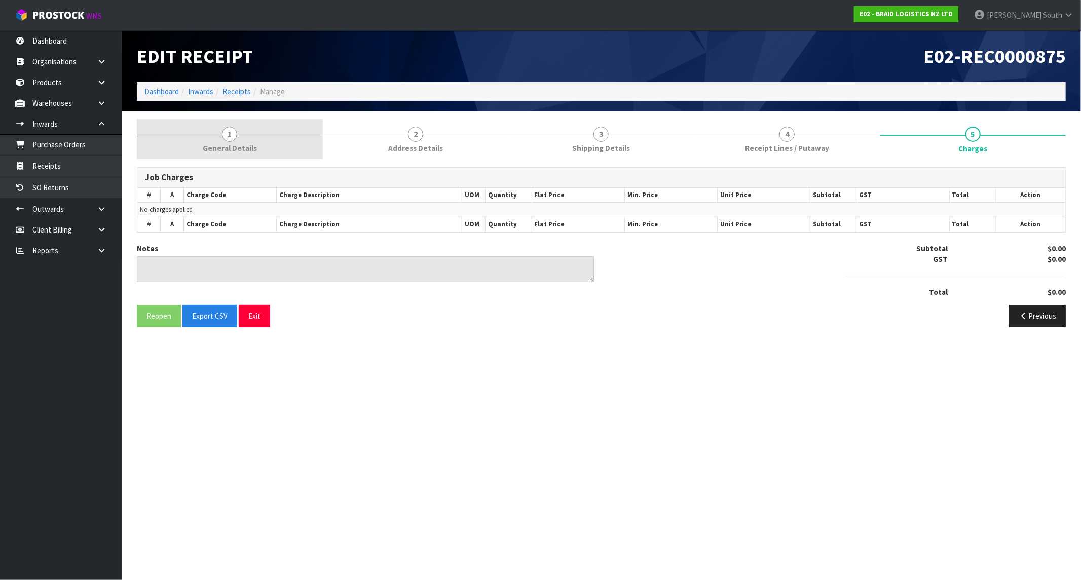
click at [215, 155] on link "1 General Details" at bounding box center [230, 139] width 186 height 40
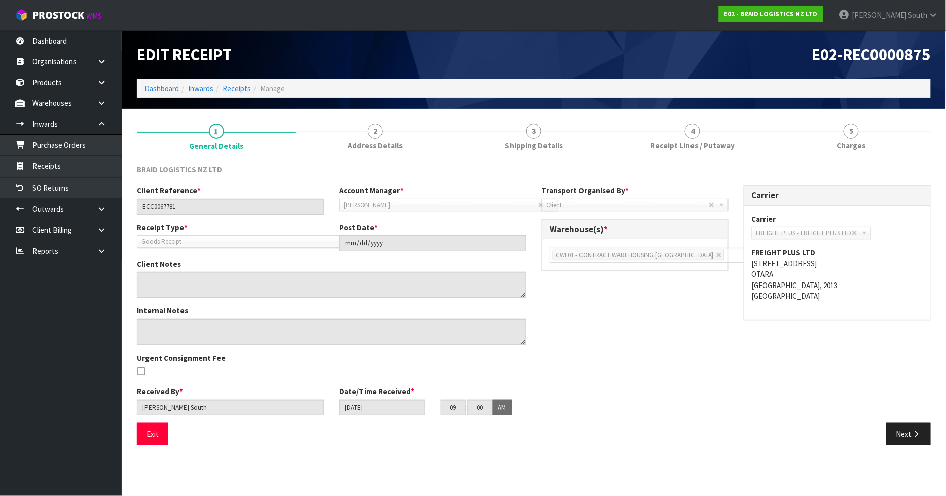
click at [658, 42] on div "E02-REC0000875" at bounding box center [736, 54] width 404 height 49
click at [934, 9] on link "[PERSON_NAME] South" at bounding box center [888, 15] width 115 height 30
click at [893, 42] on link "Logout" at bounding box center [905, 40] width 80 height 14
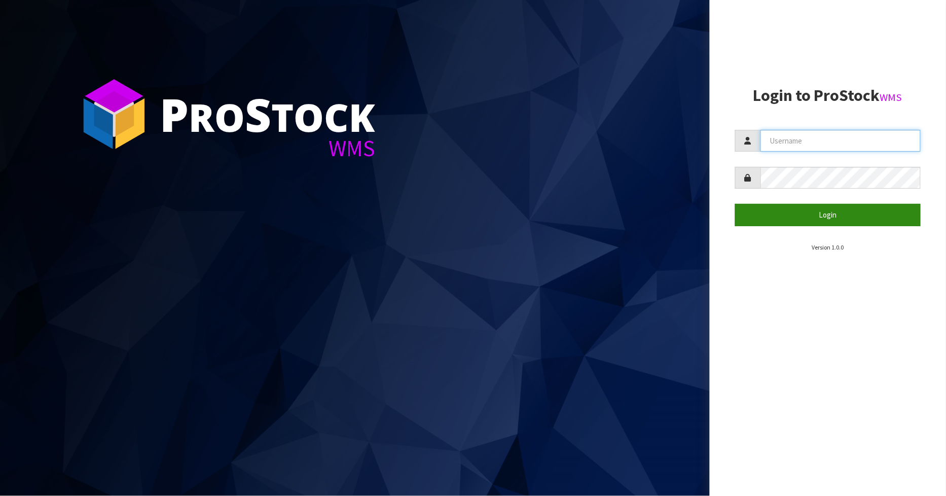
type input "[PERSON_NAME]"
click at [797, 218] on button "Login" at bounding box center [828, 215] width 186 height 22
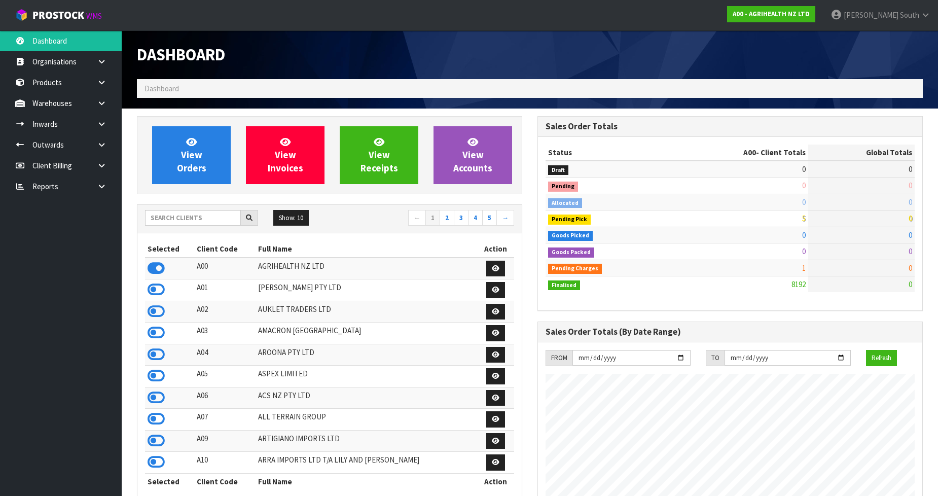
scroll to position [768, 400]
click at [181, 215] on input "text" at bounding box center [193, 218] width 96 height 16
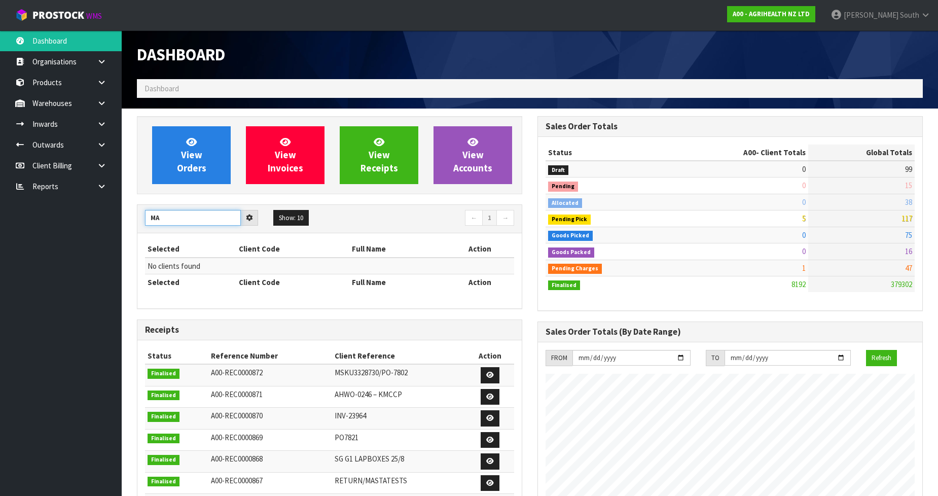
type input "M"
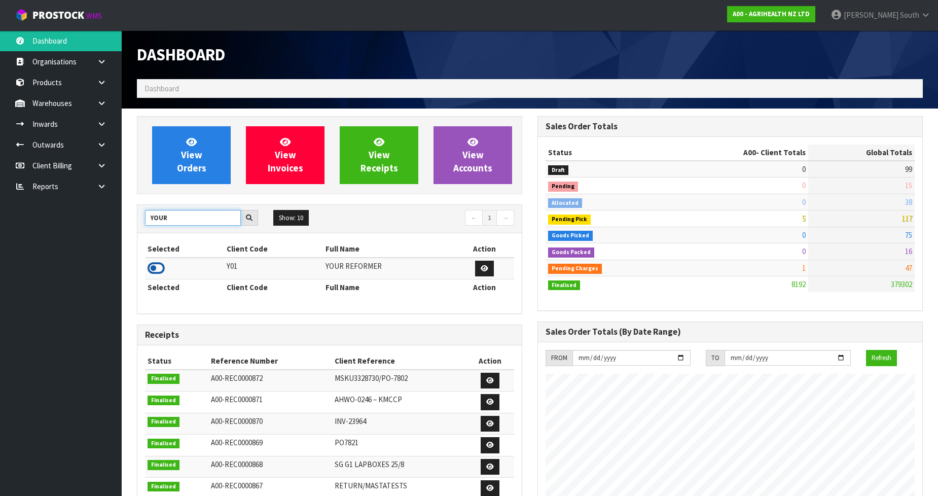
type input "YOUR"
click at [152, 267] on icon at bounding box center [155, 267] width 17 height 15
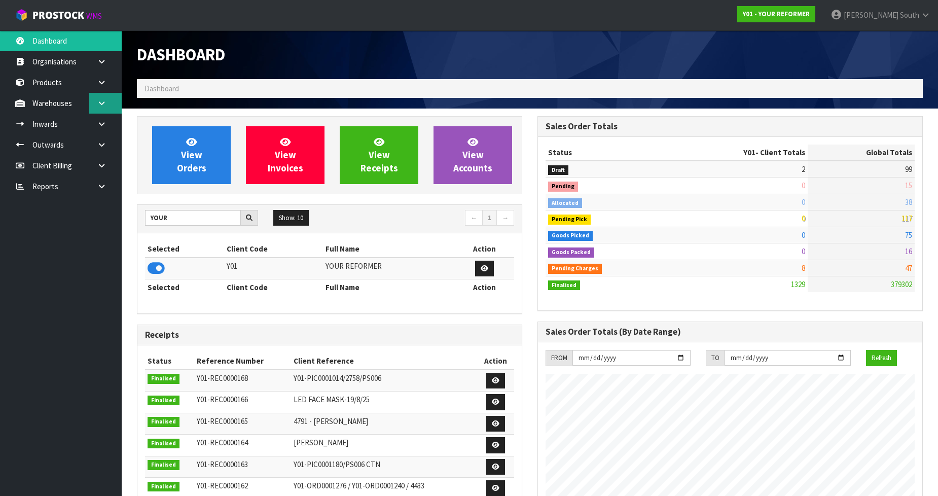
click at [96, 104] on link at bounding box center [105, 103] width 32 height 21
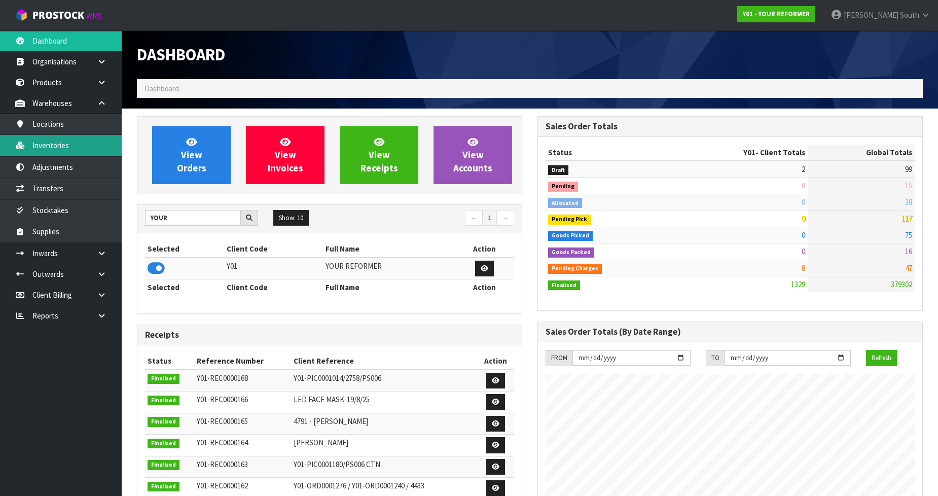
click at [84, 140] on link "Inventories" at bounding box center [61, 145] width 122 height 21
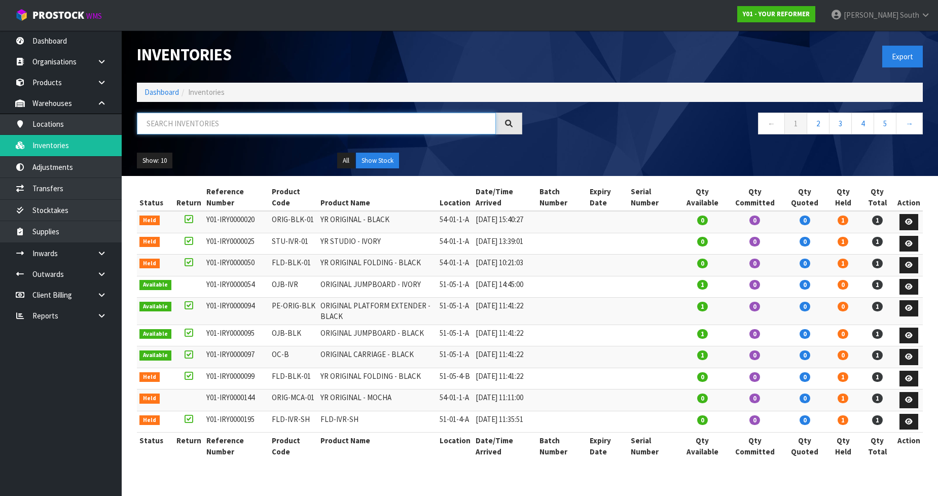
click at [173, 119] on input "text" at bounding box center [316, 124] width 359 height 22
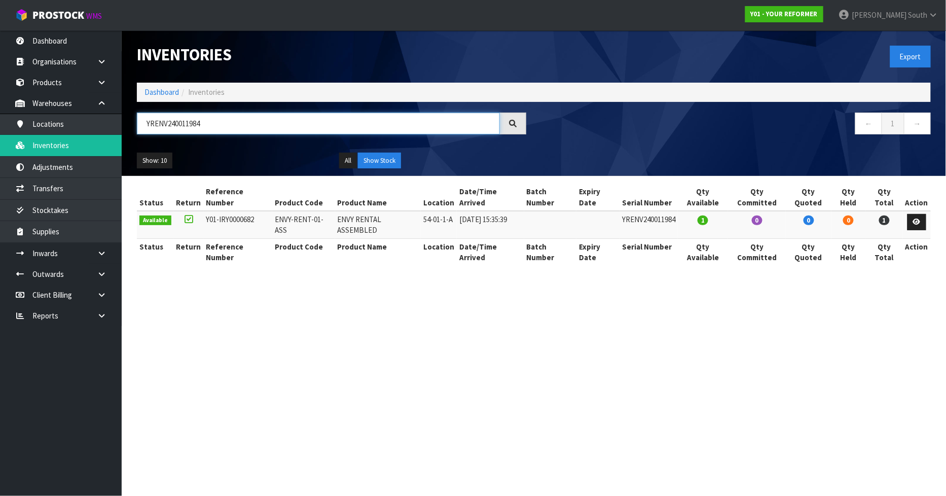
type input "YRENV240011984"
click at [916, 214] on link at bounding box center [916, 222] width 19 height 16
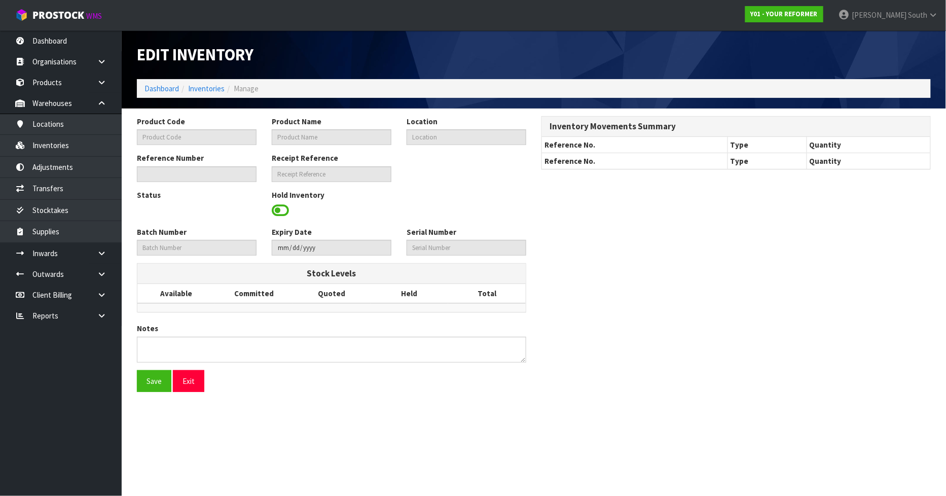
type input "ENVY-RENT-01-ASS"
type input "ENVY RENTAL ASSEMBLED"
type input "54-01-1-A"
type input "Y01-IRY0000682"
type input "Y01-REC0000157"
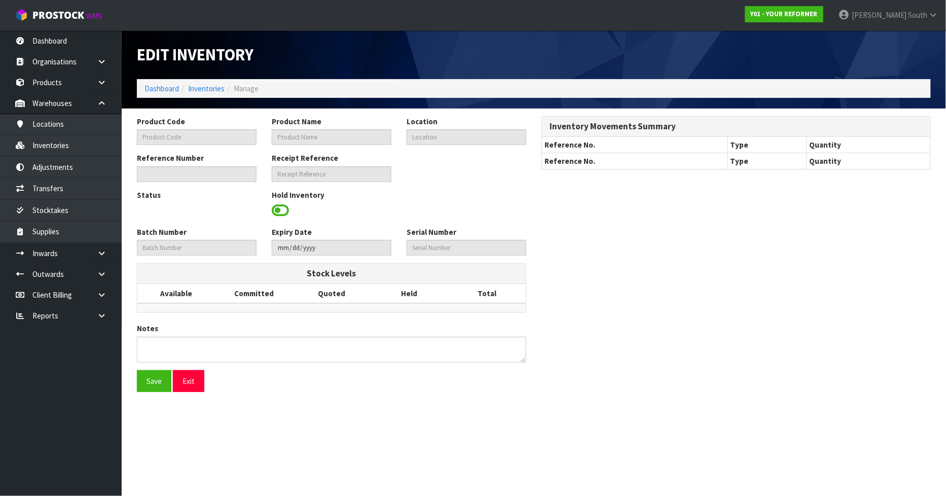
type input "YRENV240011984"
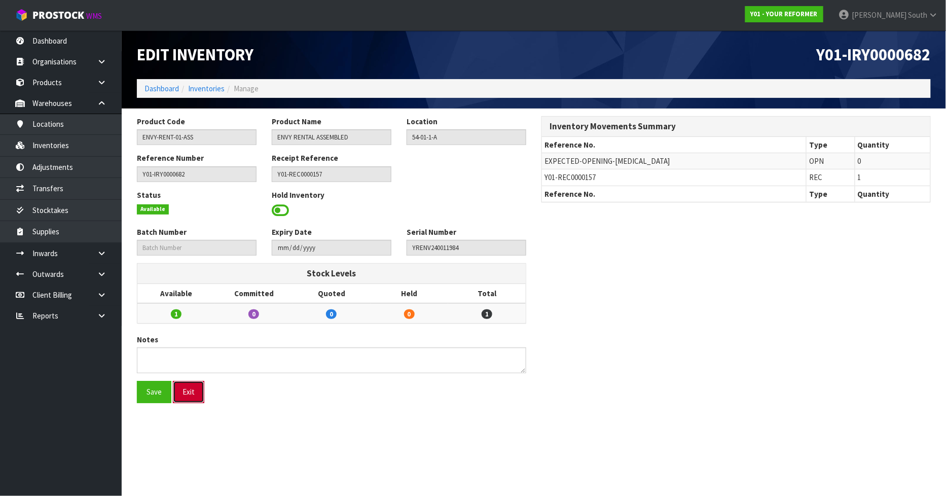
click at [183, 384] on button "Exit" at bounding box center [188, 392] width 31 height 22
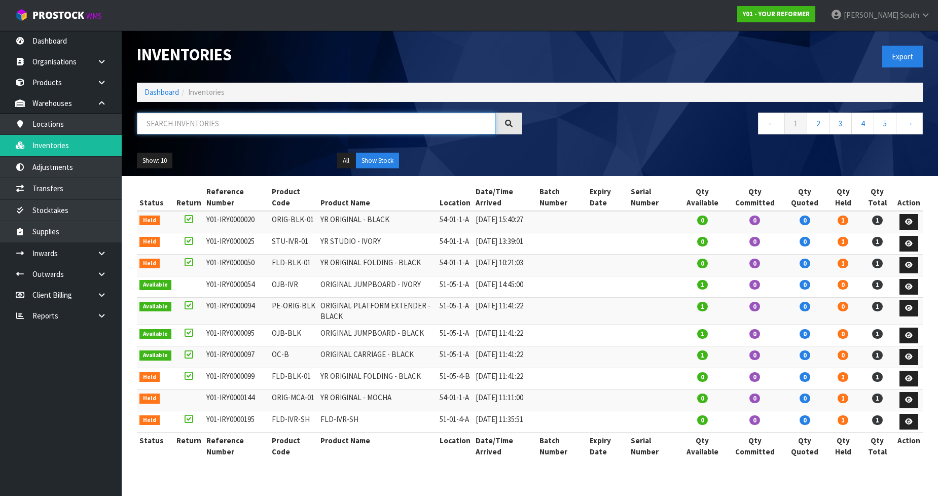
click at [301, 118] on input "text" at bounding box center [316, 124] width 359 height 22
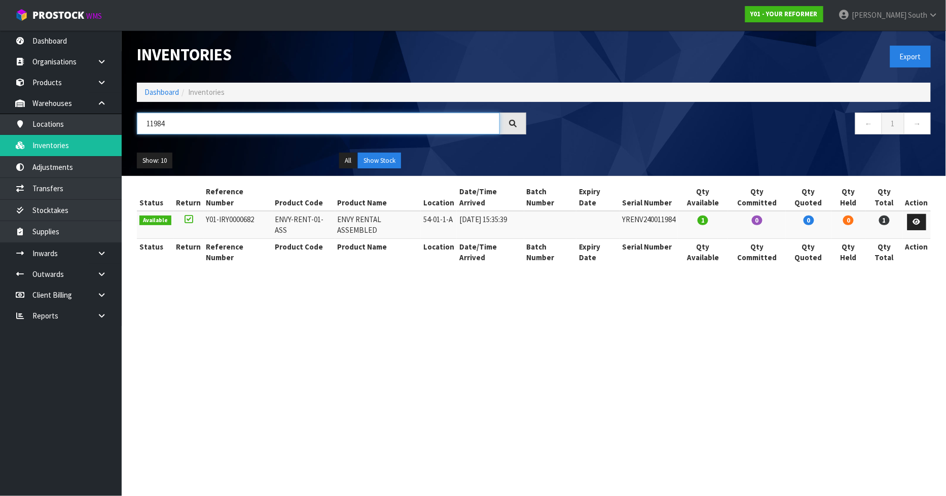
type input "11984"
click at [329, 389] on section "Inventories Export Dashboard Inventories 11984 ← 1 → Show: 10 5 10 25 50 All Sh…" at bounding box center [473, 248] width 946 height 496
